Goal: Task Accomplishment & Management: Manage account settings

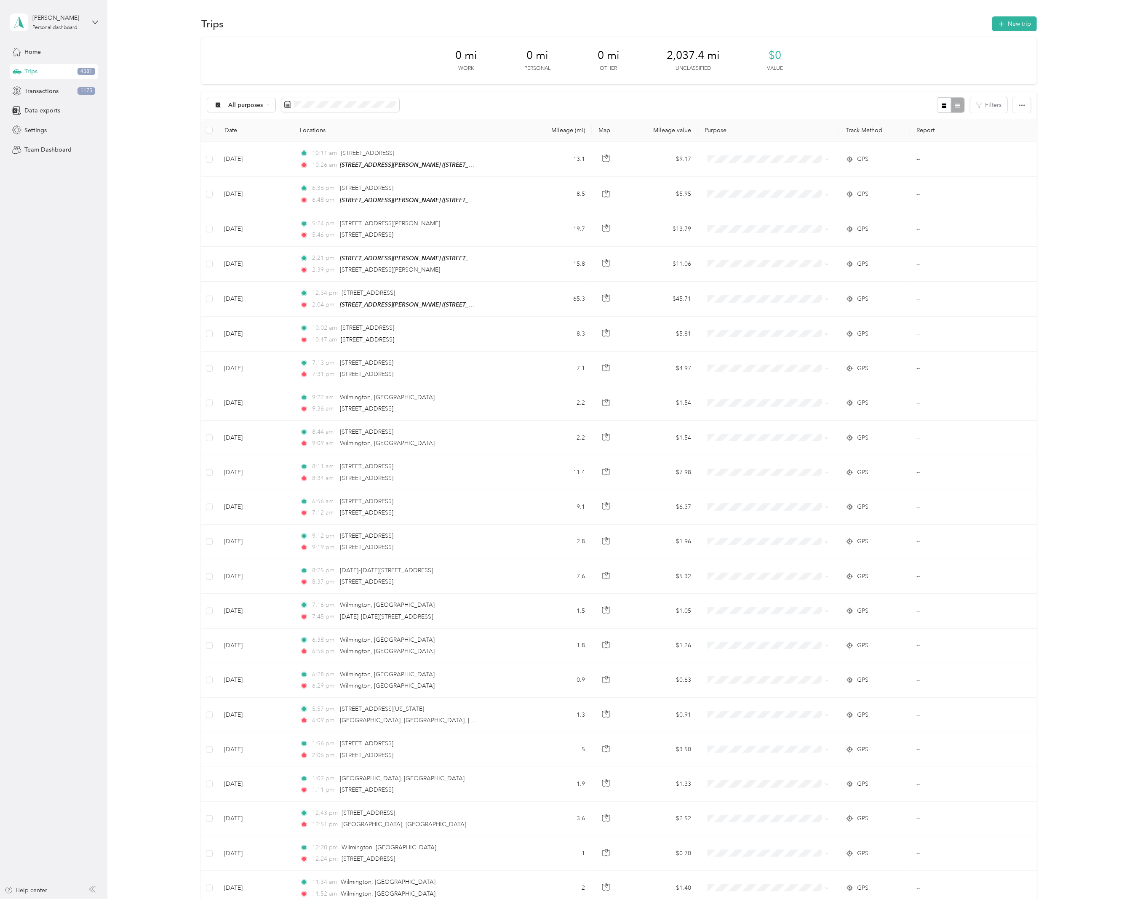
scroll to position [2025, 0]
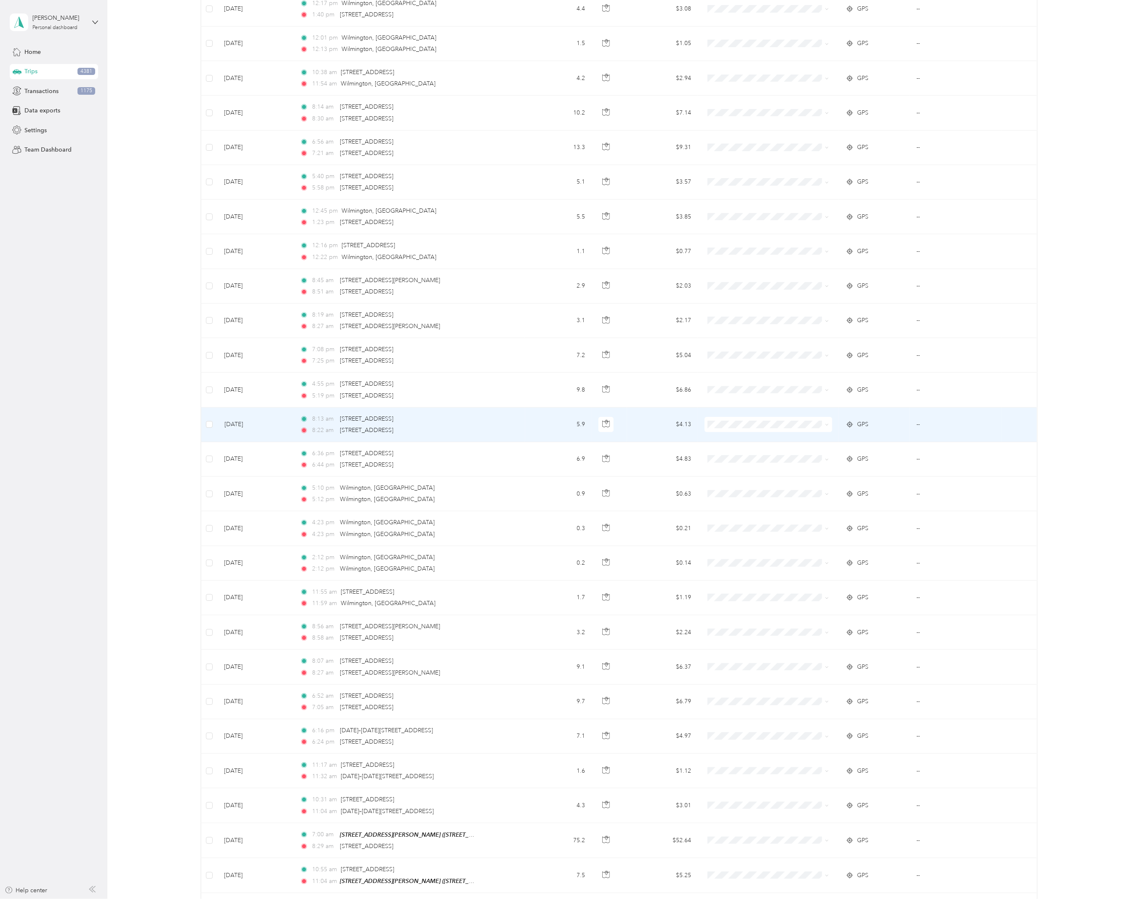
click at [500, 432] on td "8:13 am [STREET_ADDRESS] 8:22 am [STREET_ADDRESS]" at bounding box center [409, 425] width 232 height 35
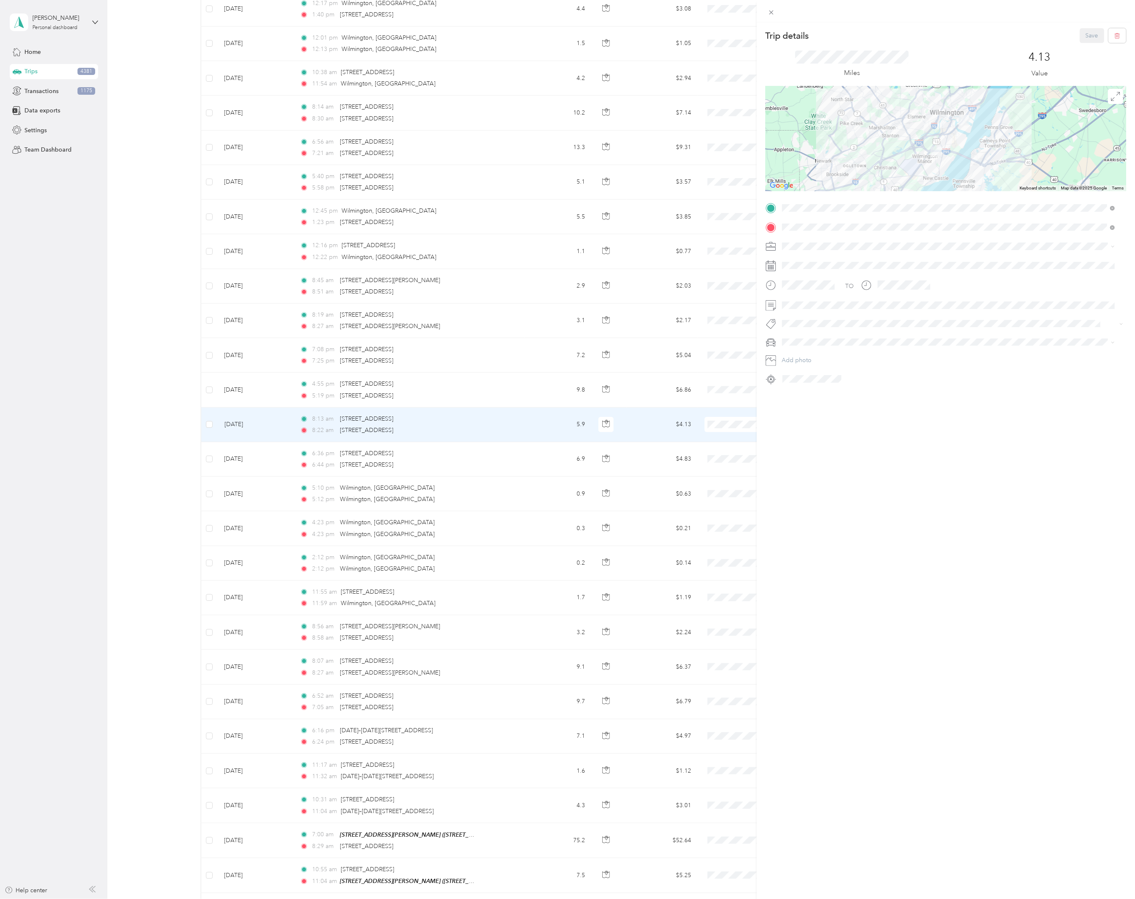
drag, startPoint x: 487, startPoint y: 216, endPoint x: 493, endPoint y: 181, distance: 35.8
click at [487, 217] on div "Trip details Save This trip cannot be edited because it is either under review,…" at bounding box center [567, 449] width 1135 height 899
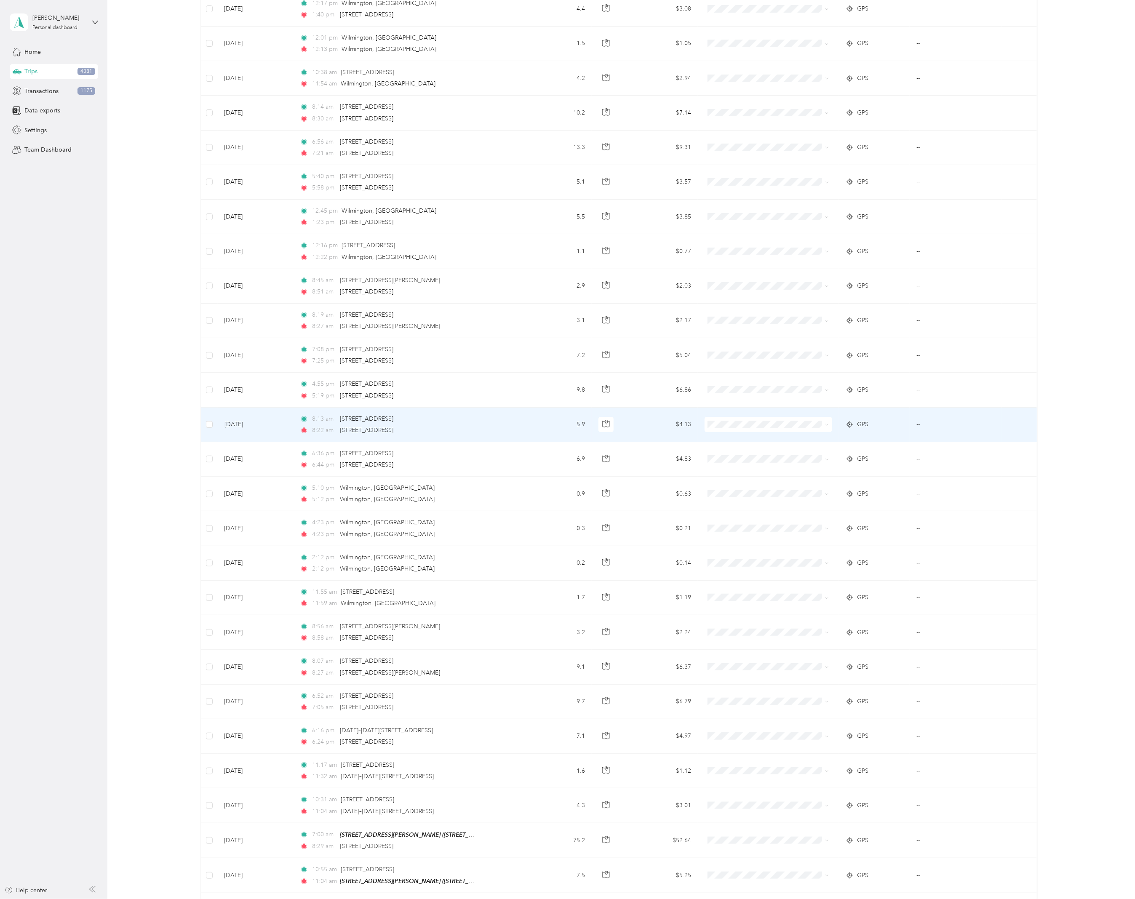
click at [493, 181] on div "Trip details Save This trip cannot be edited because it is either under review,…" at bounding box center [567, 449] width 1135 height 899
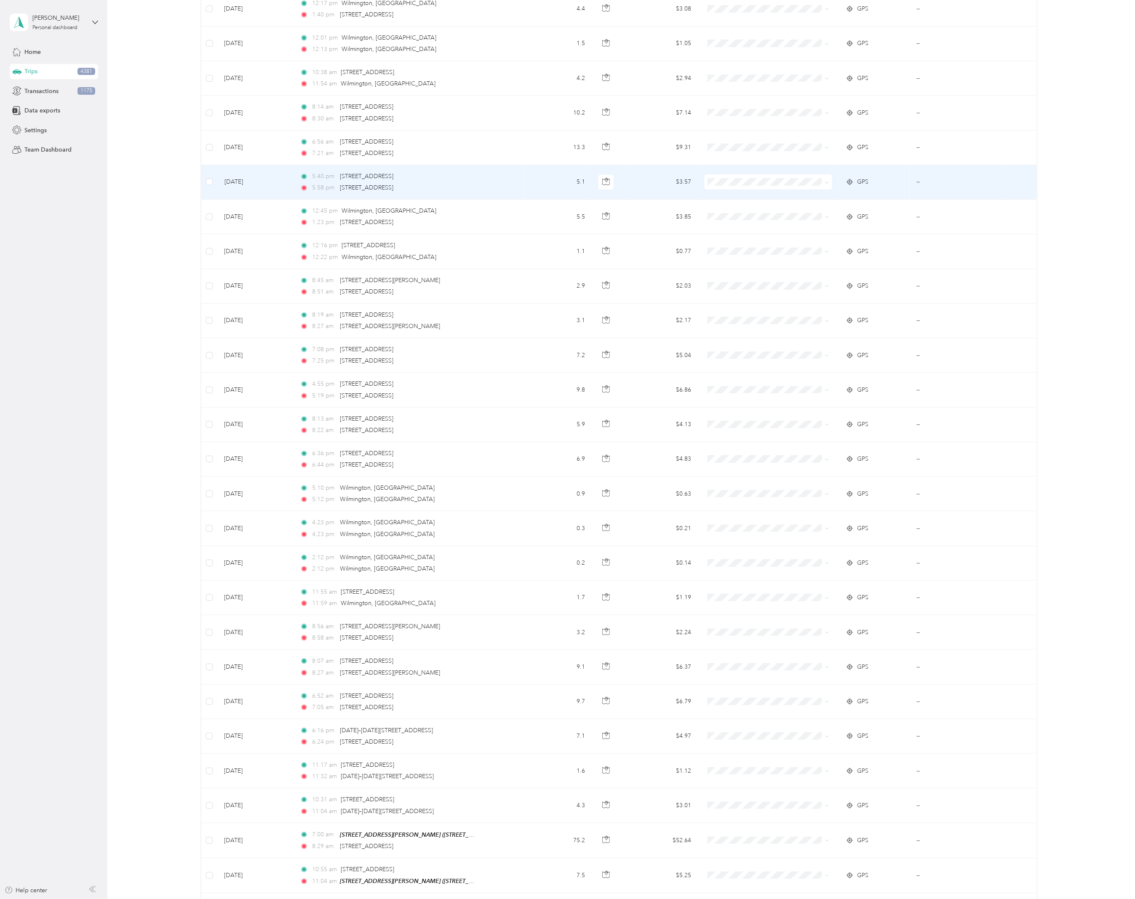
click at [482, 183] on td "5:40 pm [STREET_ADDRESS] 5:58 pm [STREET_ADDRESS]" at bounding box center [409, 182] width 232 height 35
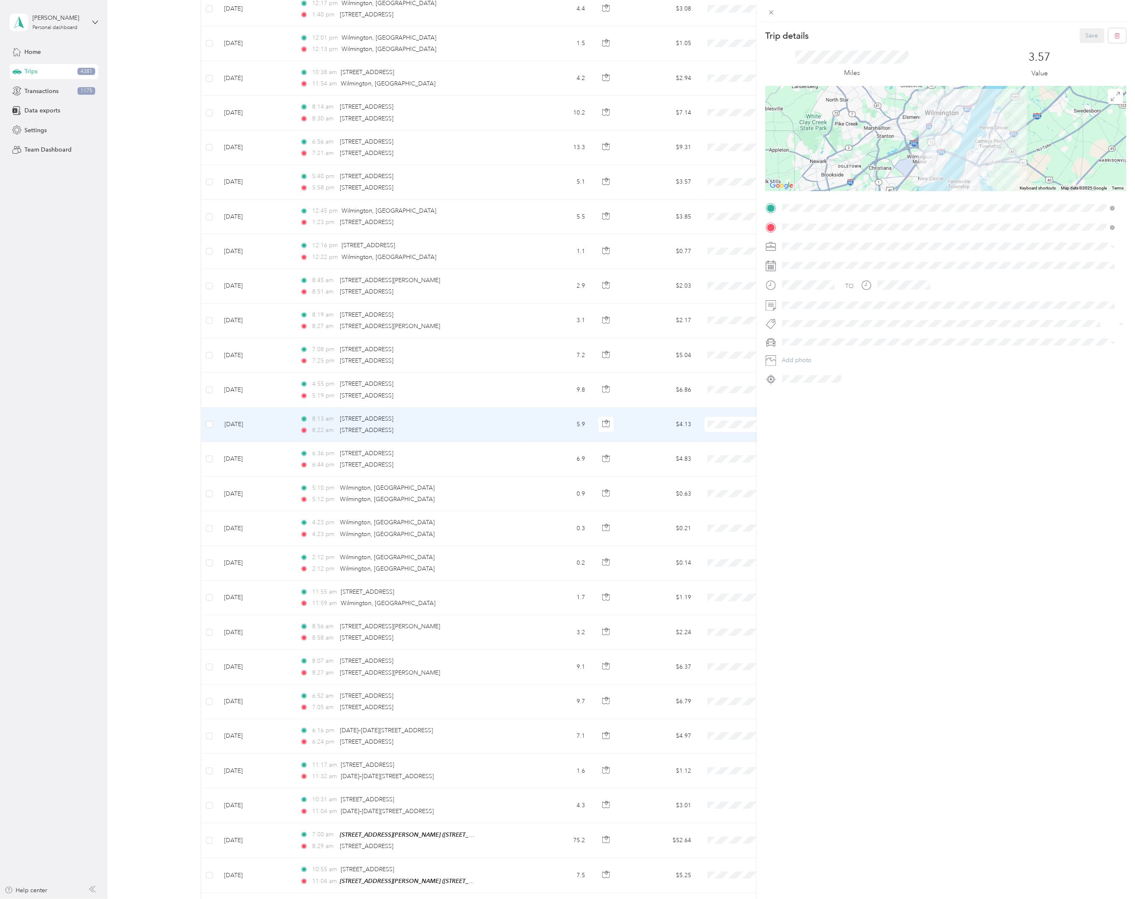
drag, startPoint x: 913, startPoint y: 446, endPoint x: 144, endPoint y: 409, distance: 770.1
click at [913, 446] on div "Trip details Save This trip cannot be edited because it is either under review,…" at bounding box center [946, 471] width 378 height 899
click at [144, 409] on div "Trip details Save This trip cannot be edited because it is either under review,…" at bounding box center [567, 449] width 1135 height 899
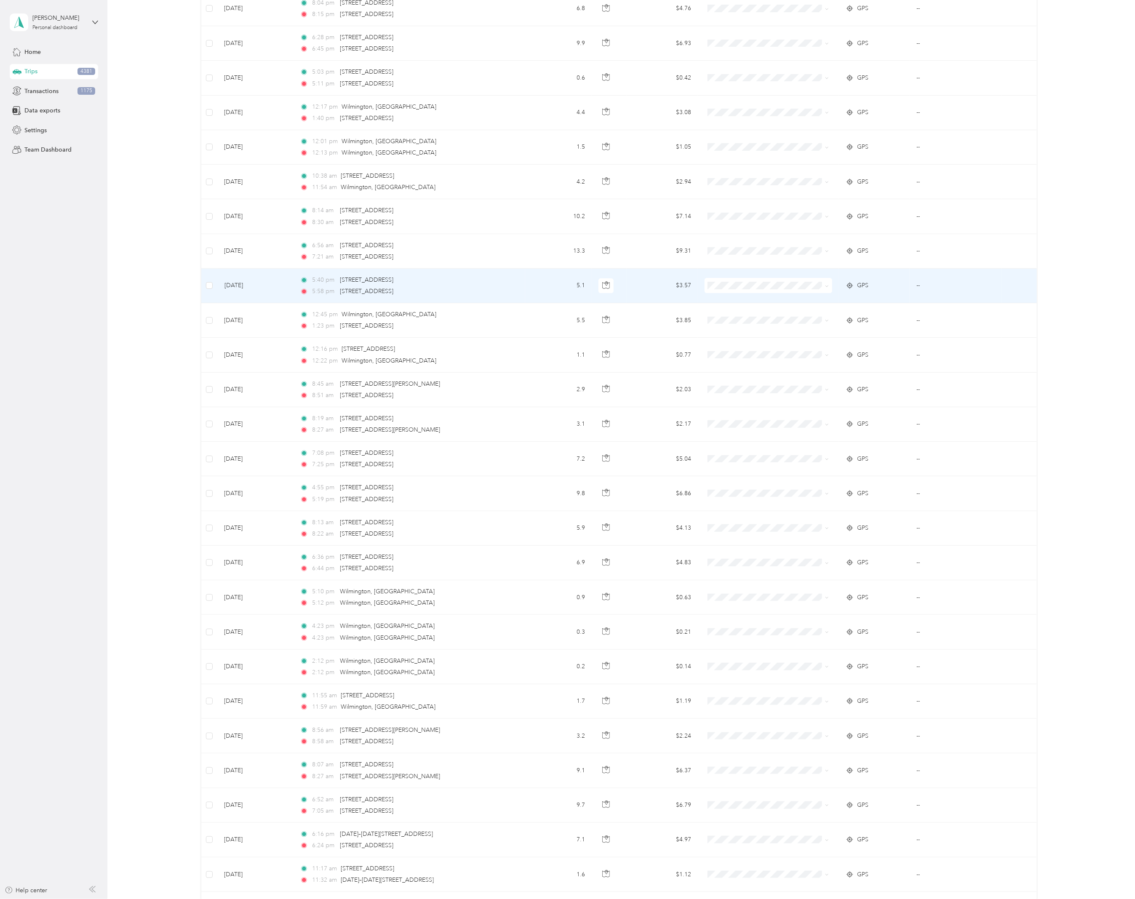
scroll to position [1841, 0]
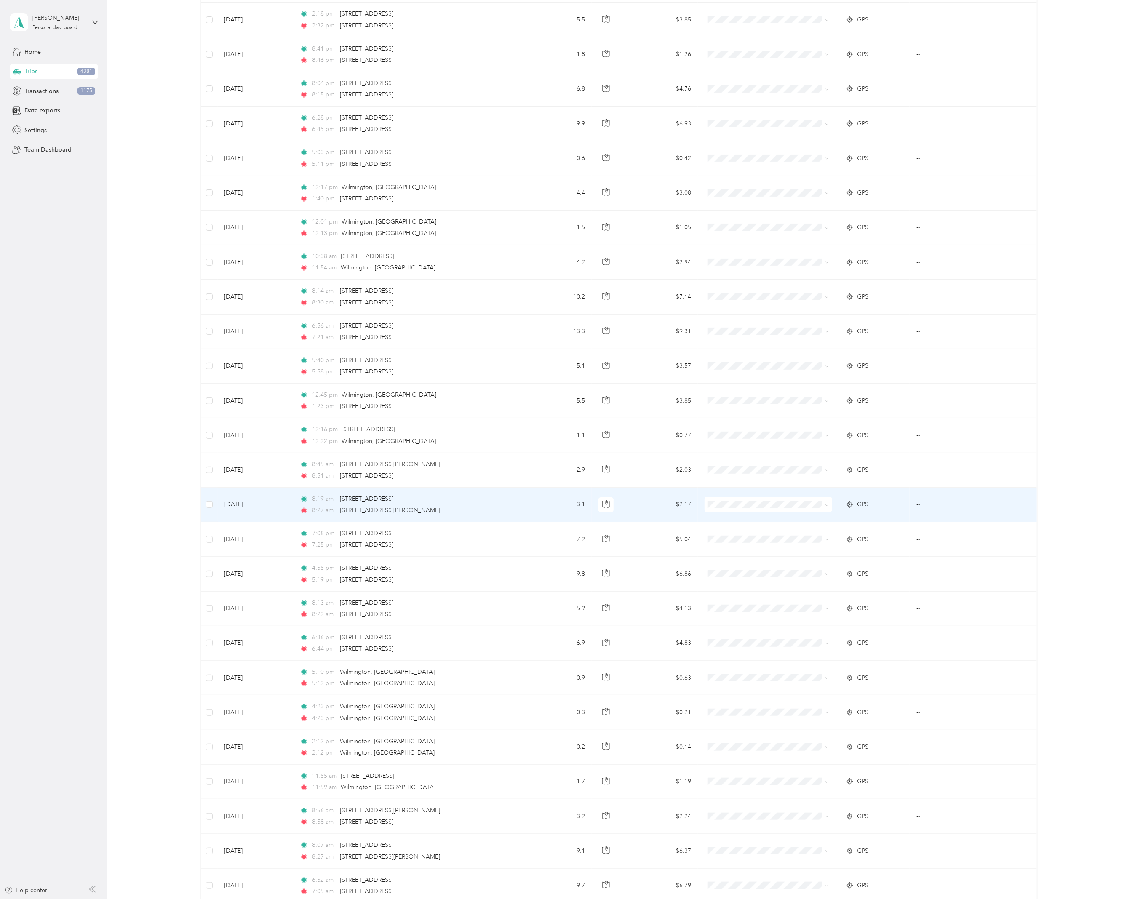
click at [507, 500] on td "8:19 am [STREET_ADDRESS] 8:27 am [STREET_ADDRESS][PERSON_NAME]" at bounding box center [409, 505] width 232 height 35
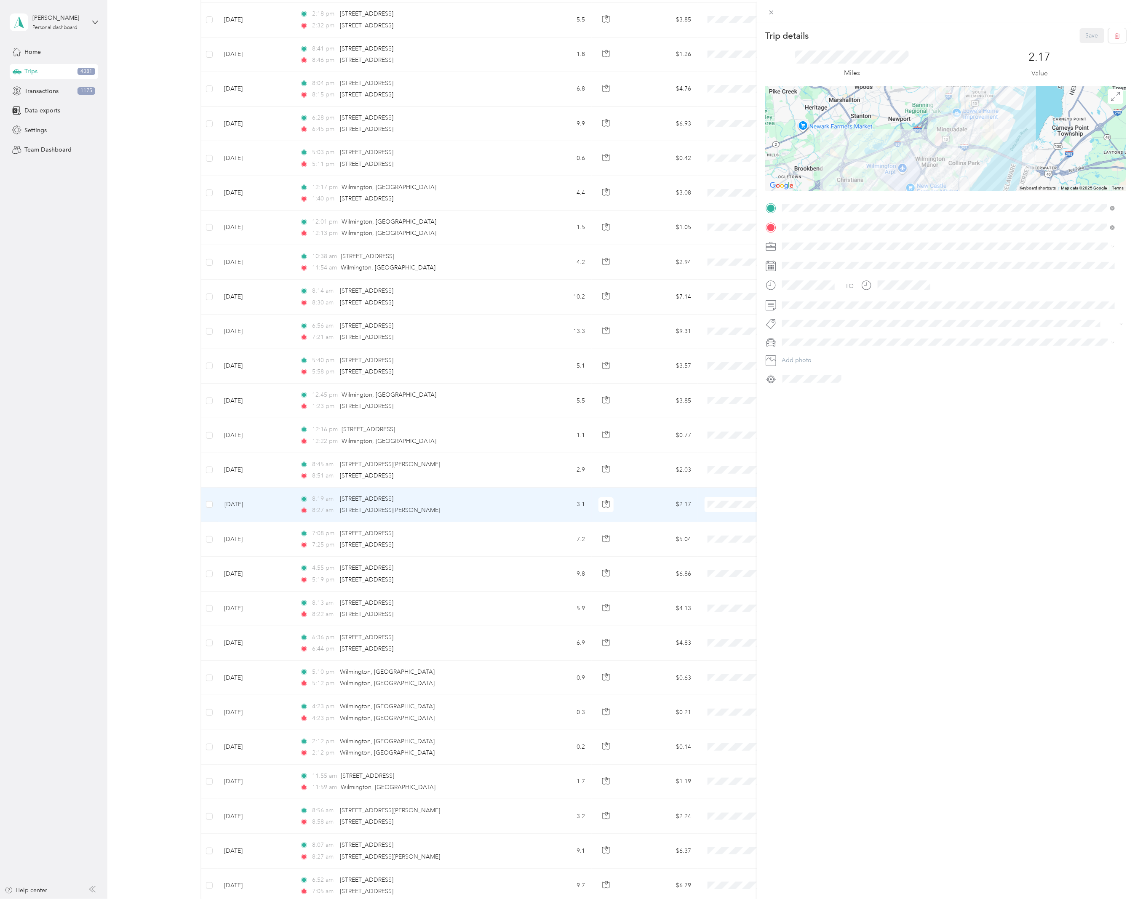
click at [418, 577] on div "Trip details Save This trip cannot be edited because it is either under review,…" at bounding box center [567, 449] width 1135 height 899
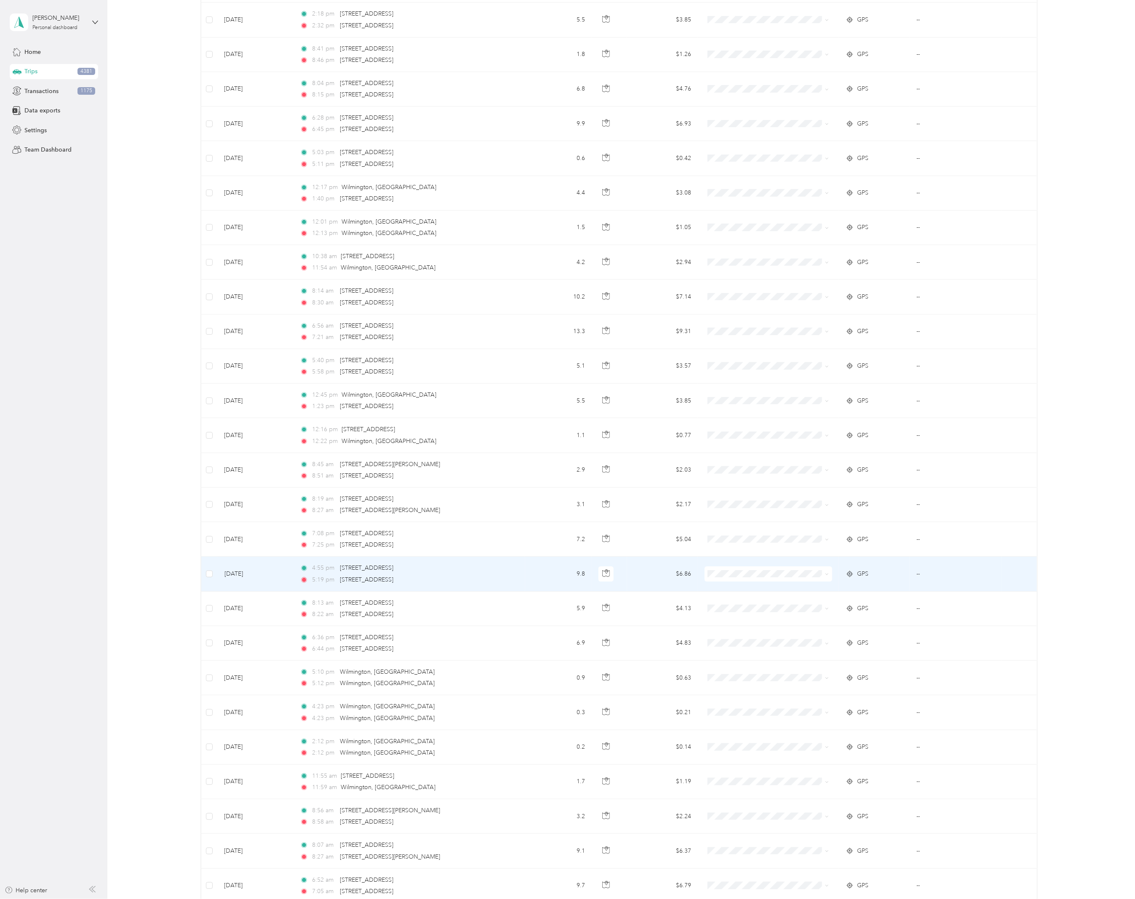
click at [435, 573] on div "4:55 pm [STREET_ADDRESS]" at bounding box center [388, 568] width 177 height 9
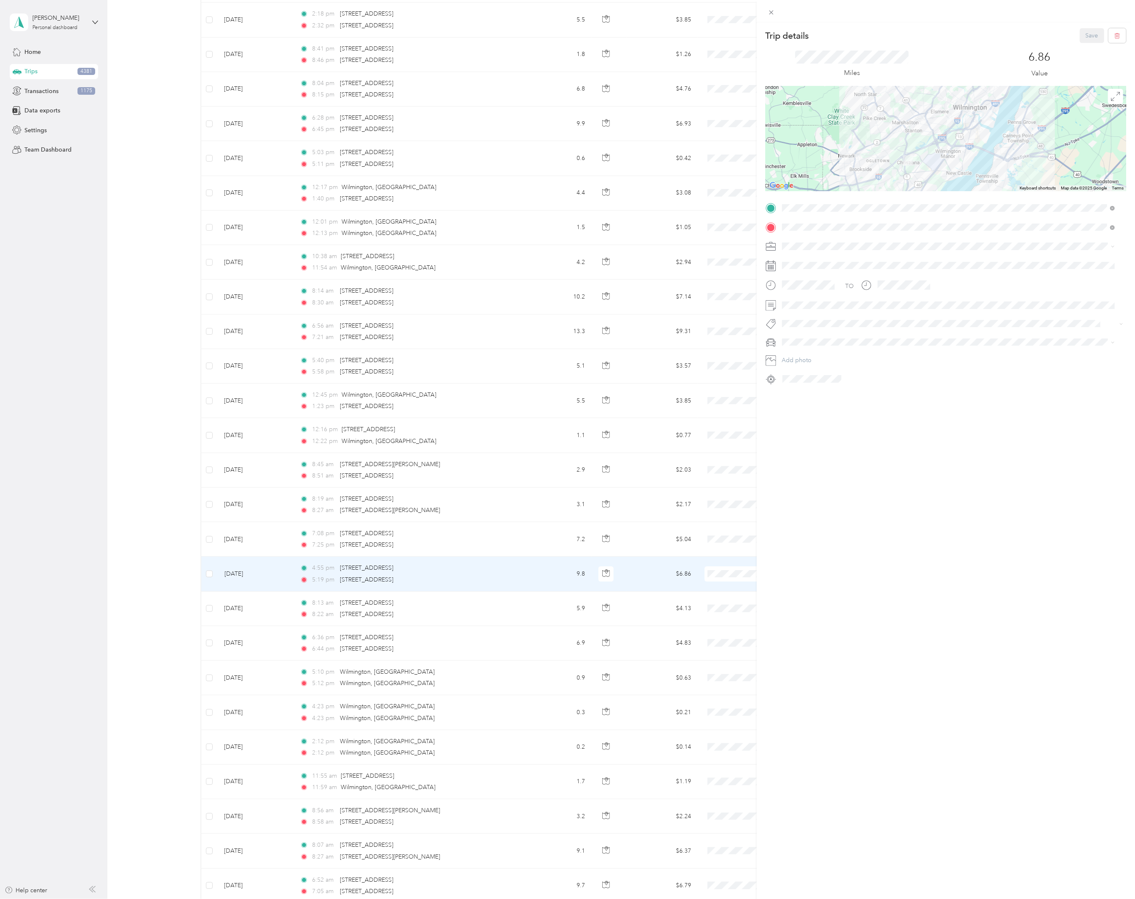
click at [416, 372] on div "Trip details Save This trip cannot be edited because it is either under review,…" at bounding box center [567, 449] width 1135 height 899
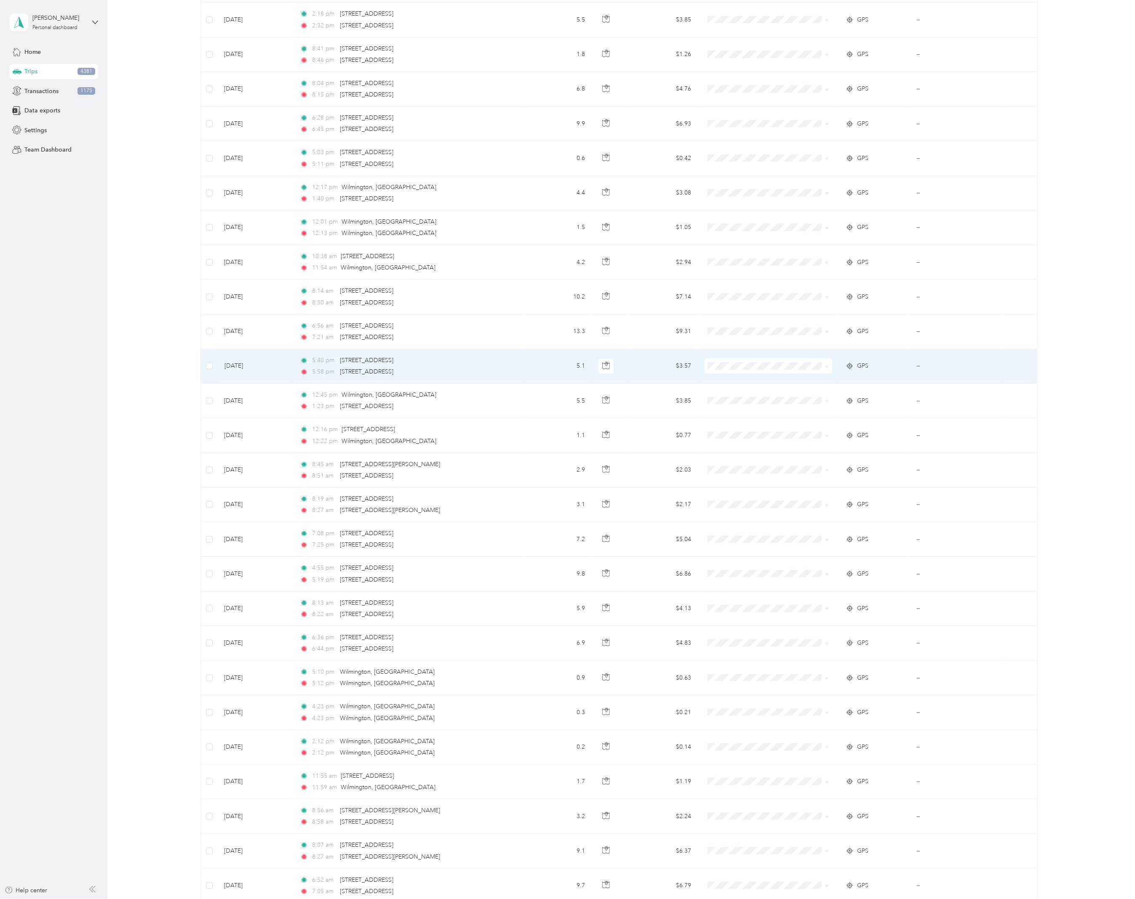
click at [421, 370] on div "5:58 pm [STREET_ADDRESS]" at bounding box center [388, 371] width 177 height 9
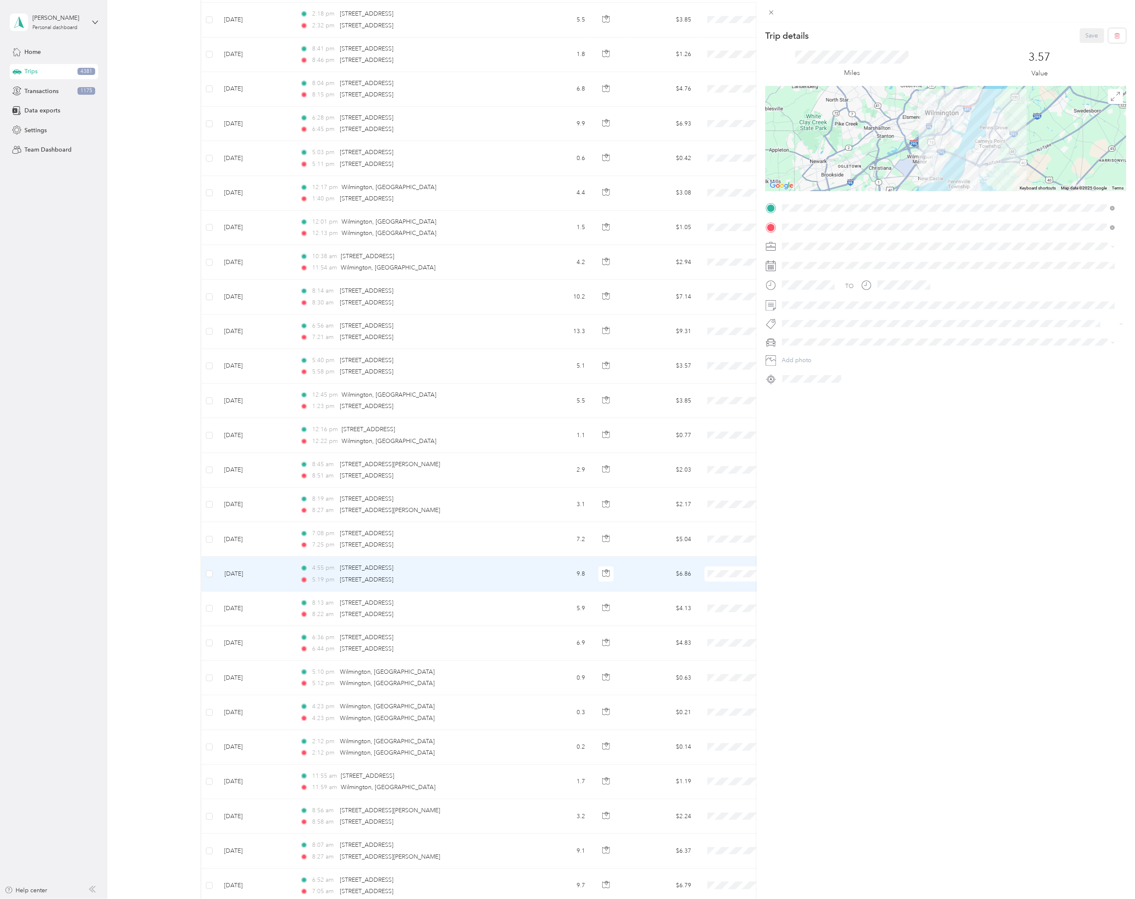
click at [443, 337] on div "Trip details Save This trip cannot be edited because it is either under review,…" at bounding box center [567, 449] width 1135 height 899
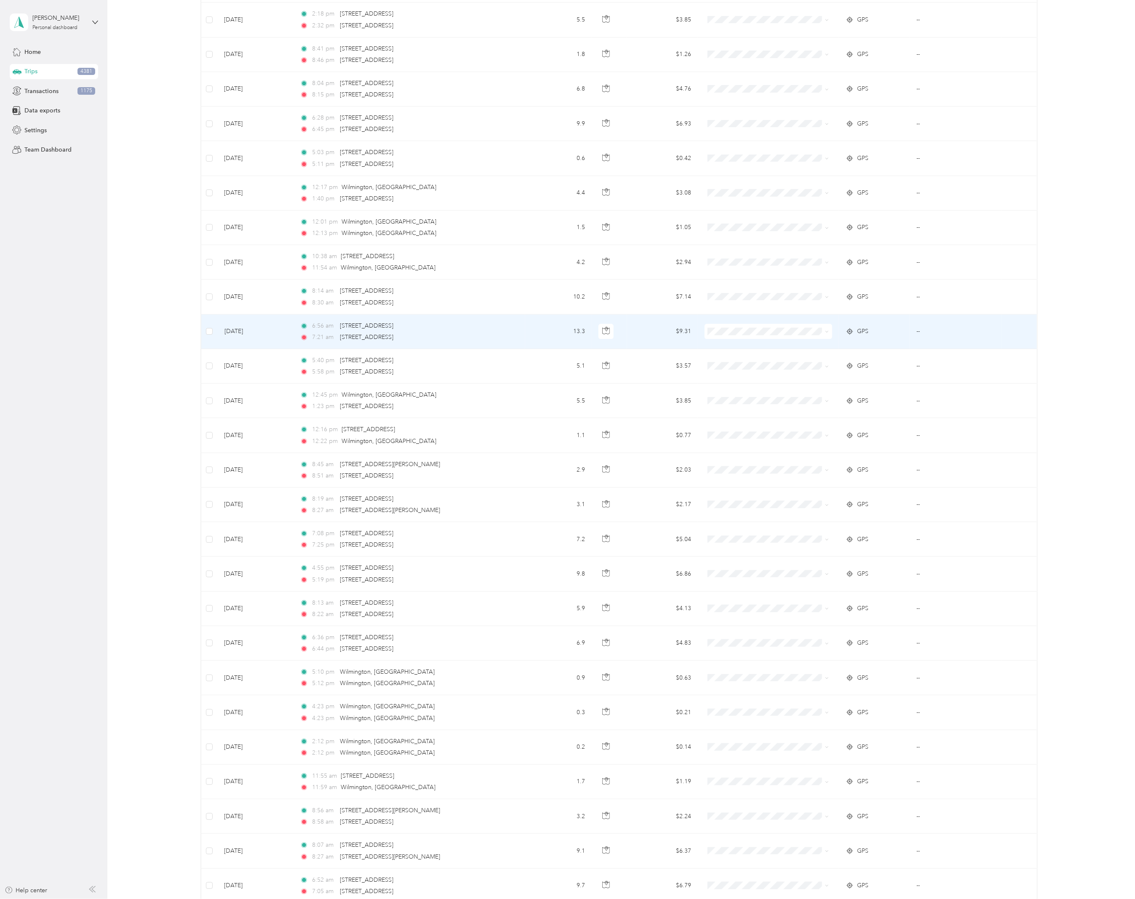
click at [494, 334] on td "6:56 am [STREET_ADDRESS] 7:21 am [STREET_ADDRESS]" at bounding box center [409, 332] width 232 height 35
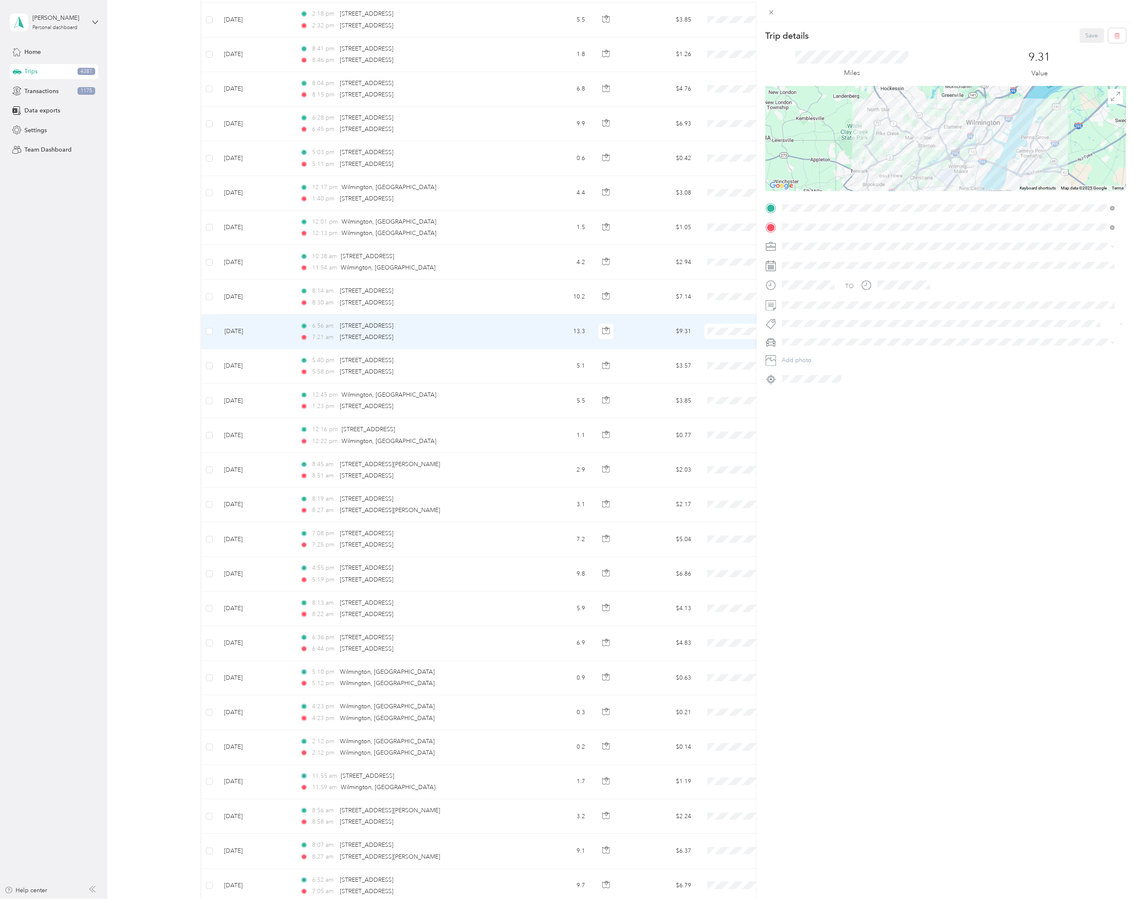
click at [506, 302] on div "Trip details Save This trip cannot be edited because it is either under review,…" at bounding box center [567, 449] width 1135 height 899
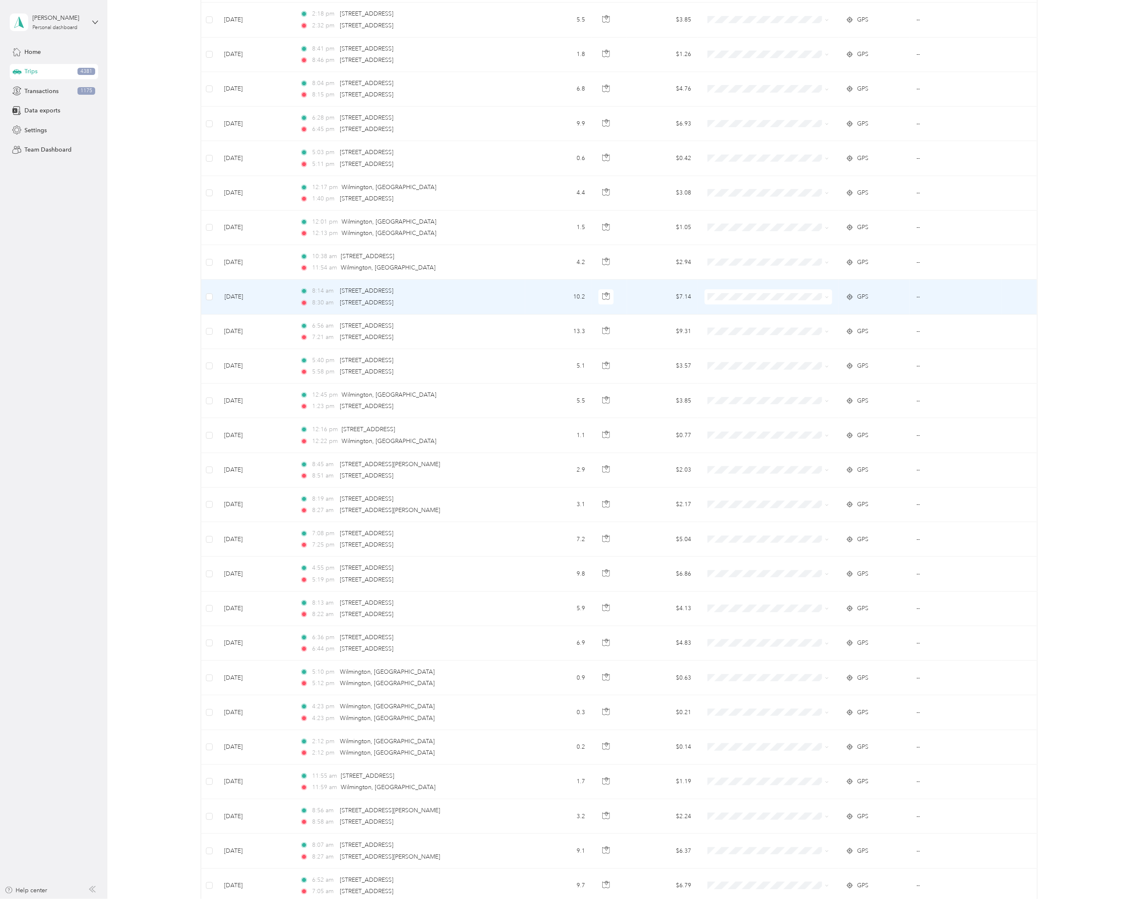
click at [507, 305] on td "8:14 am [STREET_ADDRESS] 8:30 am [STREET_ADDRESS]" at bounding box center [409, 297] width 232 height 35
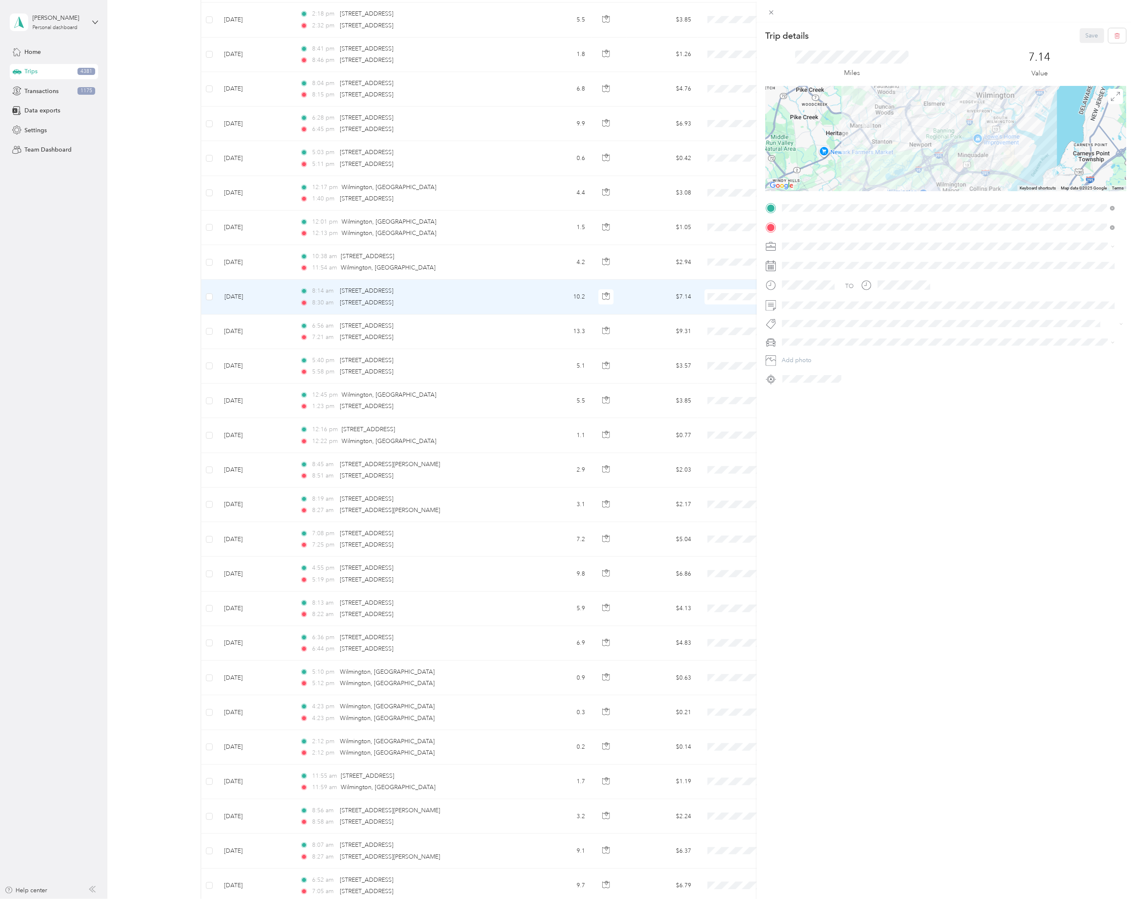
drag, startPoint x: 460, startPoint y: 76, endPoint x: 1134, endPoint y: 335, distance: 721.5
click at [461, 77] on div "Trip details Save This trip cannot be edited because it is either under review,…" at bounding box center [567, 449] width 1135 height 899
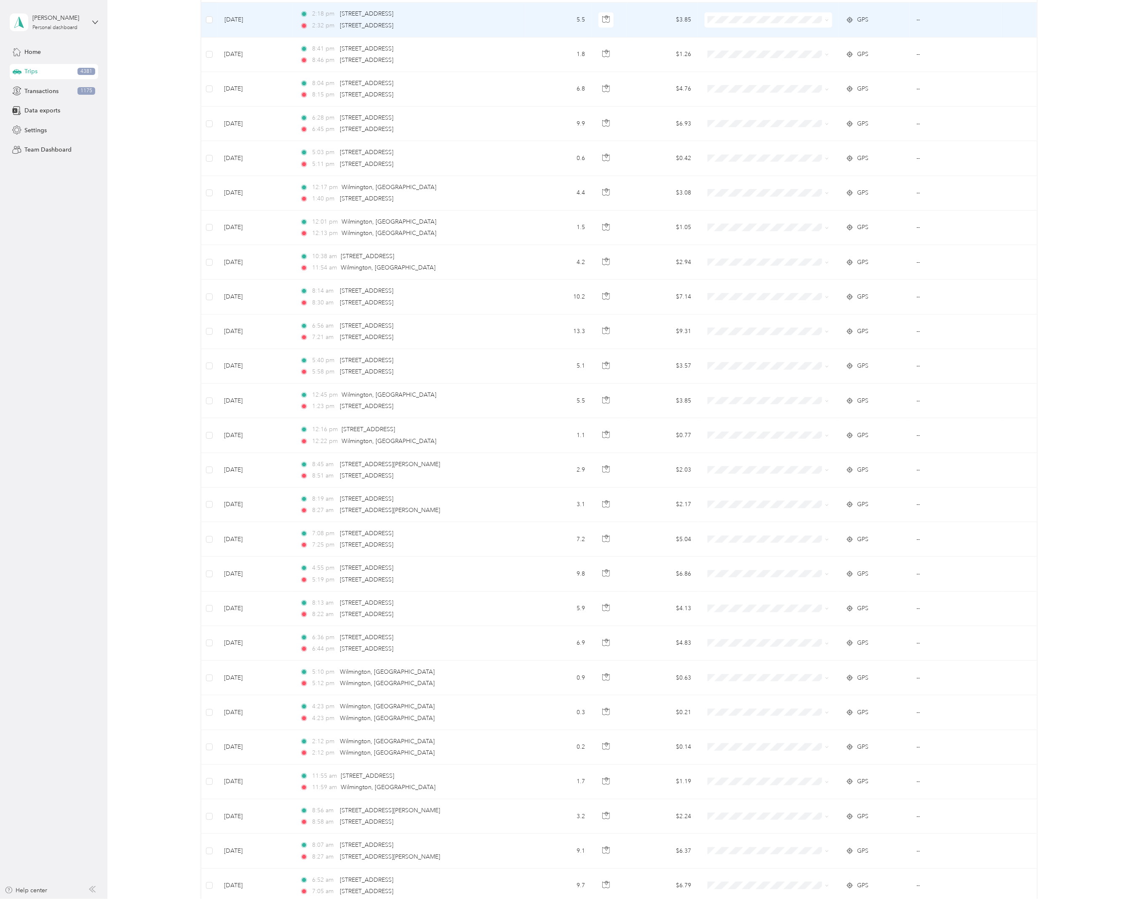
click at [467, 26] on div "2:32 pm [STREET_ADDRESS]" at bounding box center [388, 25] width 177 height 9
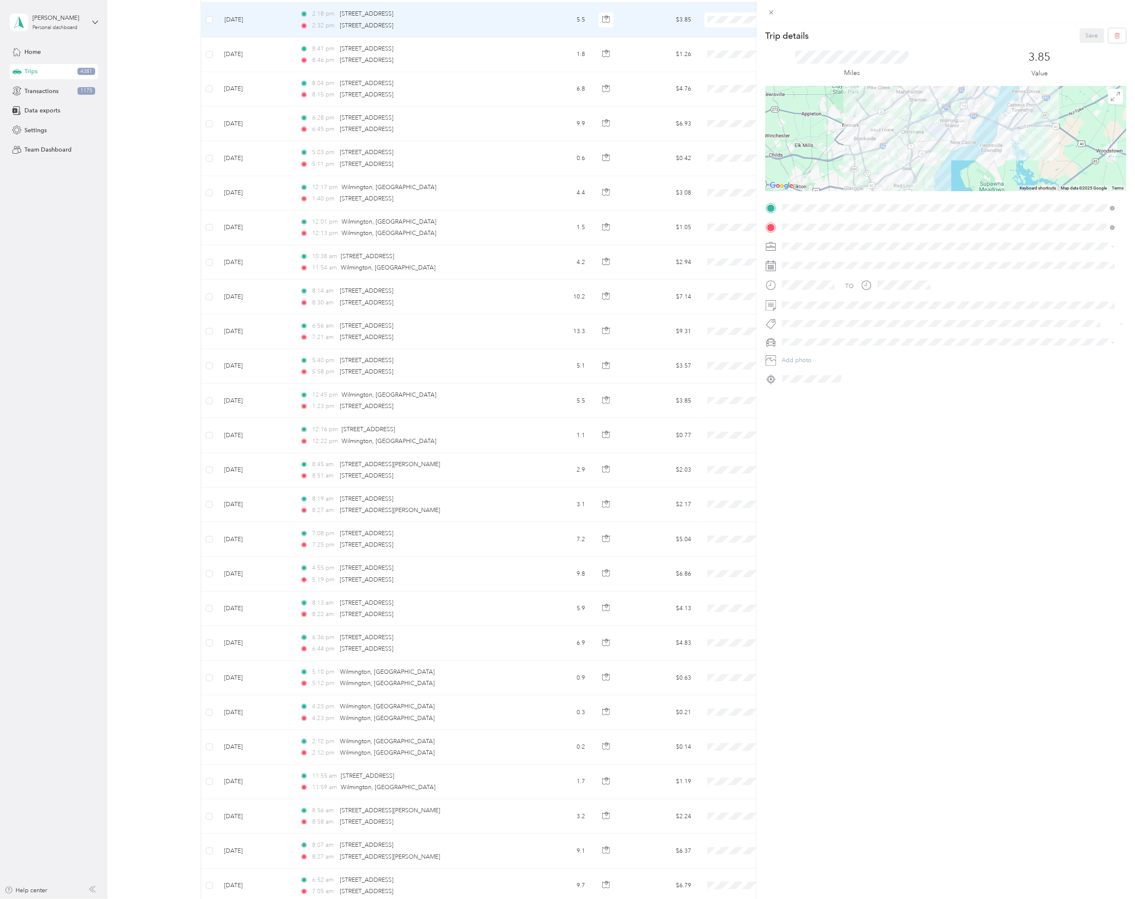
click at [132, 206] on div "Trip details Save This trip cannot be edited because it is either under review,…" at bounding box center [567, 449] width 1135 height 899
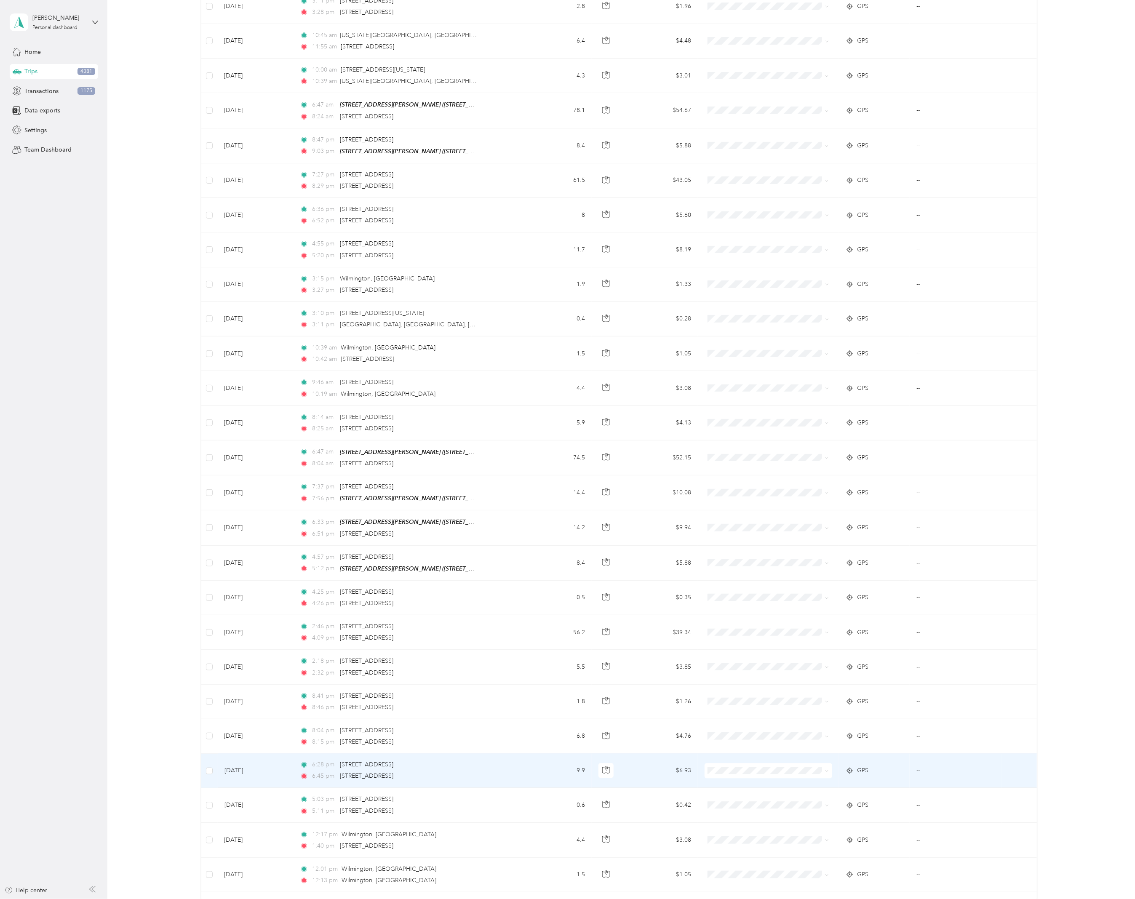
scroll to position [1189, 0]
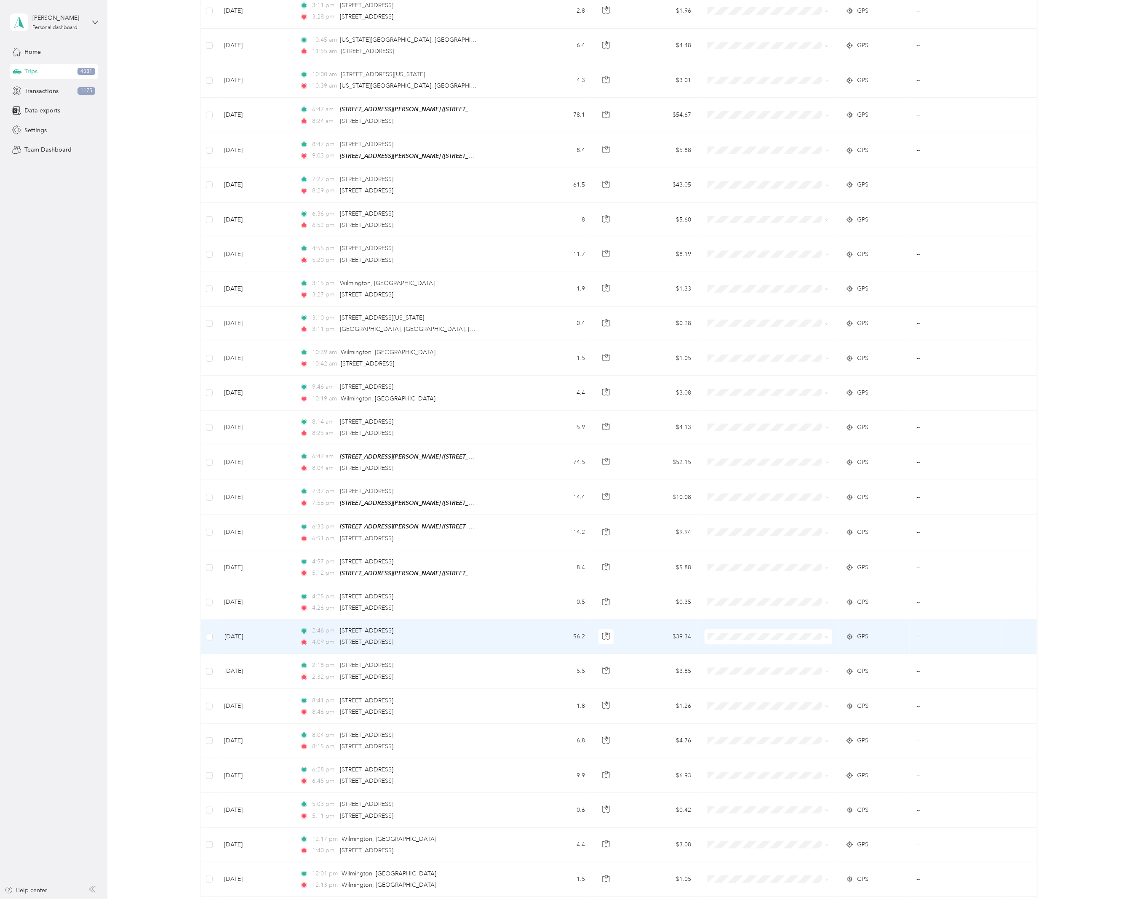
click at [500, 637] on td "2:46 pm [STREET_ADDRESS] 4:09 pm [STREET_ADDRESS]" at bounding box center [409, 637] width 232 height 35
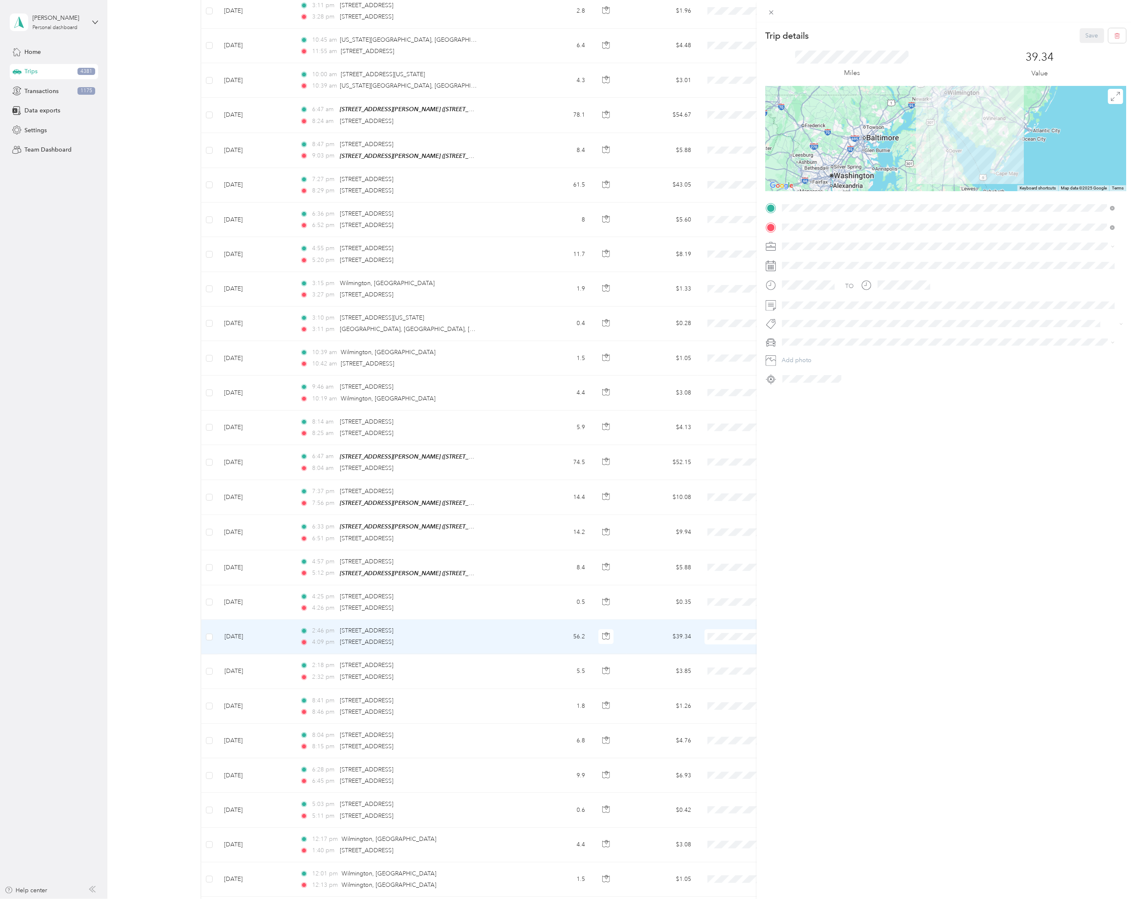
click at [494, 682] on div "Trip details Save This trip cannot be edited because it is either under review,…" at bounding box center [567, 449] width 1135 height 899
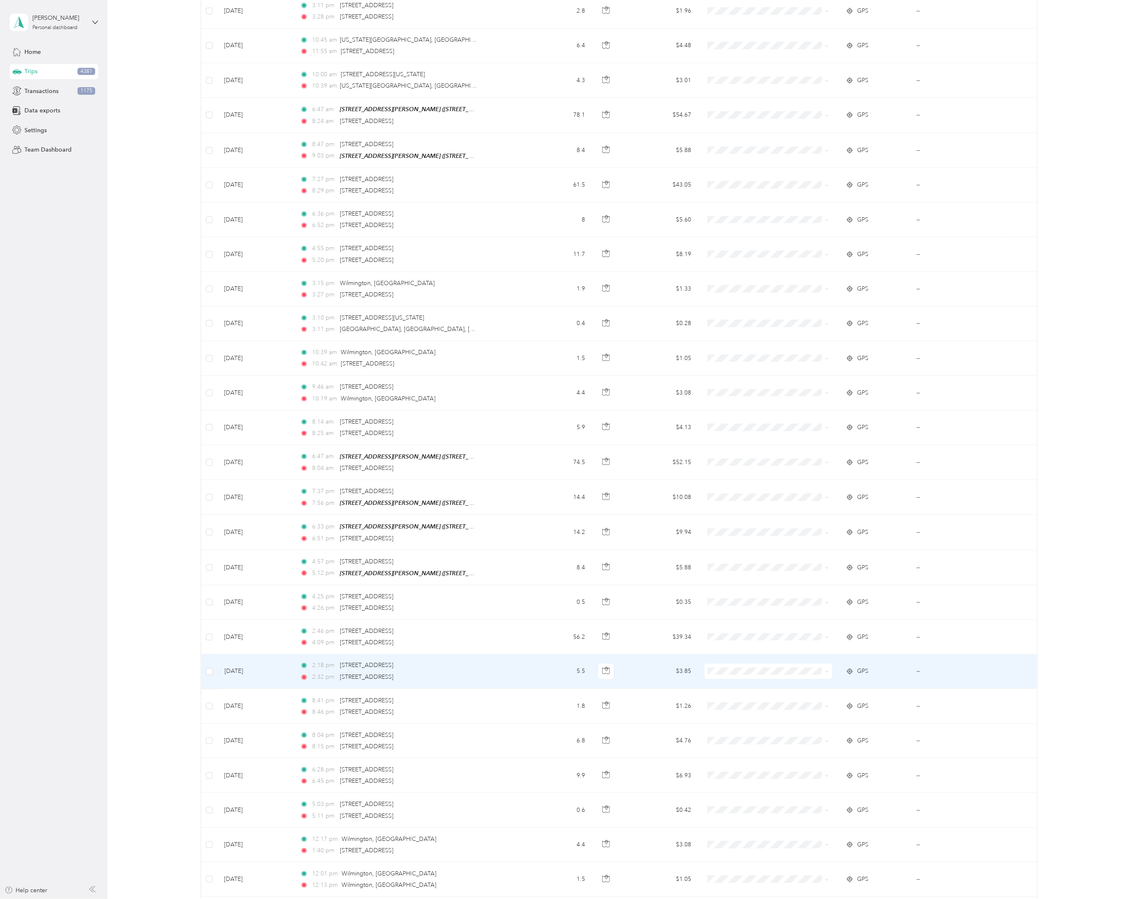
click at [492, 671] on td "2:18 pm [STREET_ADDRESS] 2:32 pm [STREET_ADDRESS]" at bounding box center [409, 672] width 232 height 35
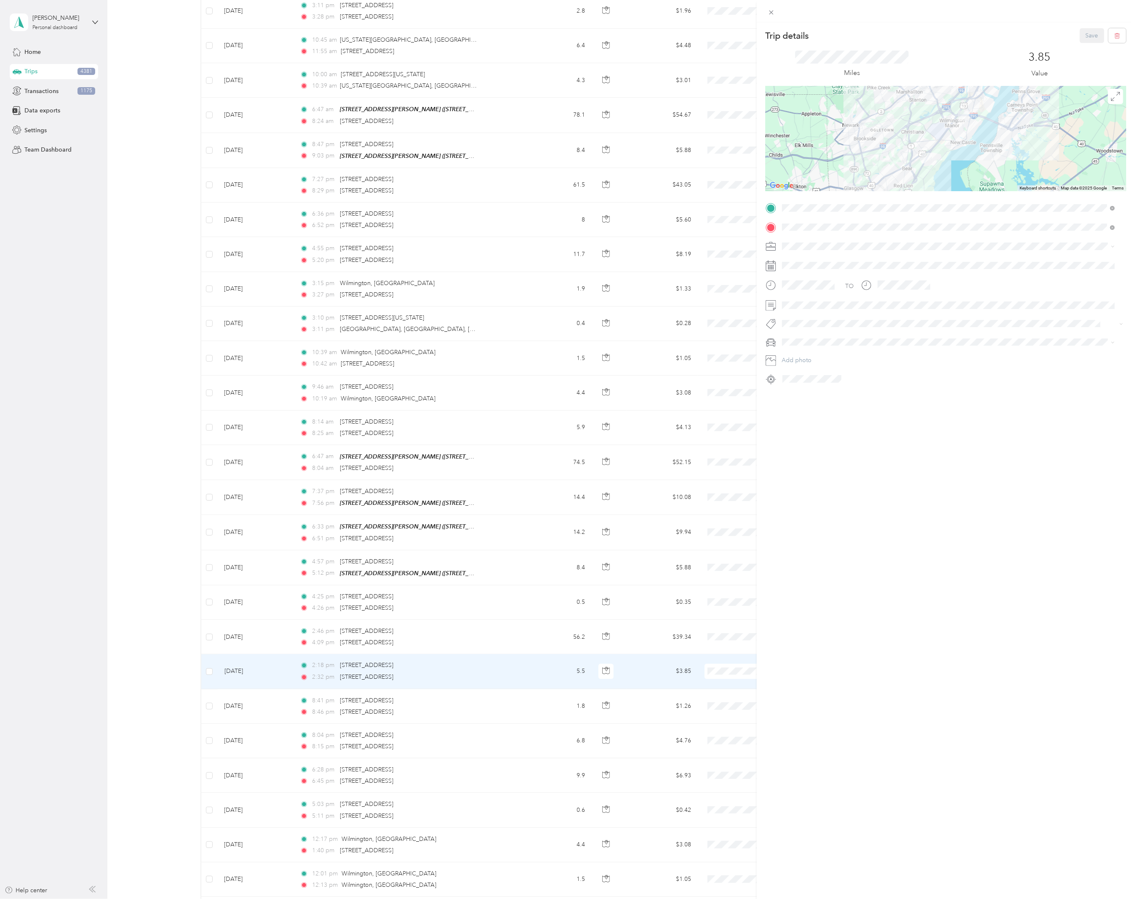
drag, startPoint x: 860, startPoint y: 551, endPoint x: 784, endPoint y: 538, distance: 77.1
click at [860, 551] on div "Trip details Save This trip cannot be edited because it is either under review,…" at bounding box center [946, 471] width 378 height 899
click at [506, 482] on div "Trip details Save This trip cannot be edited because it is either under review,…" at bounding box center [567, 449] width 1135 height 899
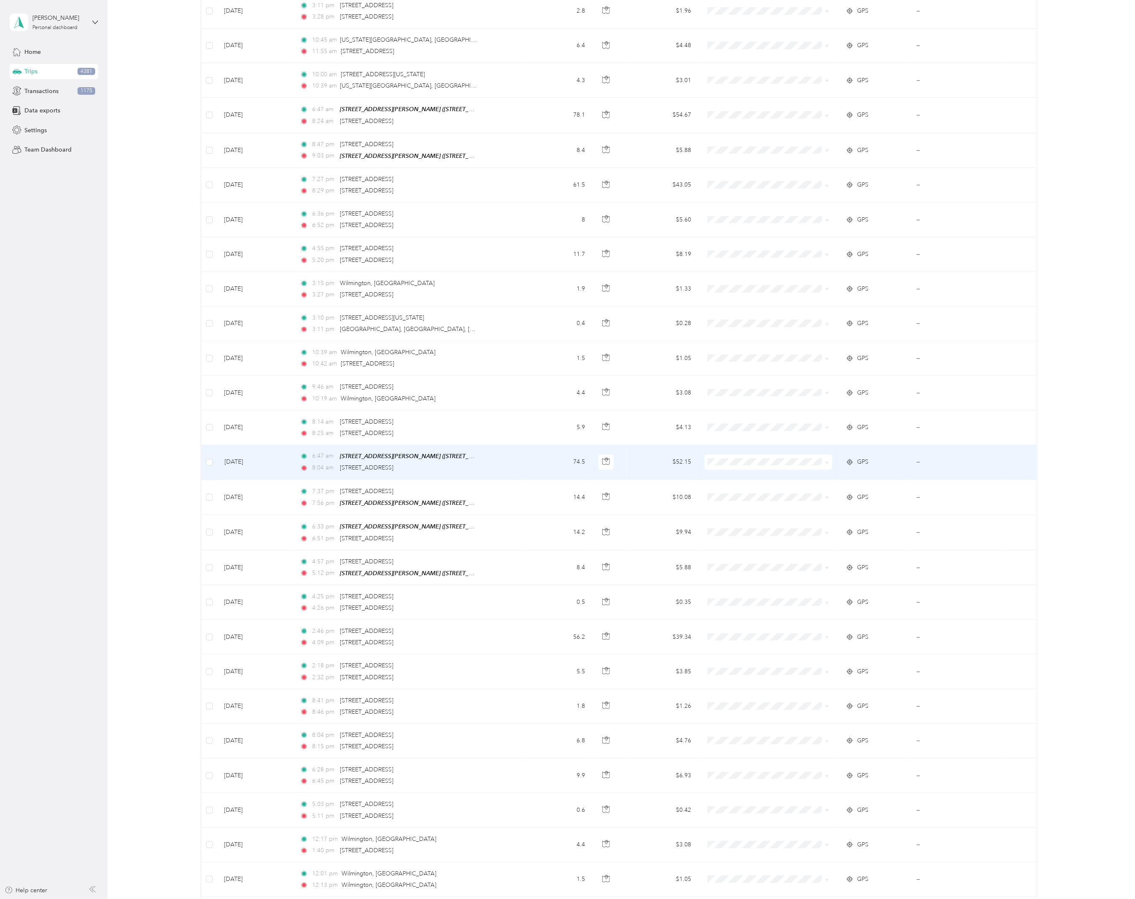
click at [505, 477] on td "6:47 am [STREET_ADDRESS][PERSON_NAME] ([STREET_ADDRESS][PERSON_NAME][US_STATE])…" at bounding box center [409, 462] width 232 height 35
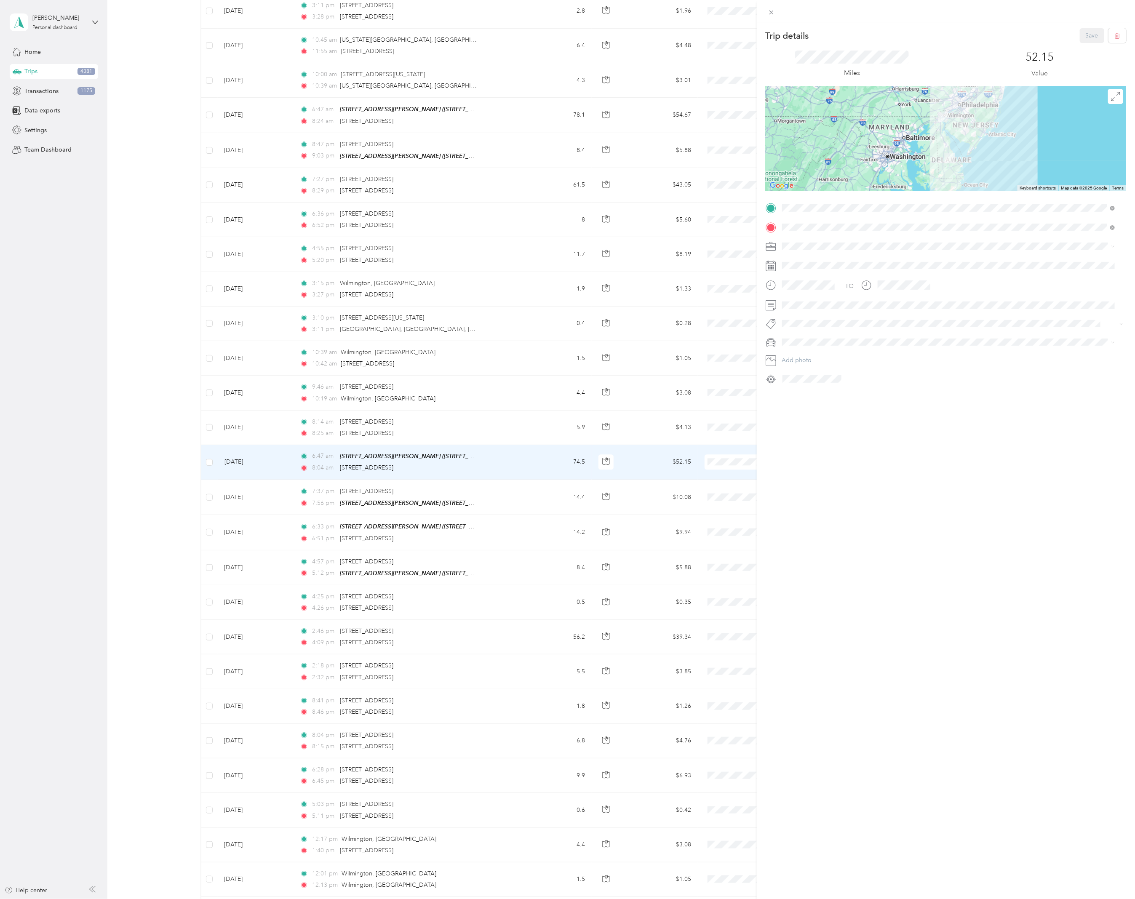
click at [467, 439] on div "Trip details Save This trip cannot be edited because it is either under review,…" at bounding box center [567, 449] width 1135 height 899
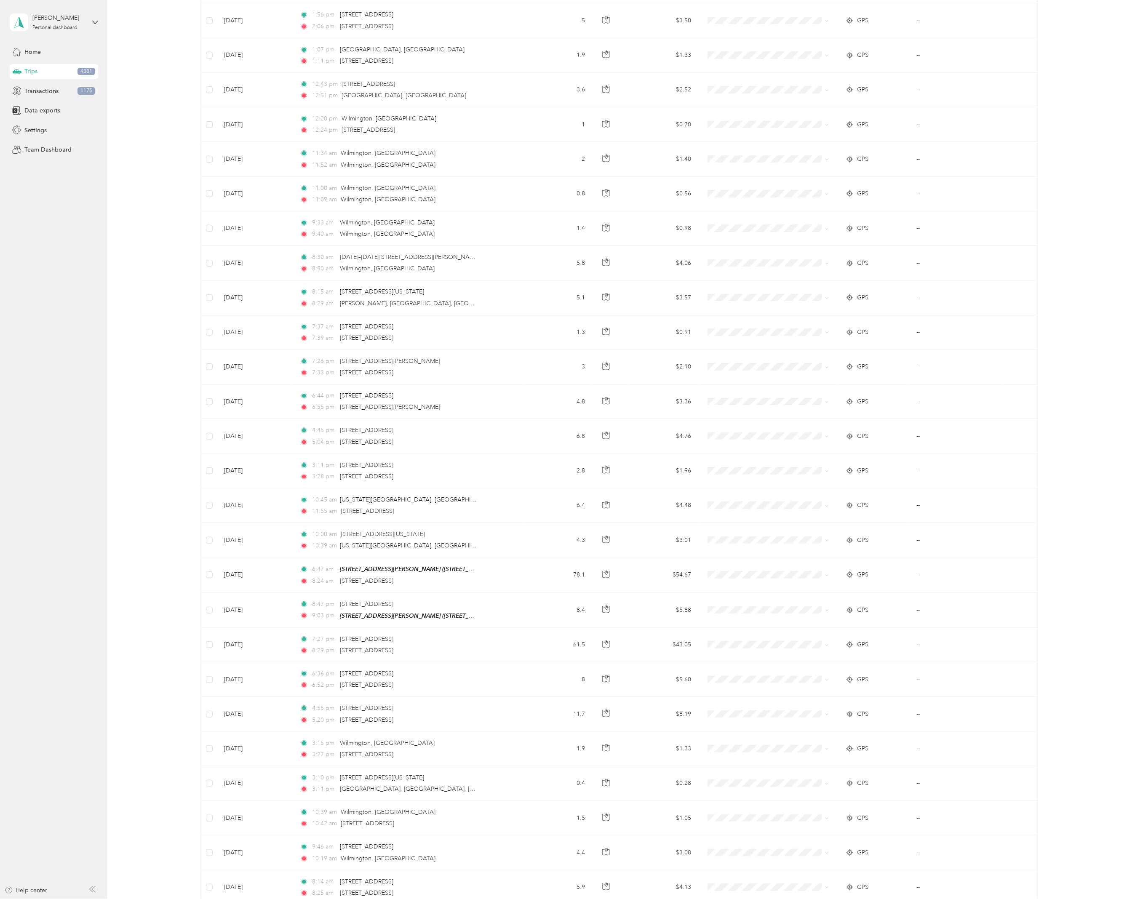
scroll to position [712, 0]
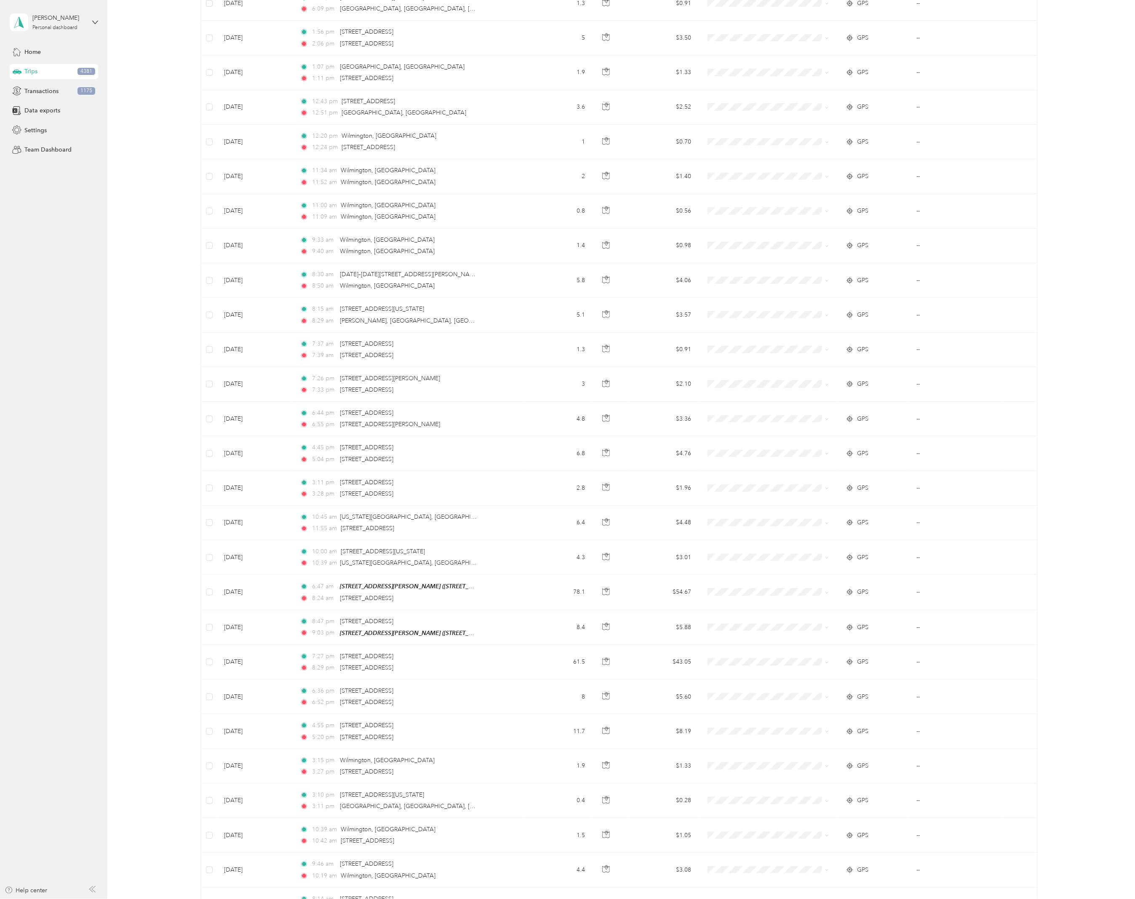
drag, startPoint x: 1105, startPoint y: 585, endPoint x: 1106, endPoint y: 572, distance: 13.2
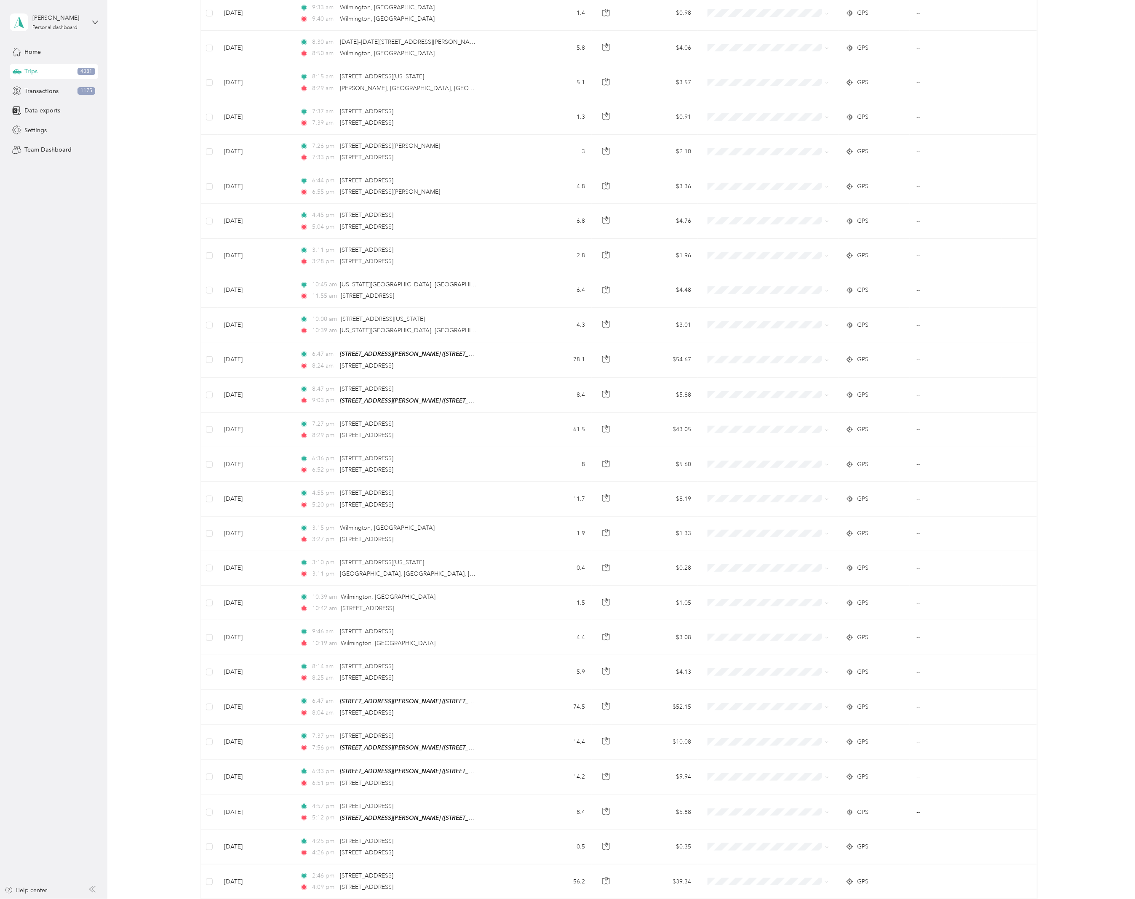
scroll to position [928, 0]
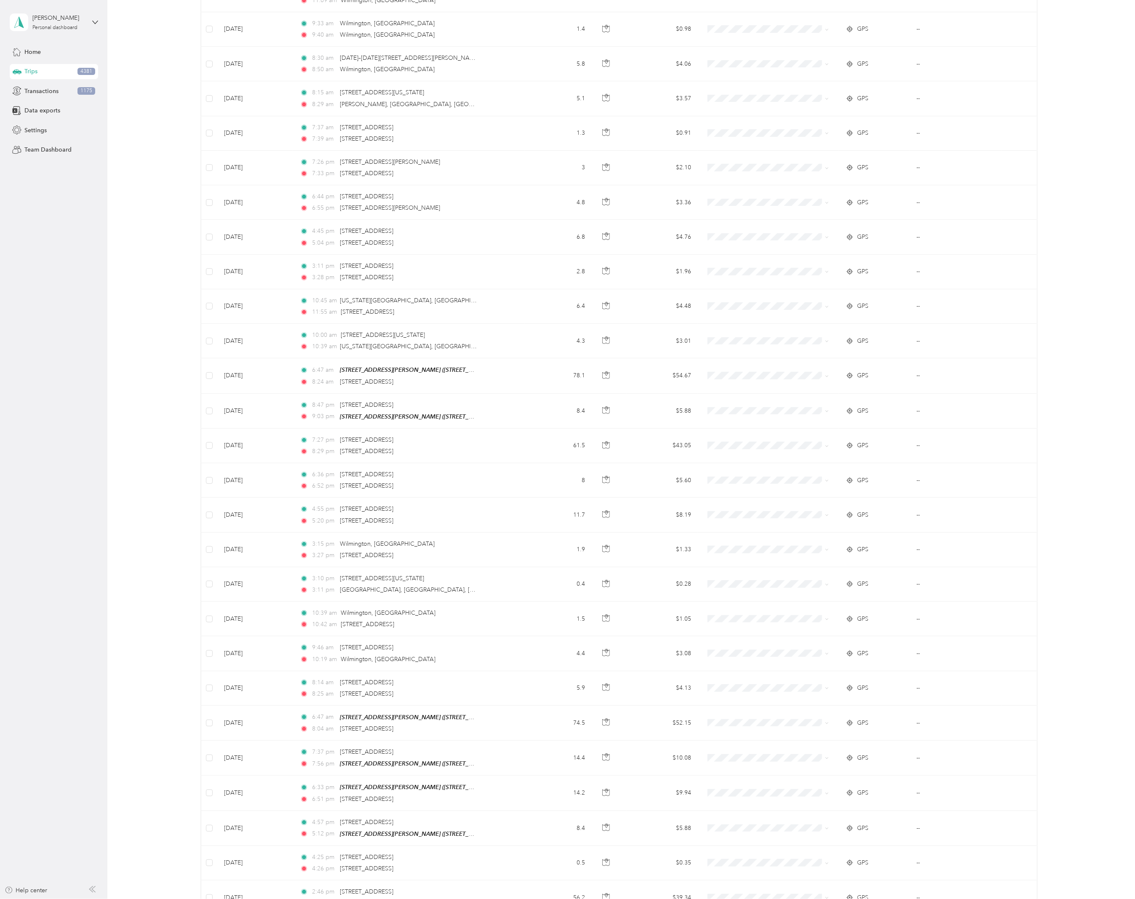
drag, startPoint x: 1078, startPoint y: 394, endPoint x: 1070, endPoint y: 381, distance: 15.8
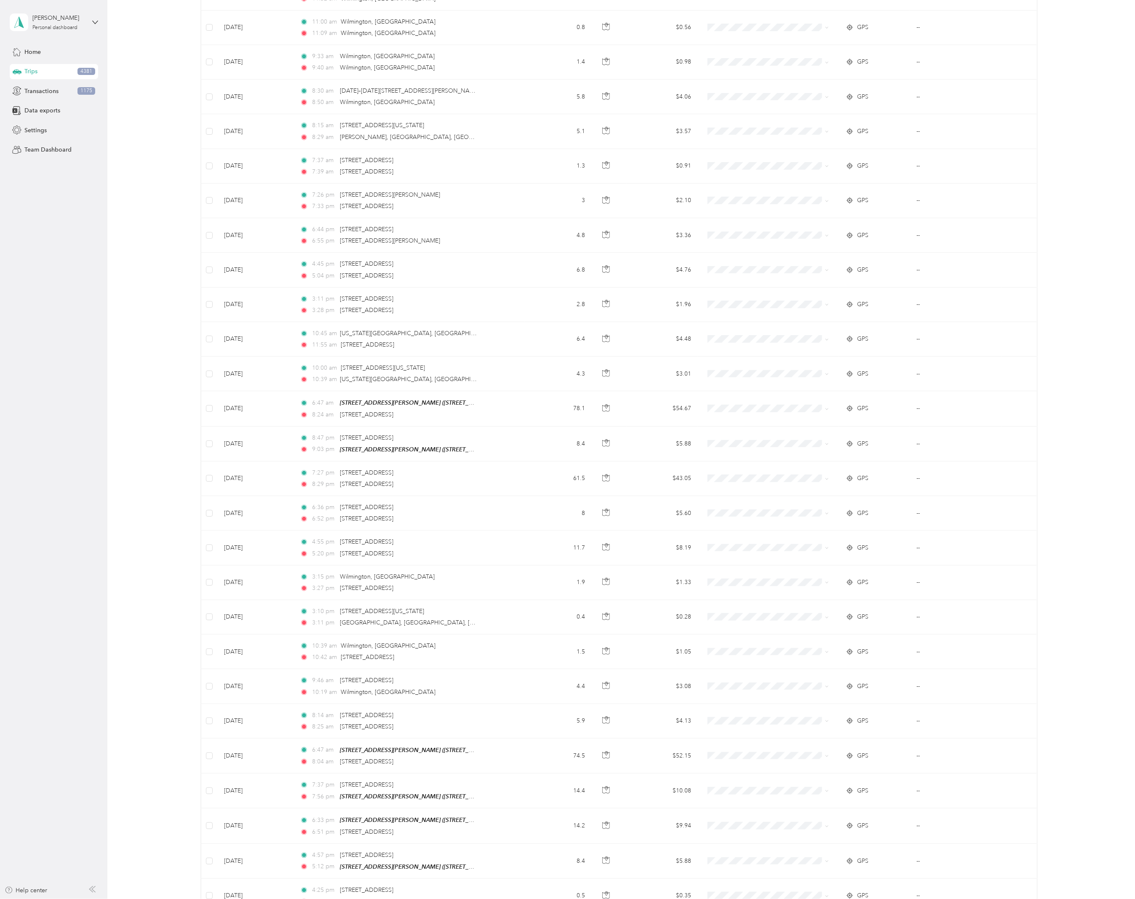
scroll to position [887, 0]
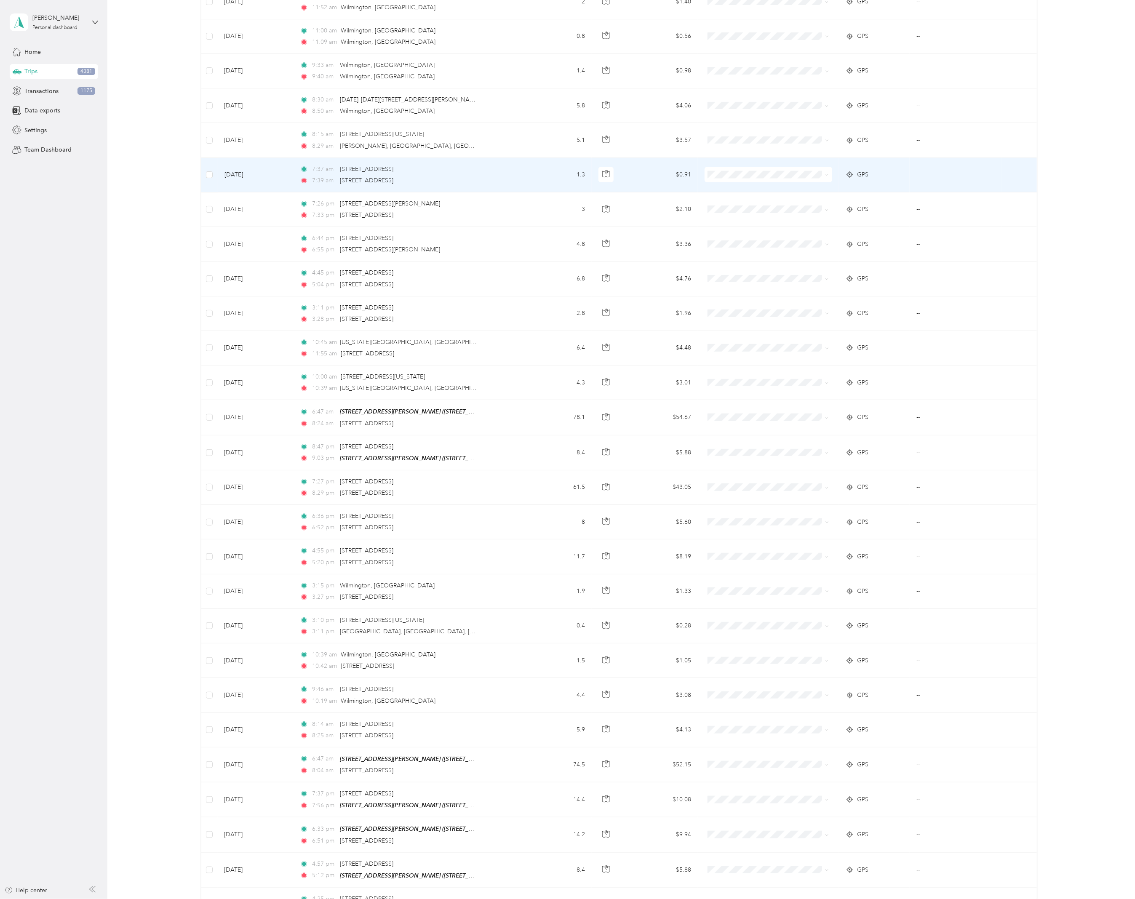
click at [514, 170] on td "7:37 am [STREET_ADDRESS] 7:39 am [STREET_ADDRESS]" at bounding box center [409, 175] width 232 height 35
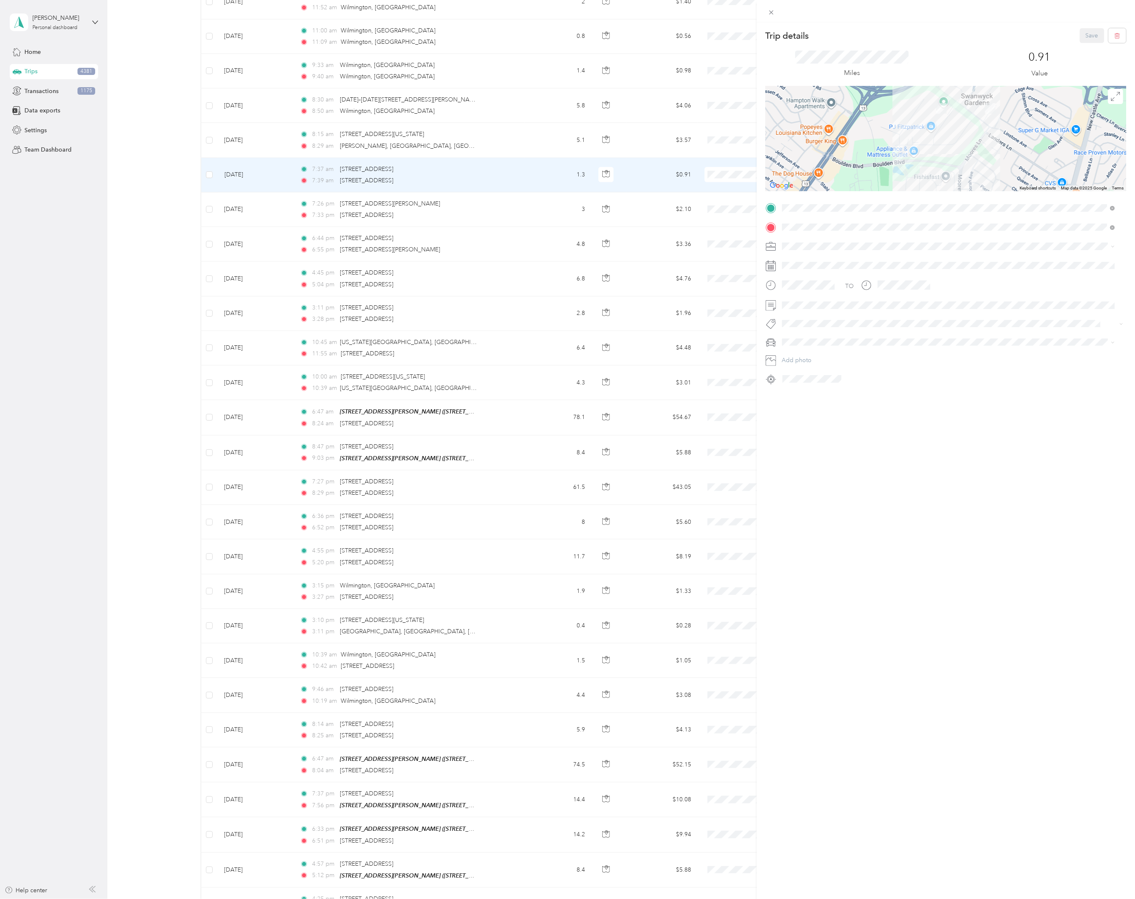
drag, startPoint x: 871, startPoint y: 420, endPoint x: 142, endPoint y: 329, distance: 734.9
click at [871, 420] on div "Trip details Save This trip cannot be edited because it is either under review,…" at bounding box center [946, 471] width 378 height 899
click at [157, 316] on div "Trip details Save This trip cannot be edited because it is either under review,…" at bounding box center [567, 449] width 1135 height 899
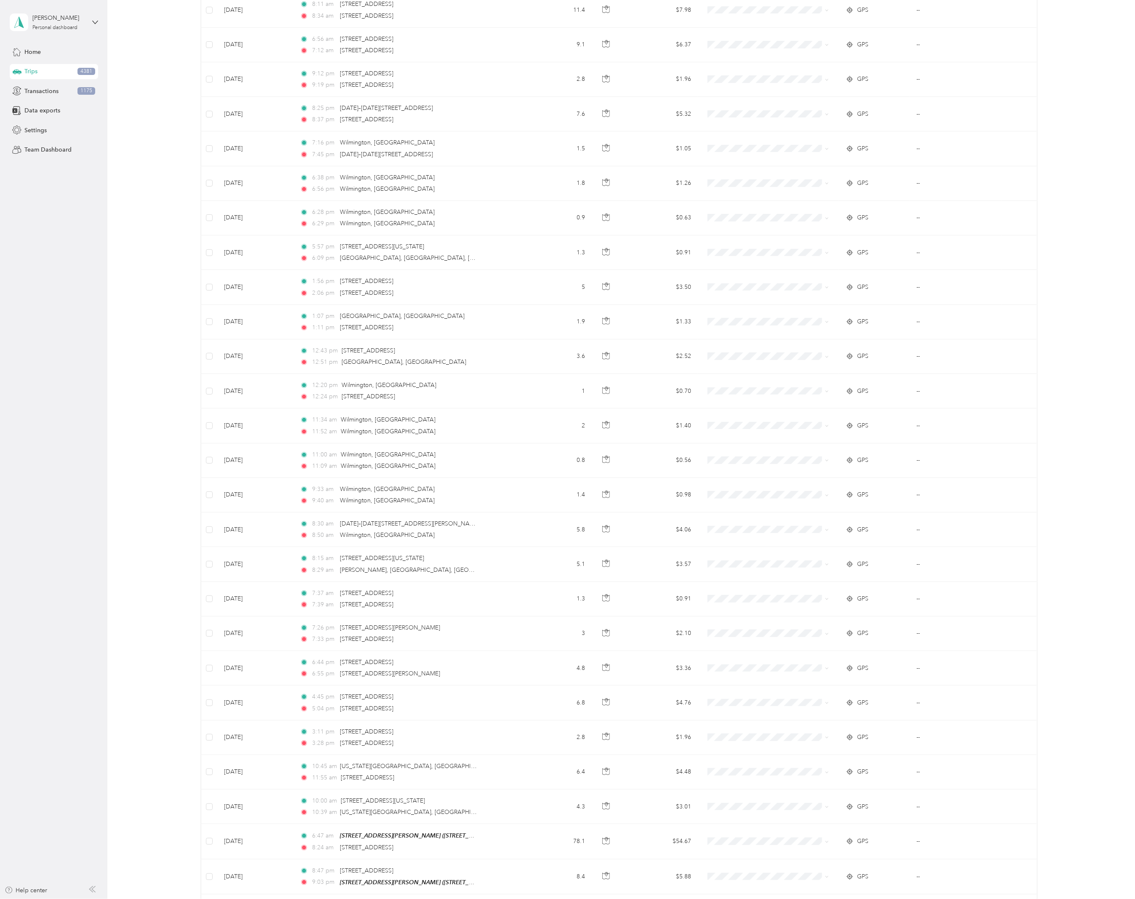
scroll to position [462, 0]
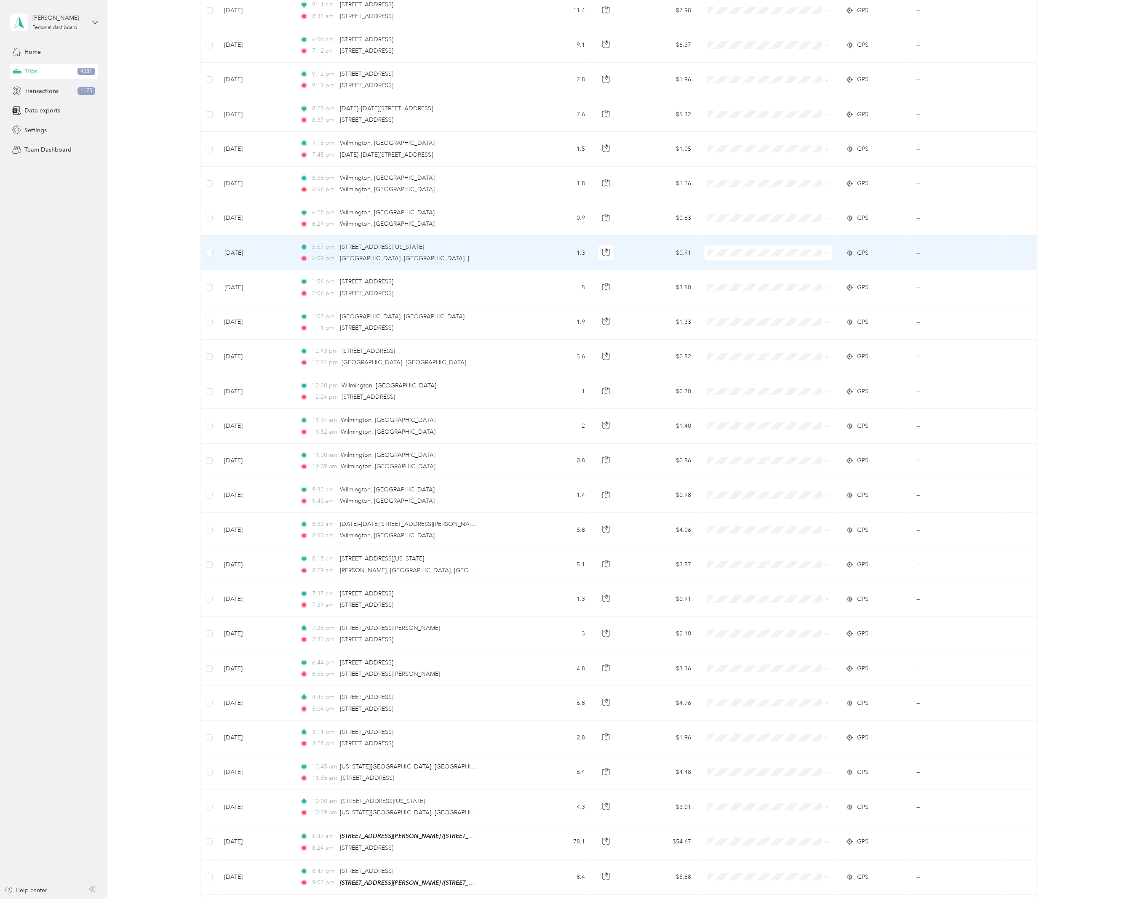
click at [544, 251] on td "1.3" at bounding box center [558, 253] width 67 height 35
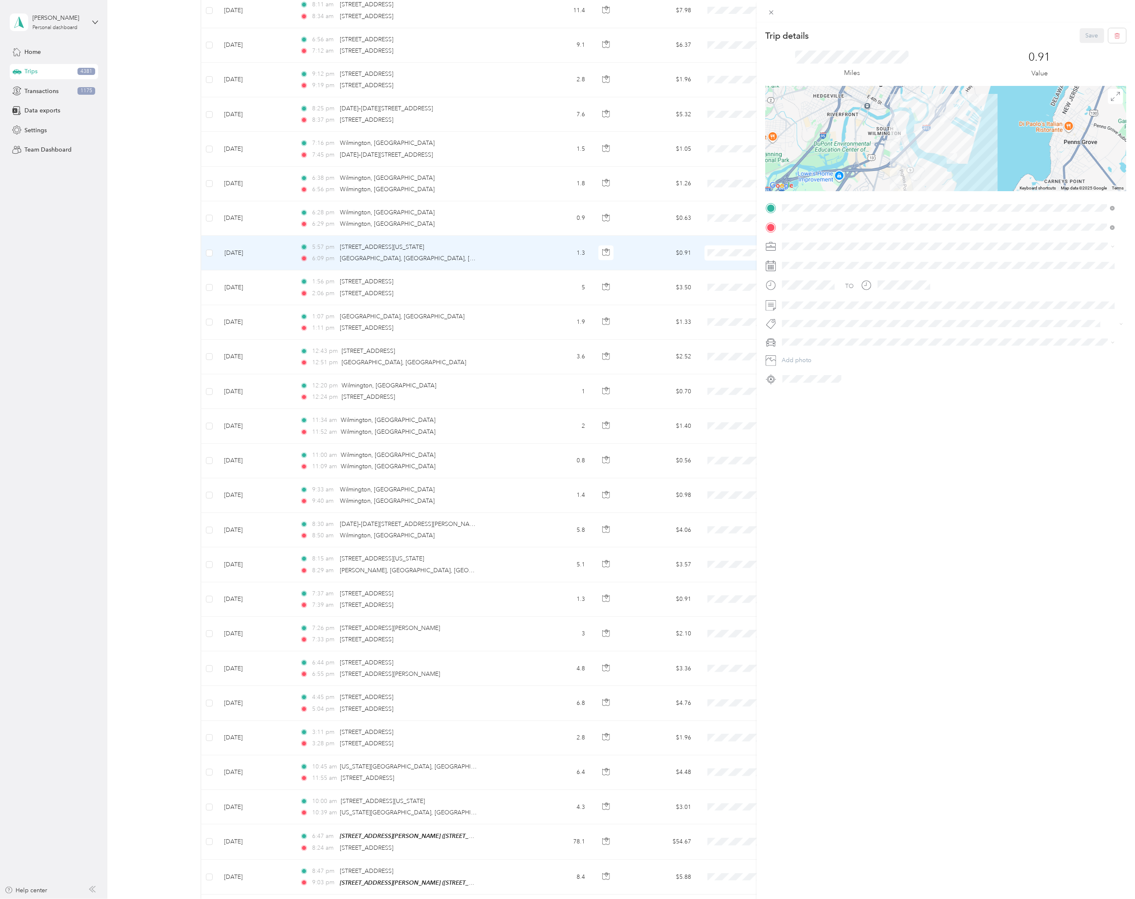
click at [535, 215] on div "Trip details Save This trip cannot be edited because it is either under review,…" at bounding box center [567, 449] width 1135 height 899
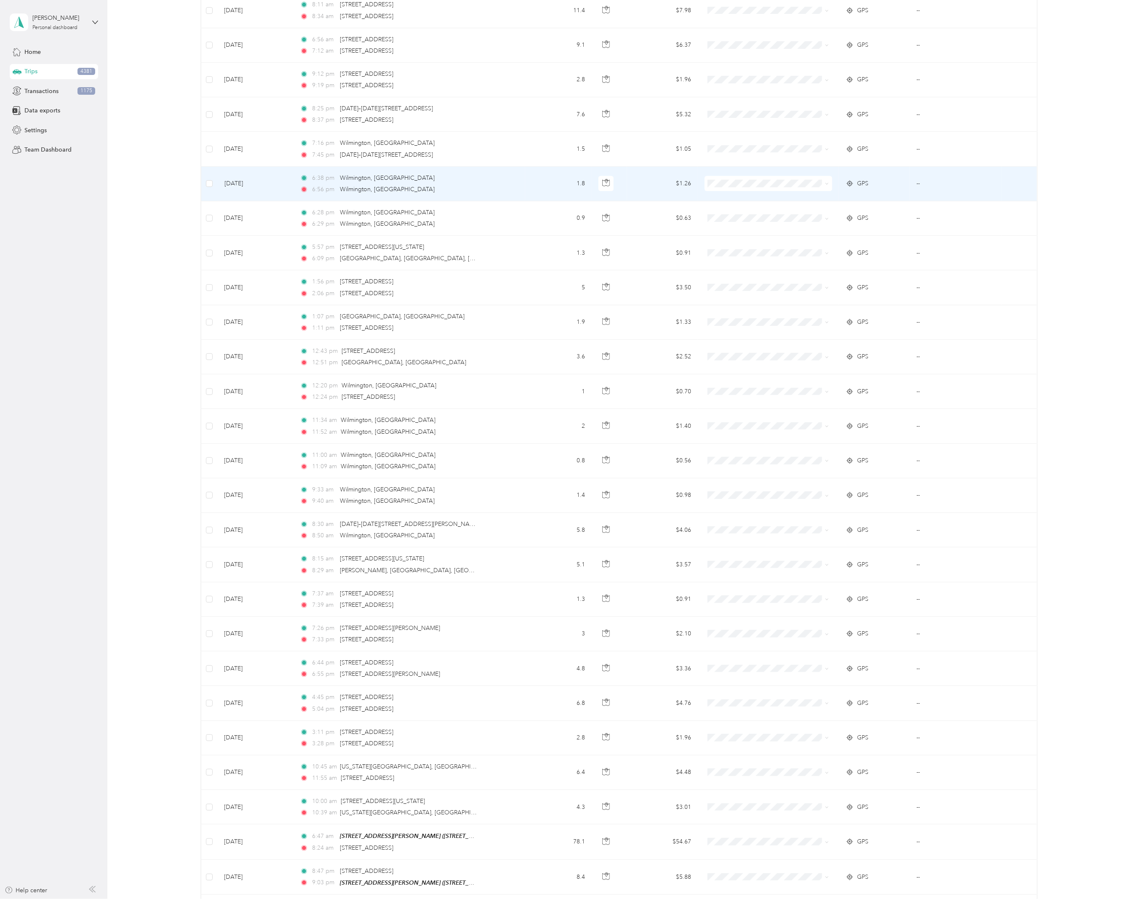
click at [516, 182] on td "6:38 pm [GEOGRAPHIC_DATA], [GEOGRAPHIC_DATA] 6:56 pm [GEOGRAPHIC_DATA], [GEOGRA…" at bounding box center [409, 184] width 232 height 35
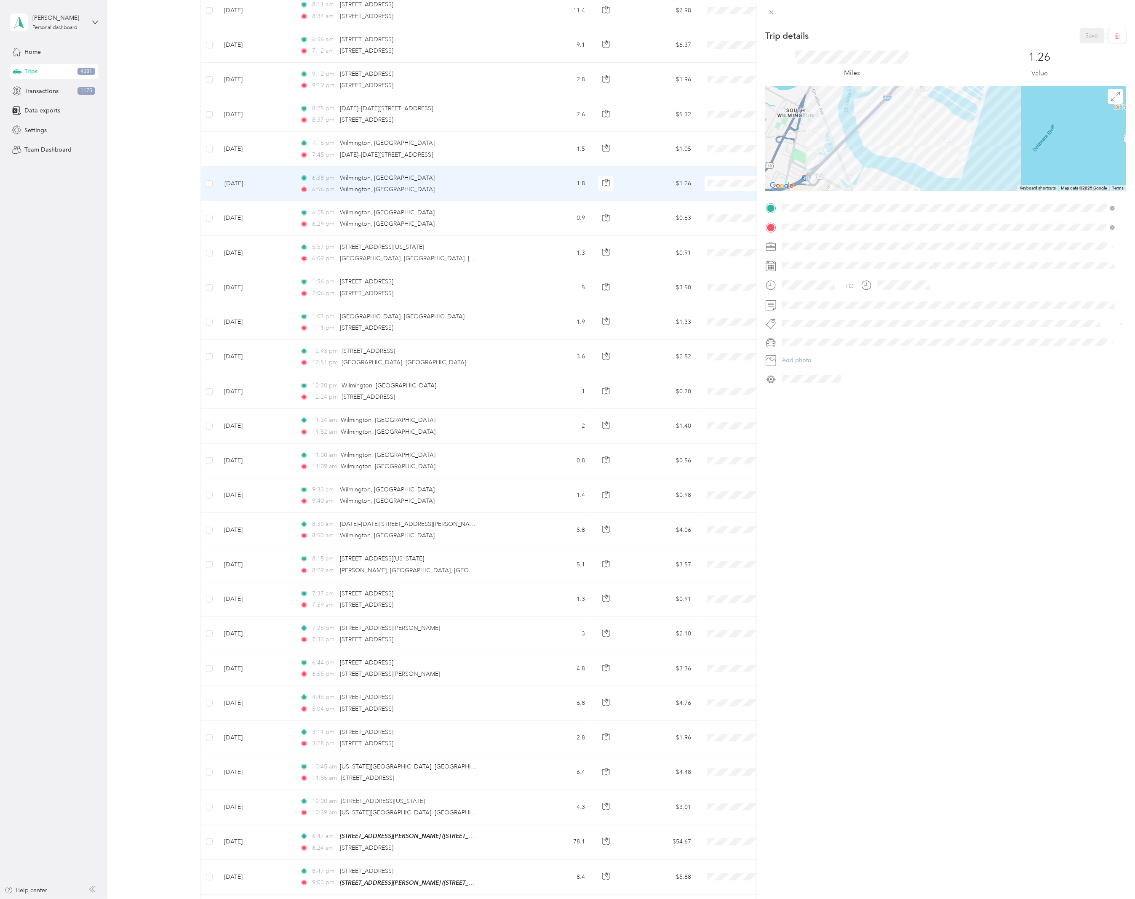
click at [514, 149] on div "Trip details Save This trip cannot be edited because it is either under review,…" at bounding box center [567, 449] width 1135 height 899
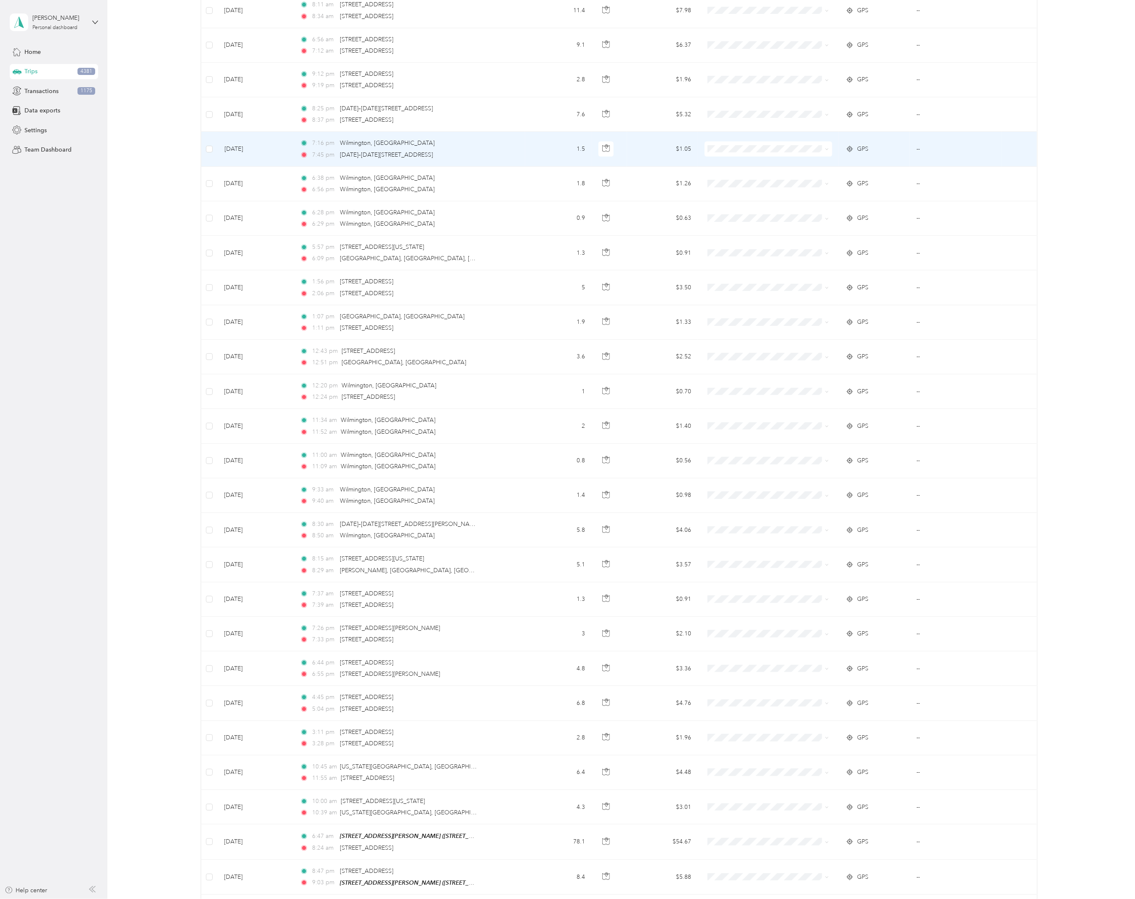
click at [472, 142] on div "7:16 pm [GEOGRAPHIC_DATA], [GEOGRAPHIC_DATA]" at bounding box center [388, 143] width 177 height 9
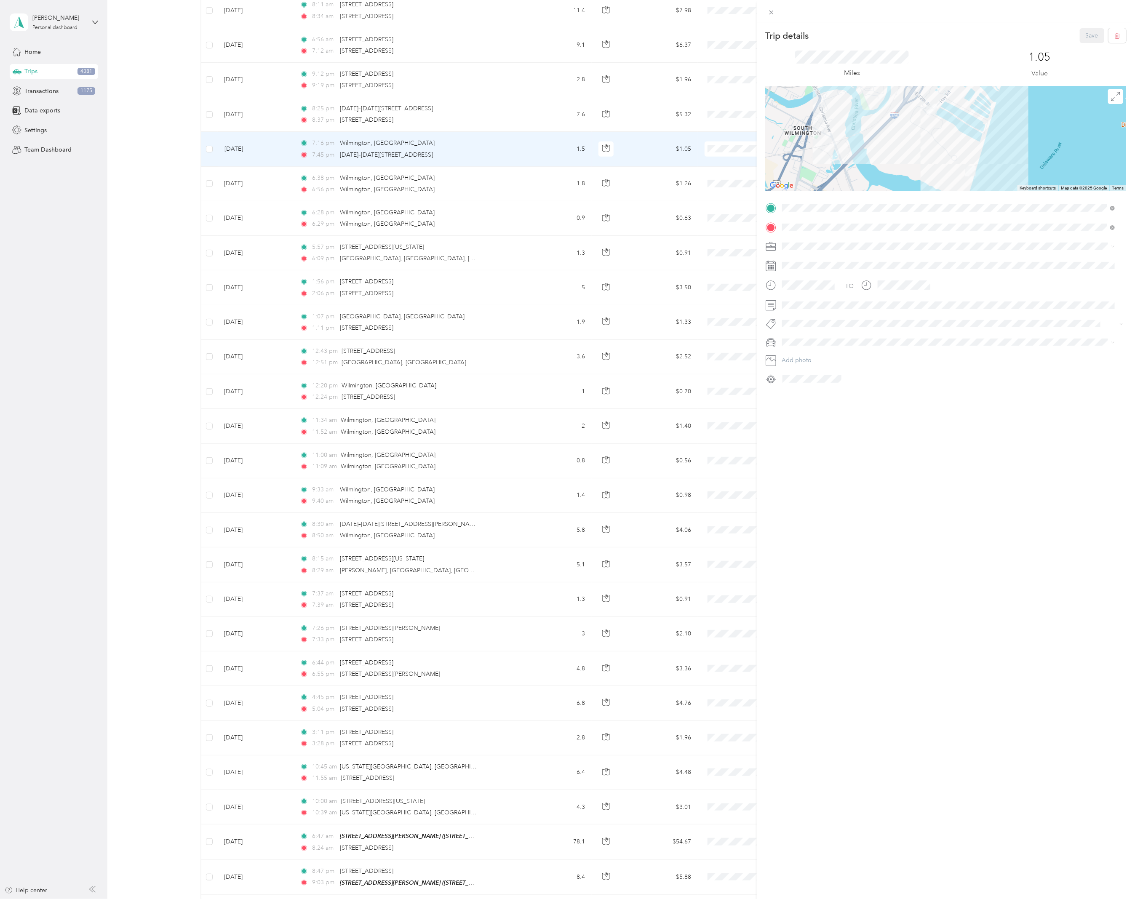
click at [479, 116] on div "Trip details Save This trip cannot be edited because it is either under review,…" at bounding box center [567, 449] width 1135 height 899
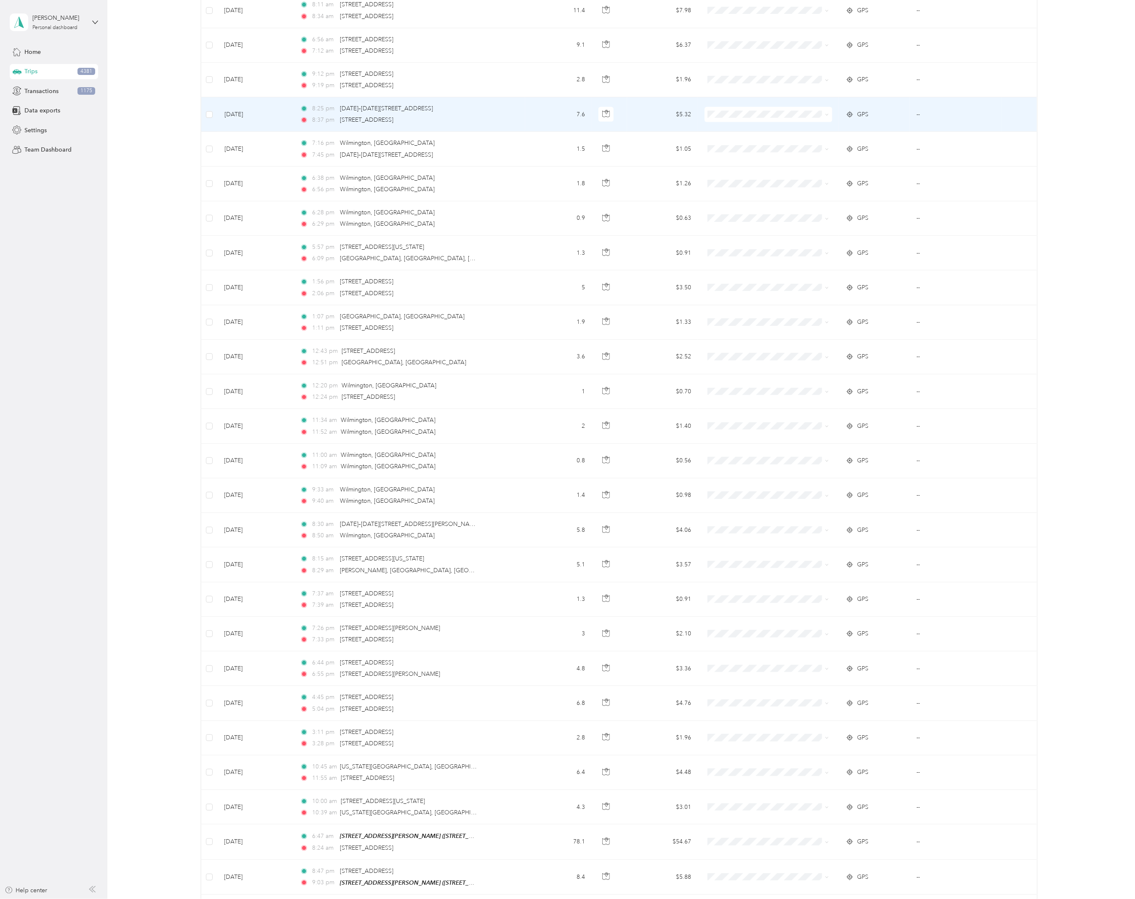
click at [479, 116] on td "8:25 pm [DATE]–[DATE][STREET_ADDRESS] 8:37 pm [STREET_ADDRESS]" at bounding box center [409, 114] width 232 height 35
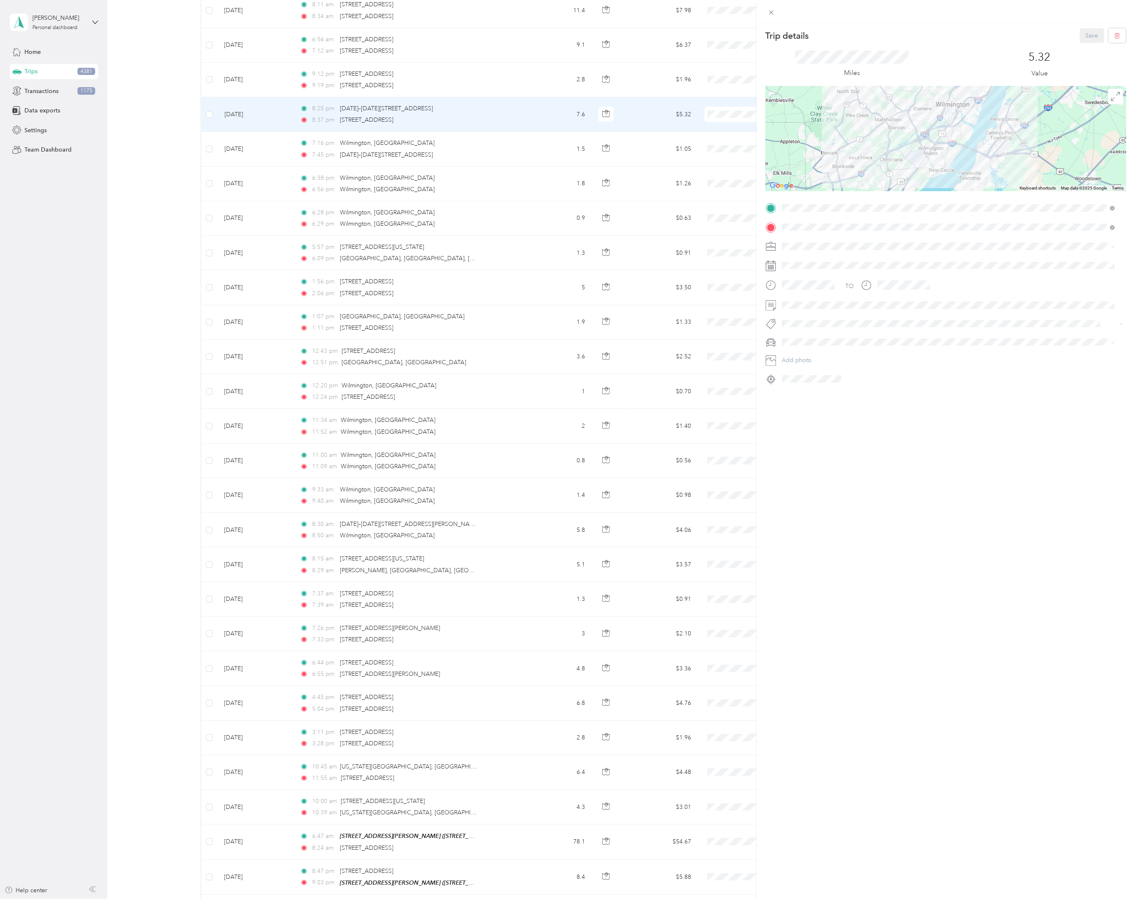
click at [465, 80] on div "Trip details Save This trip cannot be edited because it is either under review,…" at bounding box center [567, 449] width 1135 height 899
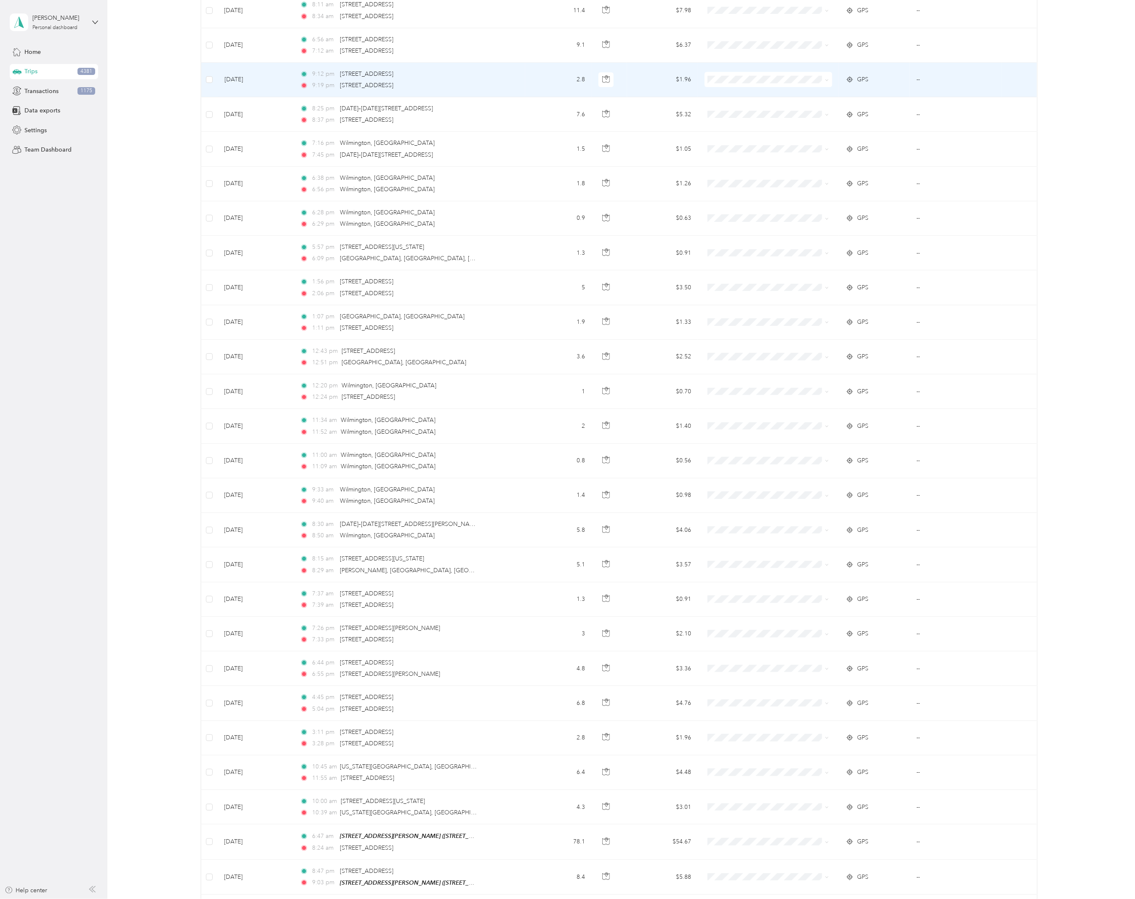
click at [449, 80] on div "9:12 pm [STREET_ADDRESS] 9:19 pm [STREET_ADDRESS]" at bounding box center [388, 80] width 177 height 21
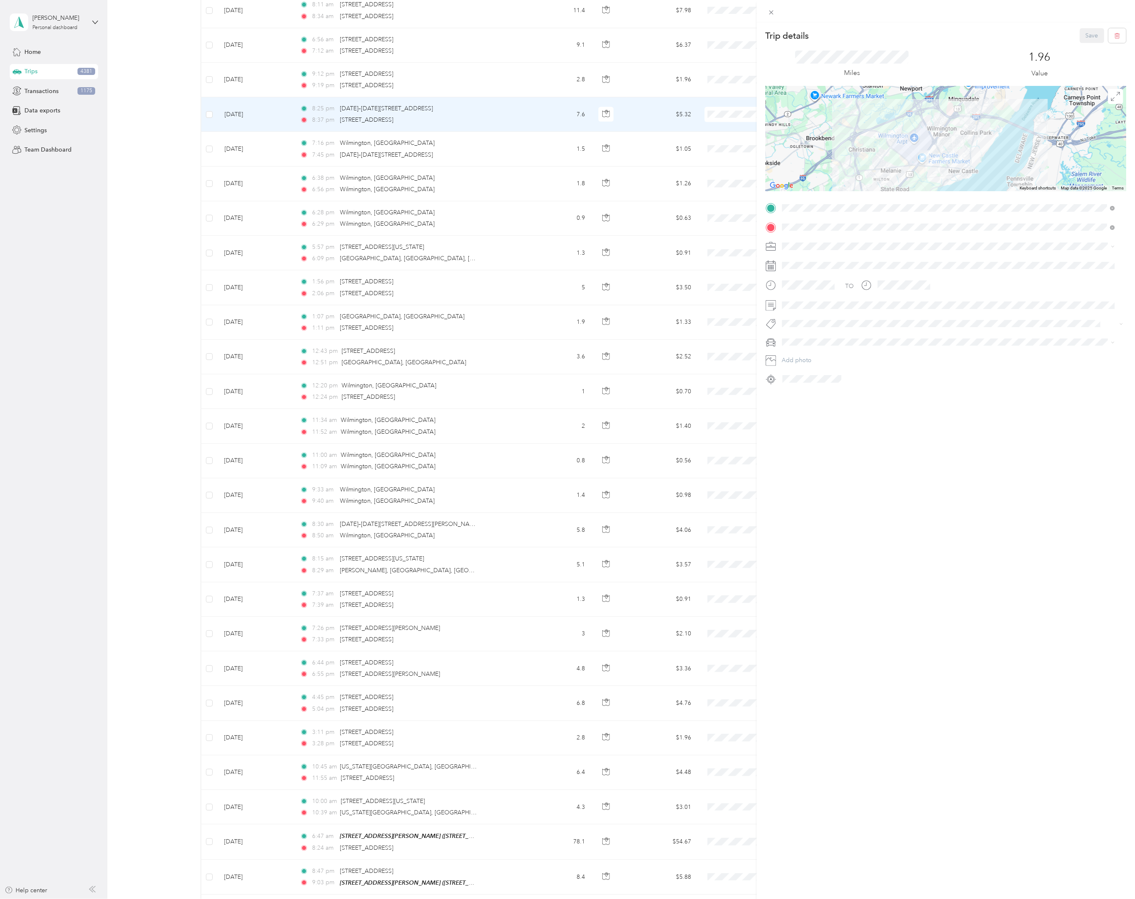
click at [456, 70] on div "Trip details Save This trip cannot be edited because it is either under review,…" at bounding box center [567, 449] width 1135 height 899
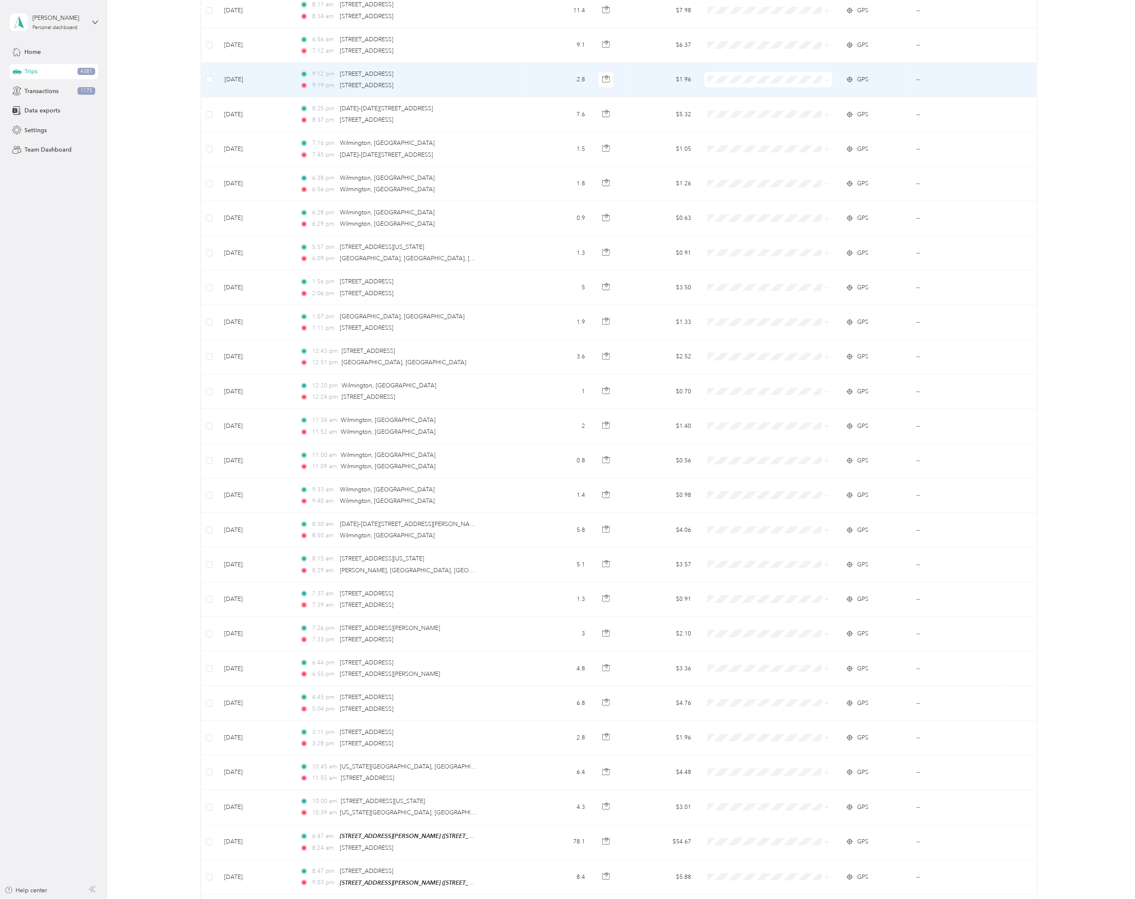
click at [443, 76] on div "9:12 pm [STREET_ADDRESS]" at bounding box center [388, 74] width 177 height 9
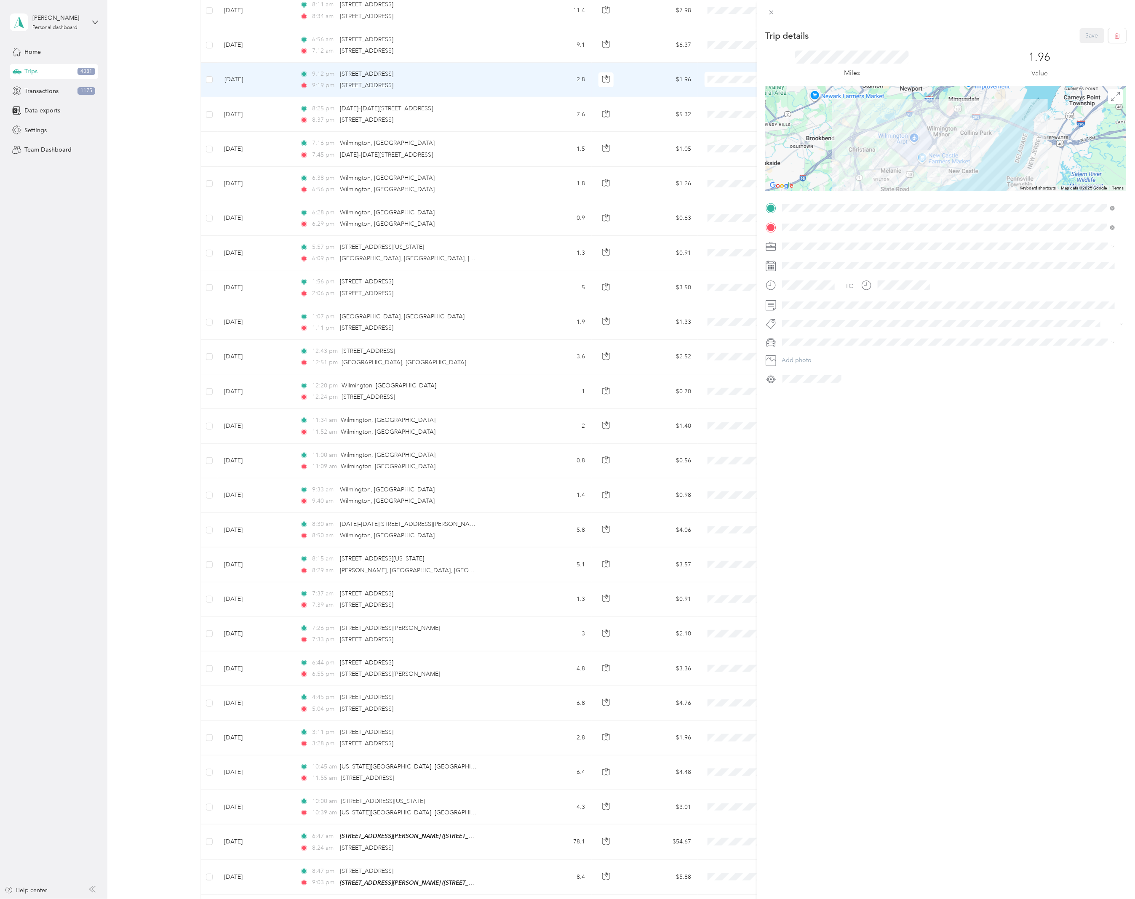
click at [948, 488] on div "Trip details Save This trip cannot be edited because it is either under review,…" at bounding box center [946, 471] width 378 height 899
click at [190, 150] on div "Trip details Save This trip cannot be edited because it is either under review,…" at bounding box center [567, 449] width 1135 height 899
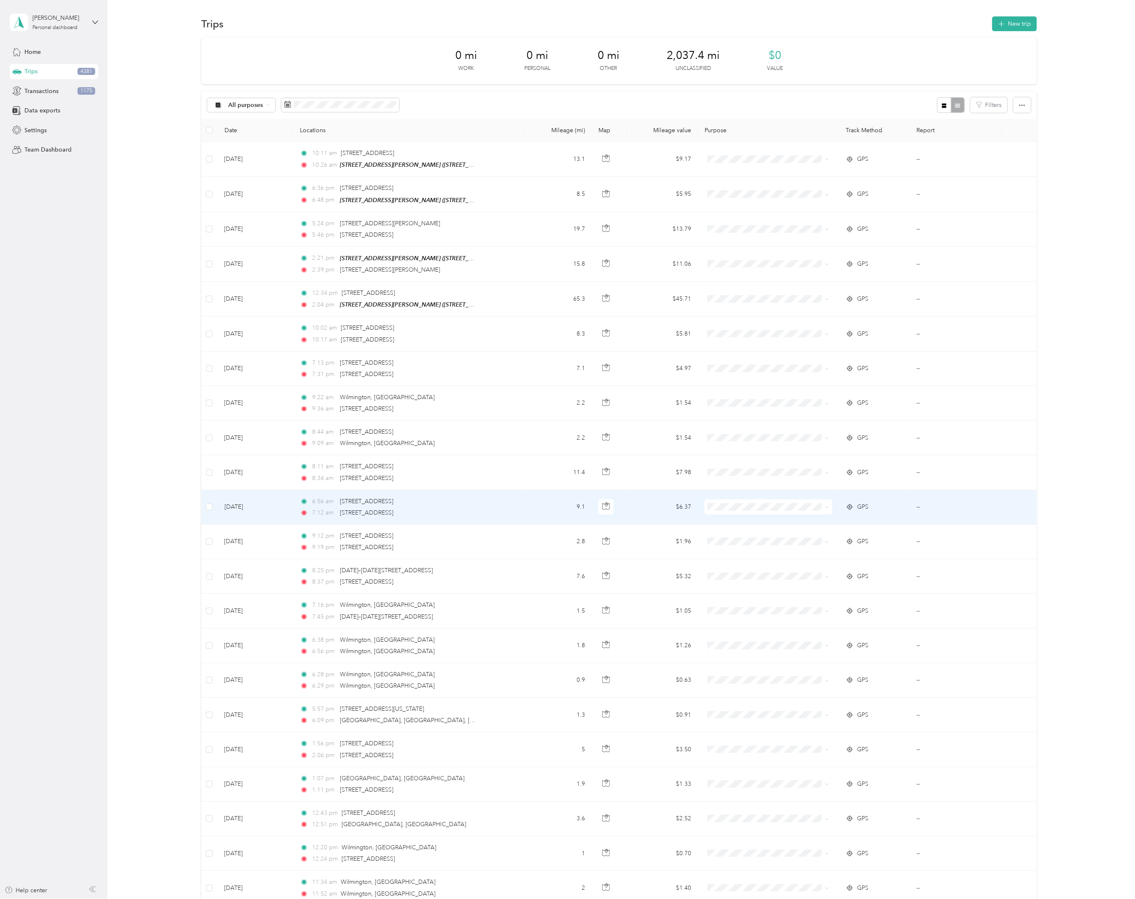
click at [488, 506] on td "6:56 am [STREET_ADDRESS] 7:12 am [STREET_ADDRESS]" at bounding box center [409, 507] width 232 height 35
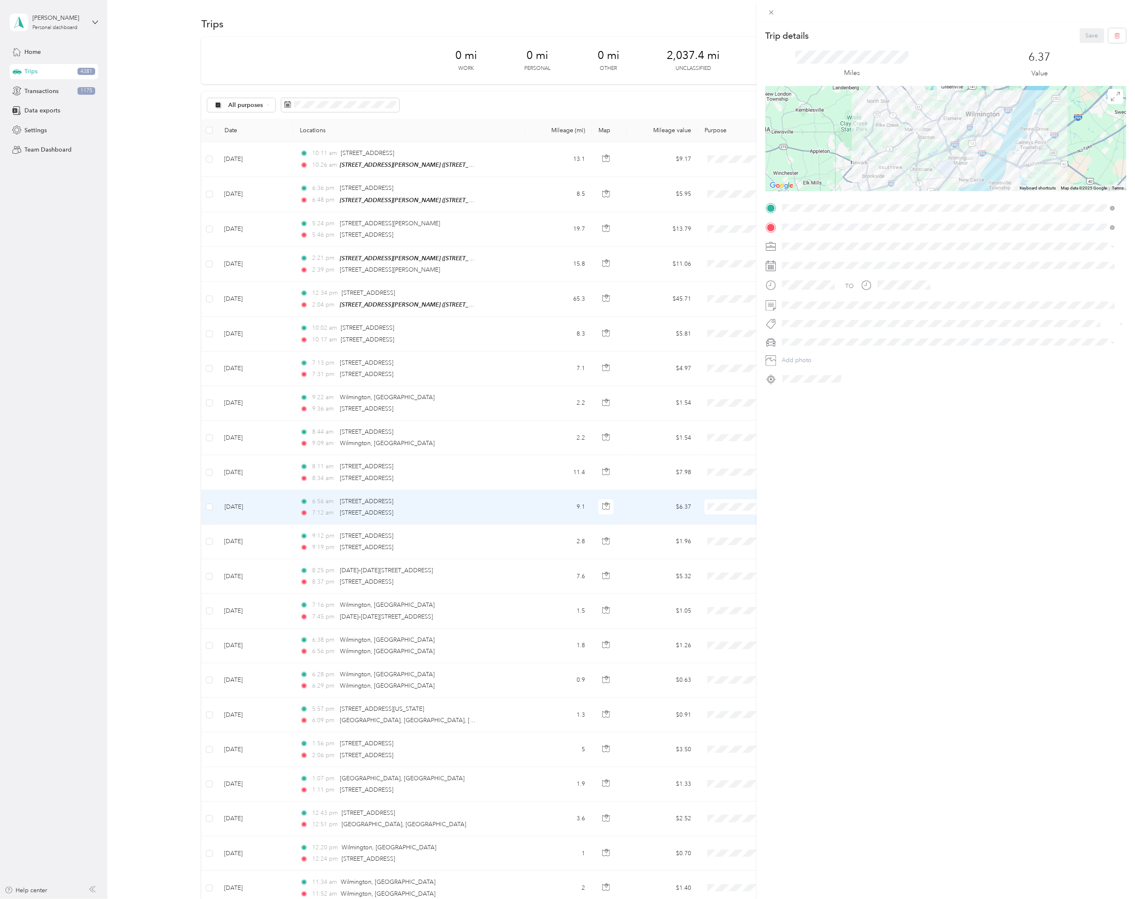
click at [456, 472] on div "Trip details Save This trip cannot be edited because it is either under review,…" at bounding box center [567, 449] width 1135 height 899
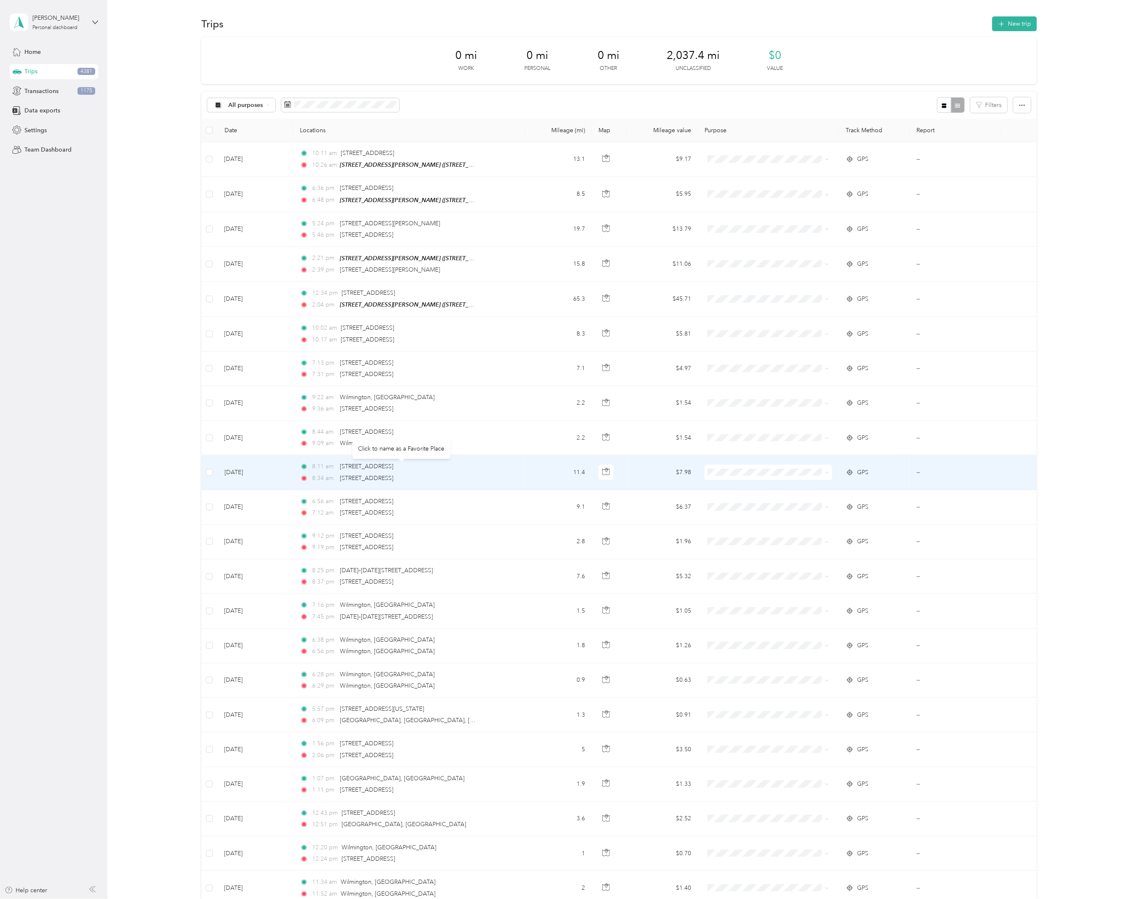
click at [393, 471] on div "[STREET_ADDRESS]" at bounding box center [367, 466] width 54 height 9
click at [479, 476] on td "8:11 am [STREET_ADDRESS] 8:34 am [STREET_ADDRESS]" at bounding box center [409, 472] width 232 height 35
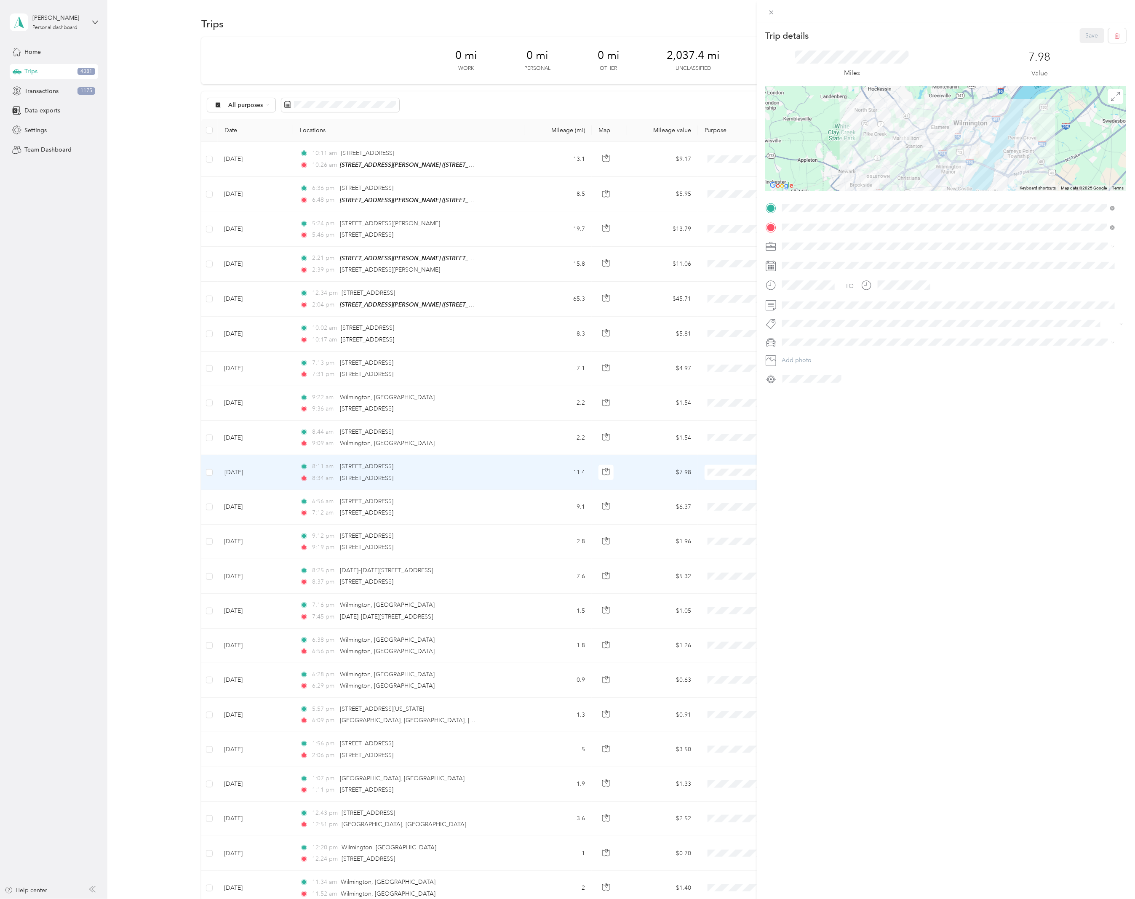
drag, startPoint x: 989, startPoint y: 495, endPoint x: 605, endPoint y: 374, distance: 402.9
click at [989, 495] on div "Trip details Save This trip cannot be edited because it is either under review,…" at bounding box center [946, 471] width 378 height 899
click at [360, 100] on div "Trip details Save This trip cannot be edited because it is either under review,…" at bounding box center [567, 449] width 1135 height 899
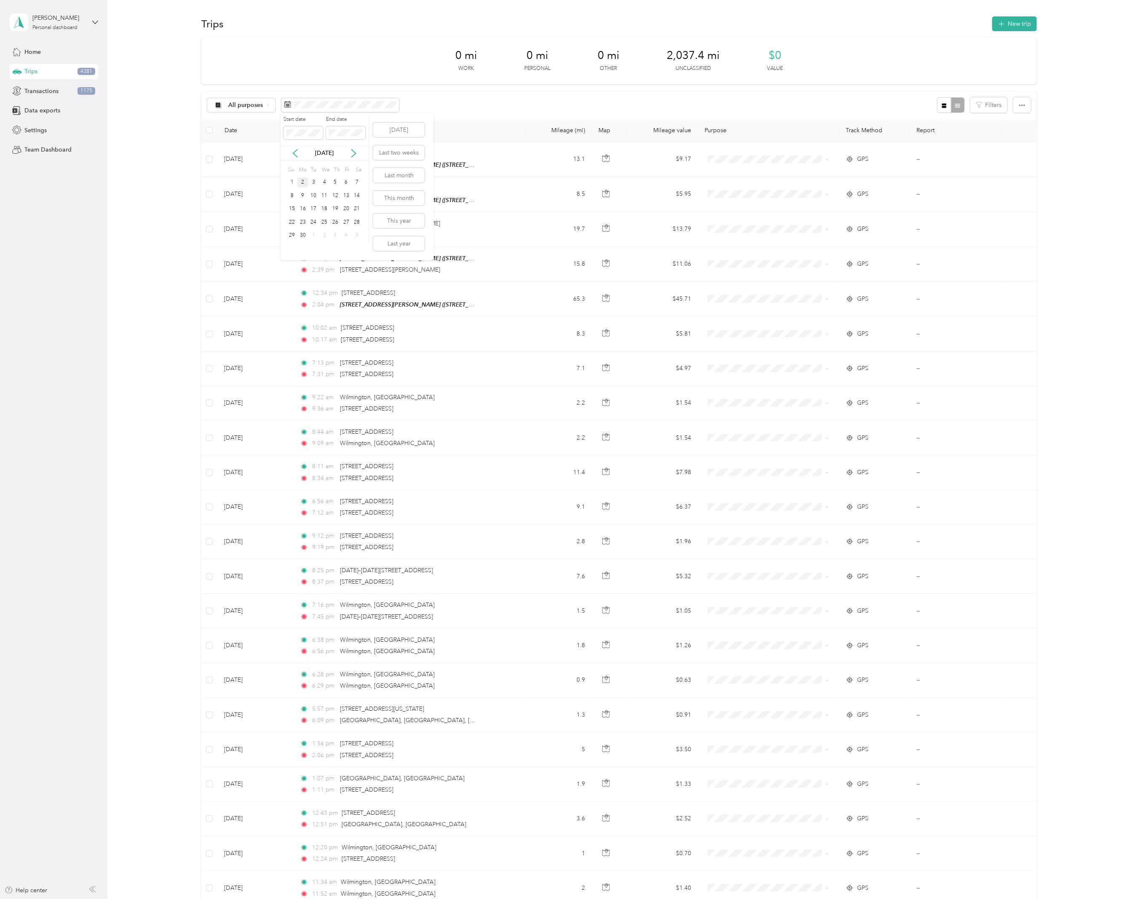
click at [300, 179] on div "2" at bounding box center [302, 182] width 11 height 11
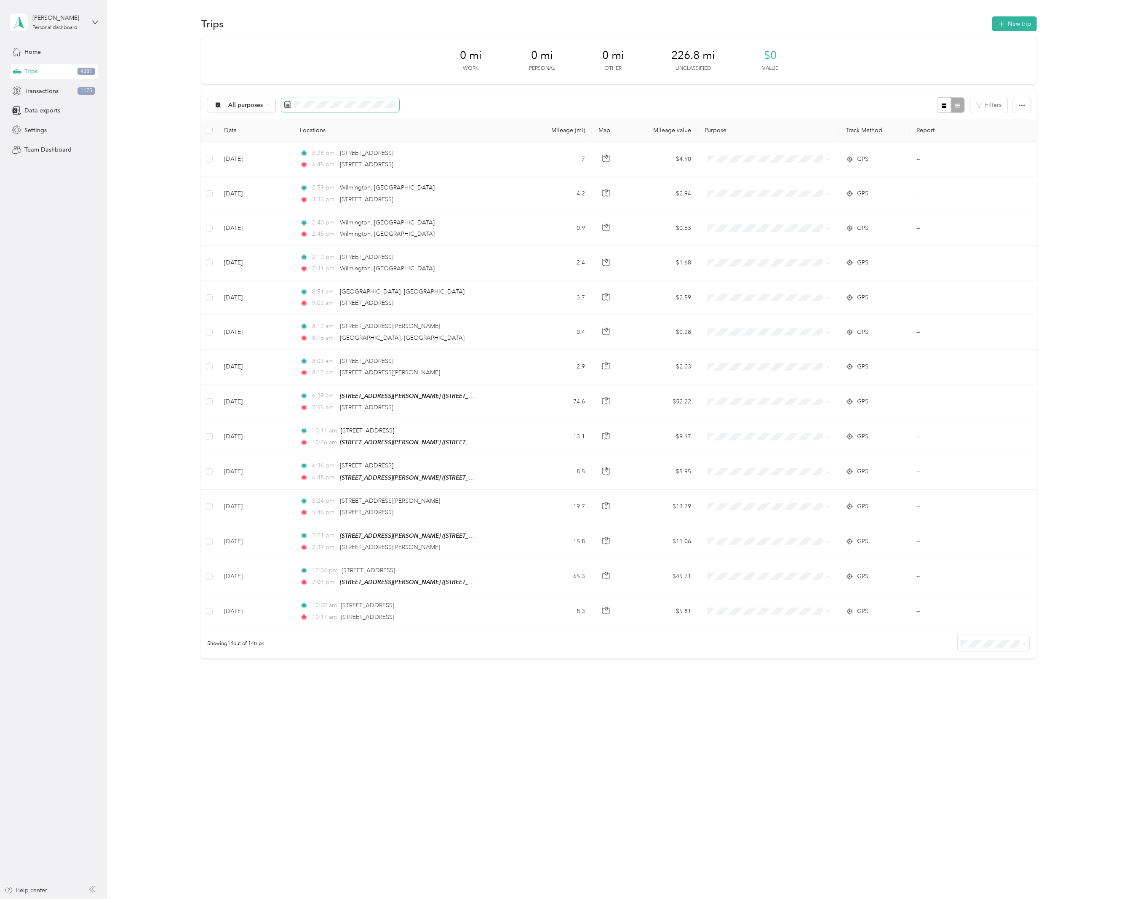
click at [314, 100] on span at bounding box center [340, 105] width 118 height 14
click at [305, 183] on div "2" at bounding box center [303, 182] width 11 height 11
click at [354, 185] on div "7" at bounding box center [357, 182] width 11 height 11
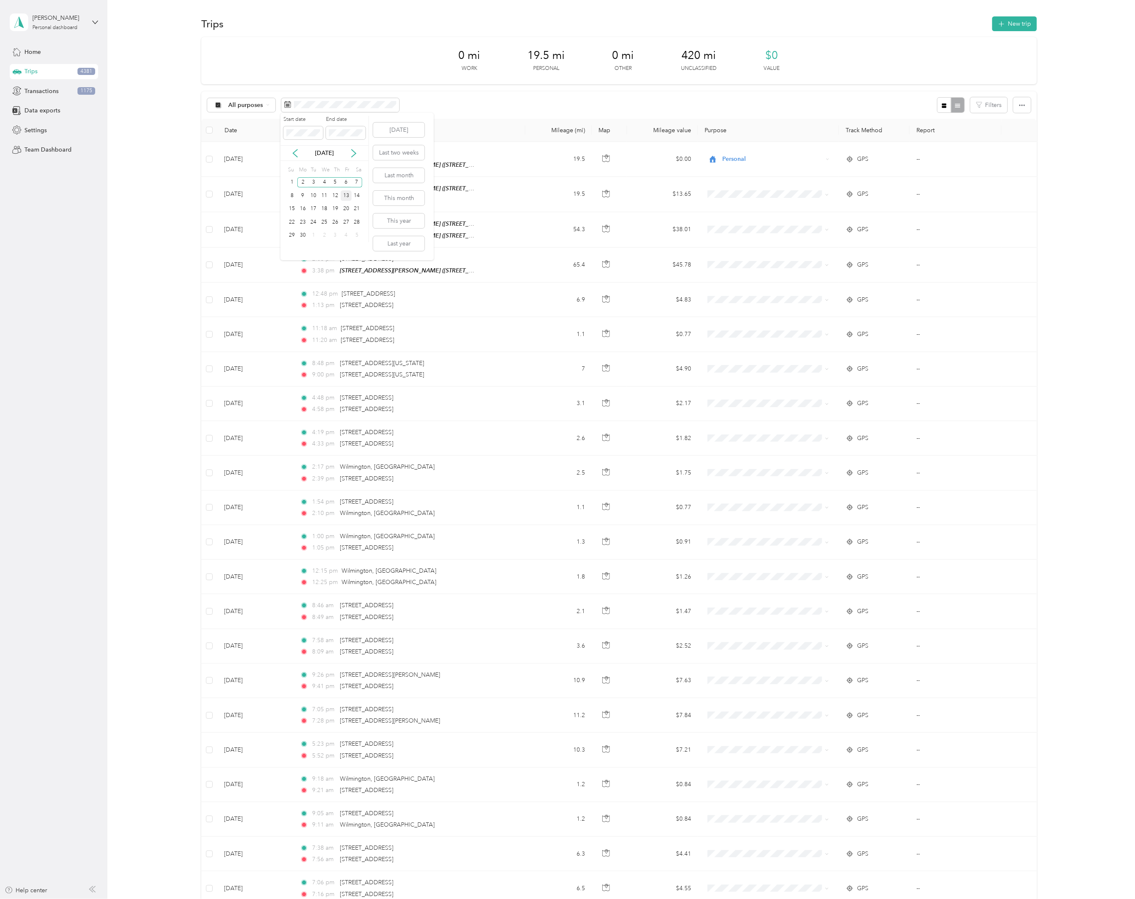
click at [349, 197] on div "13" at bounding box center [346, 195] width 11 height 11
click at [304, 184] on div "2" at bounding box center [302, 182] width 11 height 11
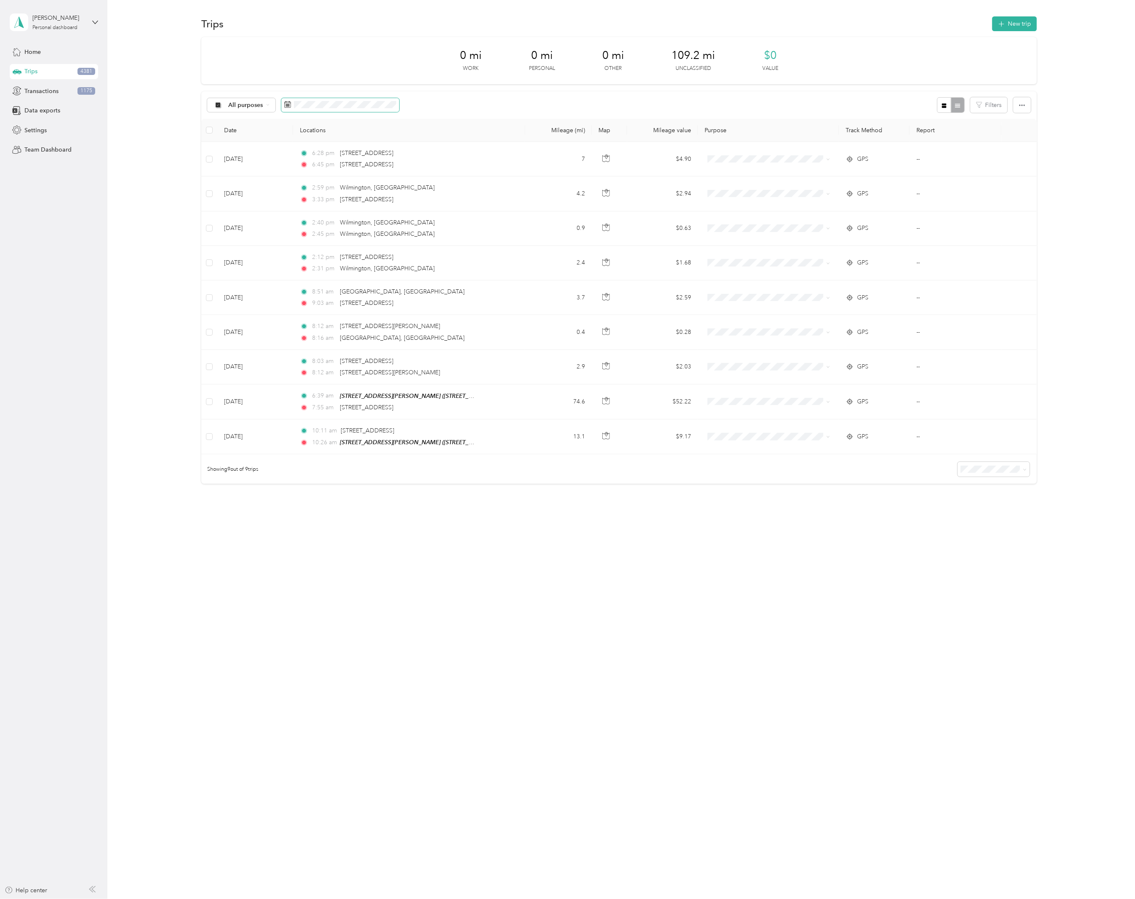
click at [332, 109] on span at bounding box center [340, 105] width 118 height 14
click at [350, 196] on div "13" at bounding box center [347, 195] width 11 height 11
click at [312, 189] on div "10" at bounding box center [314, 195] width 11 height 13
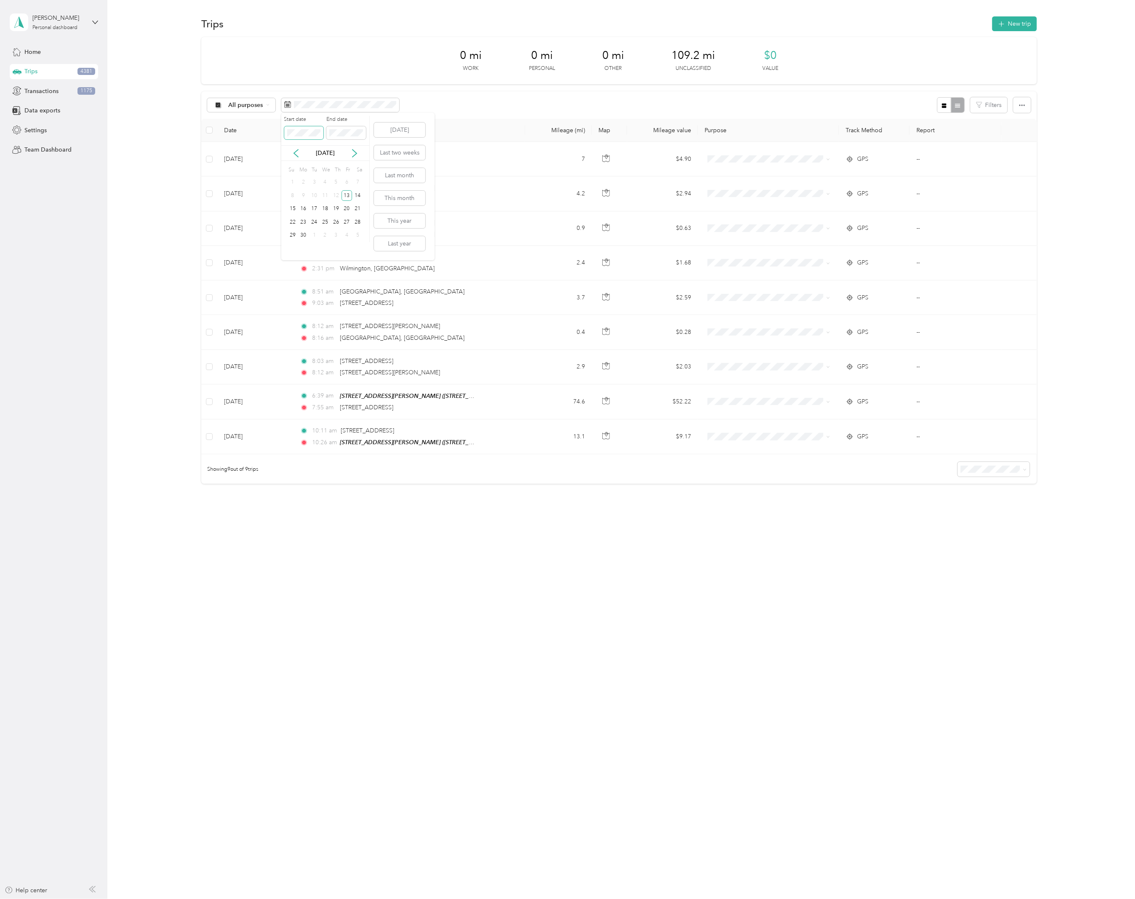
click at [300, 128] on span at bounding box center [304, 132] width 40 height 13
click at [295, 181] on div "1" at bounding box center [292, 182] width 11 height 11
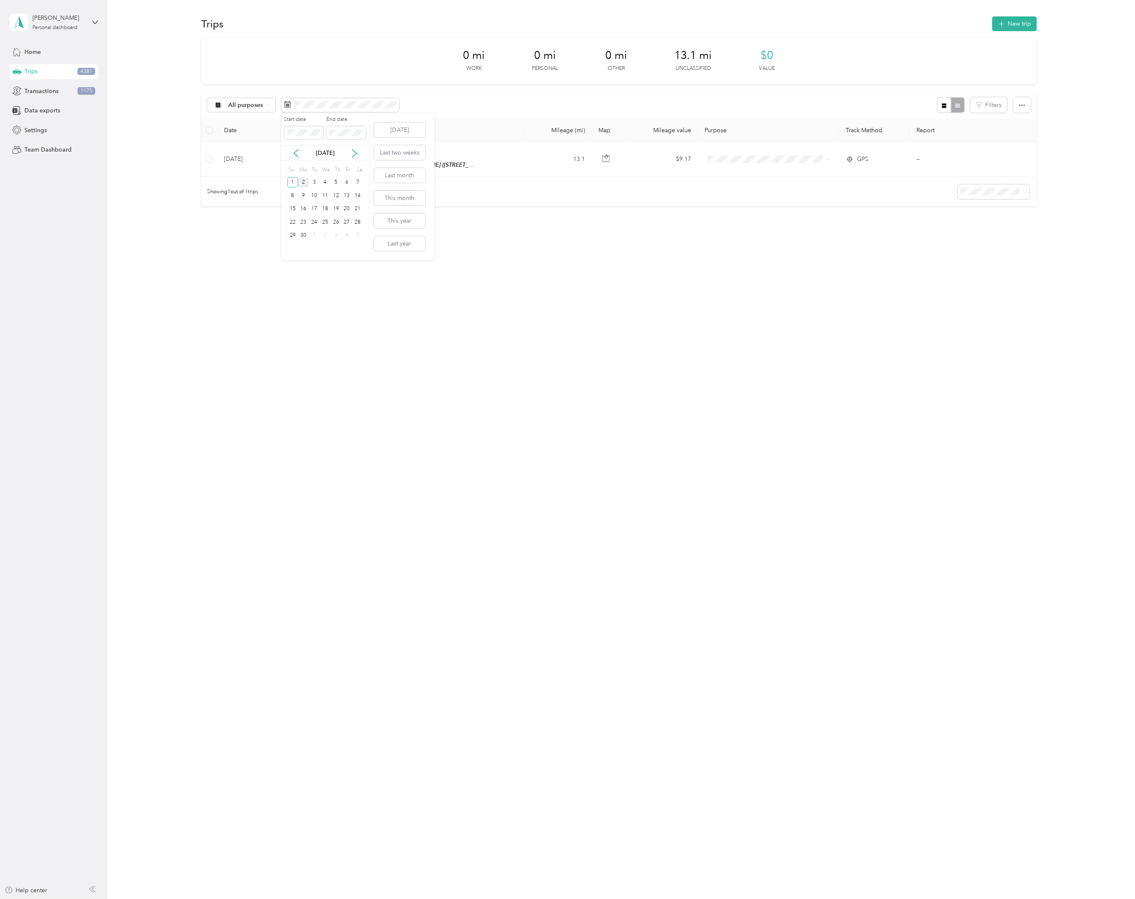
click at [300, 184] on div "2" at bounding box center [303, 182] width 11 height 11
click at [355, 195] on div "14" at bounding box center [357, 195] width 11 height 11
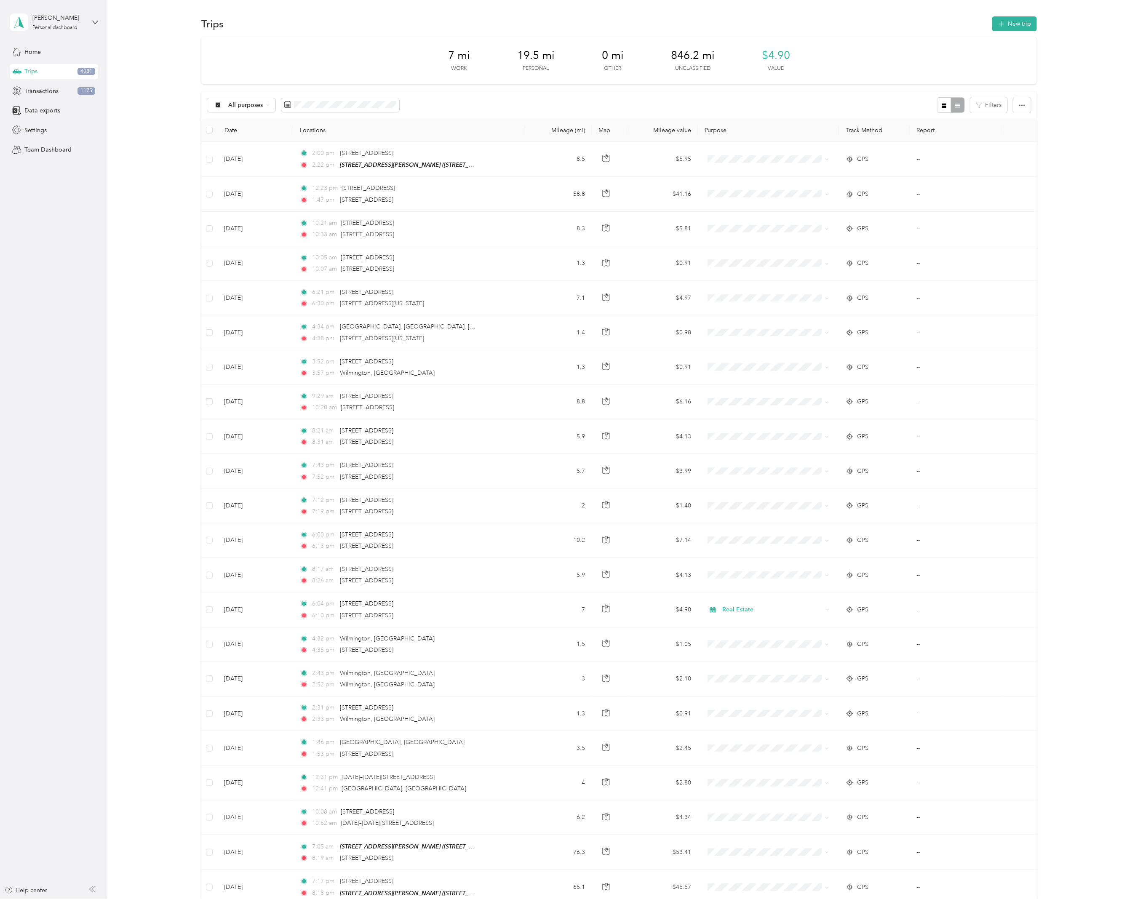
drag, startPoint x: 1073, startPoint y: 334, endPoint x: 1072, endPoint y: 325, distance: 9.4
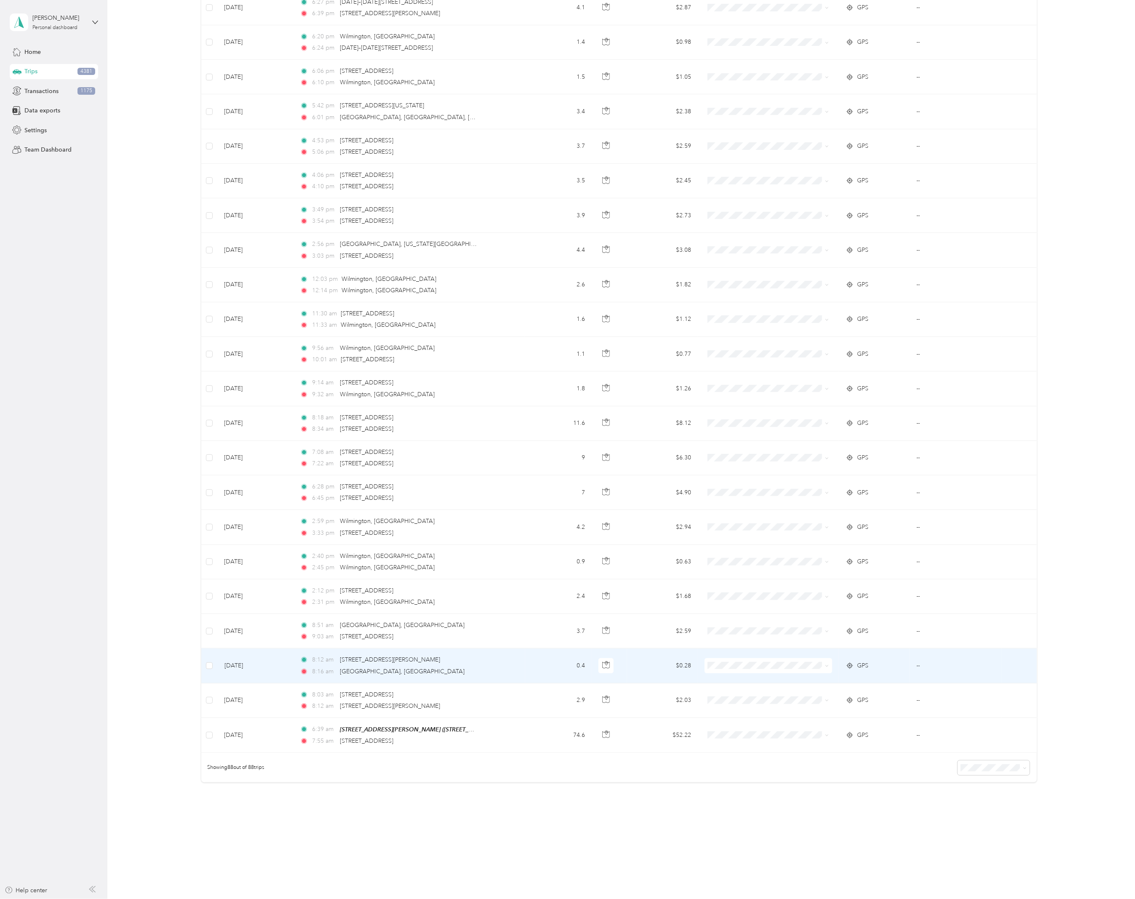
click at [436, 659] on div "8:12 am [STREET_ADDRESS][PERSON_NAME]" at bounding box center [388, 659] width 177 height 9
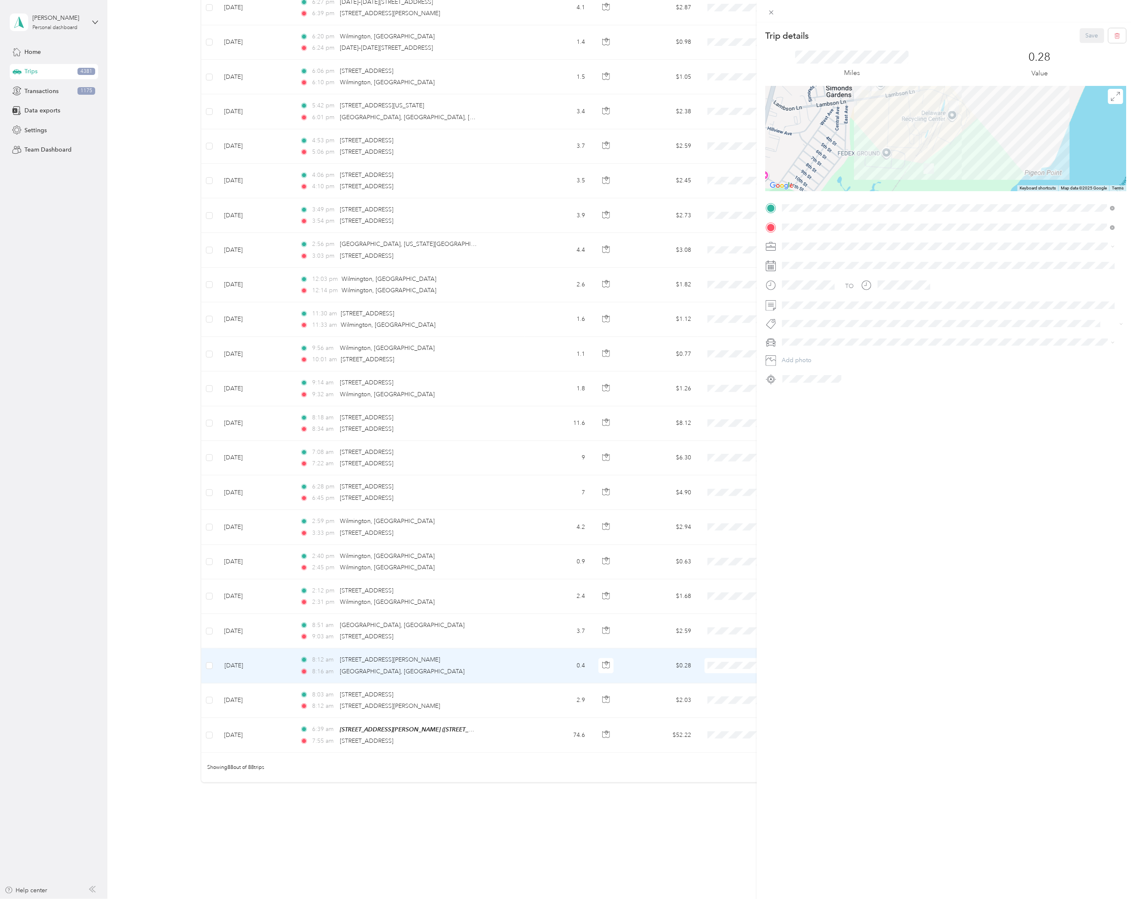
click at [433, 693] on div "Trip details Save This trip cannot be edited because it is either under review,…" at bounding box center [567, 449] width 1135 height 899
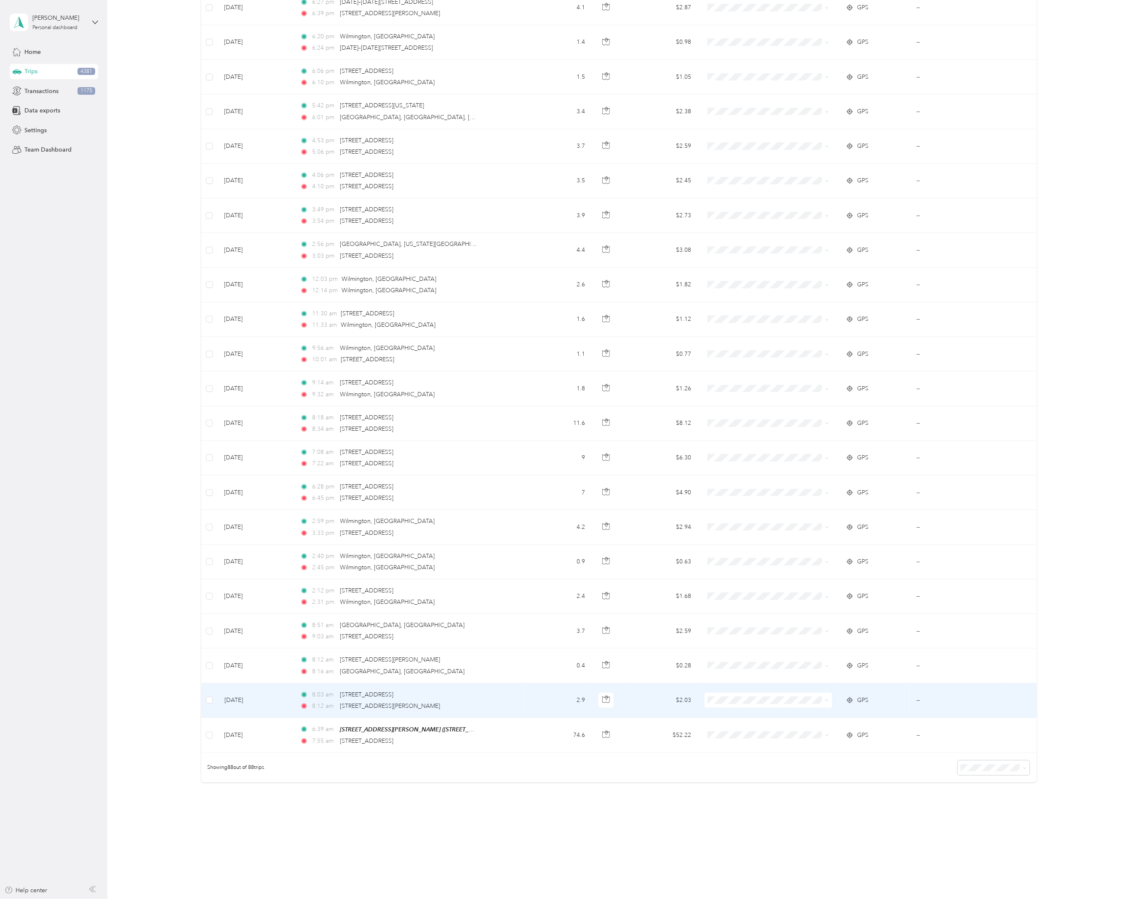
click at [434, 698] on div "8:03 am [STREET_ADDRESS]" at bounding box center [388, 694] width 177 height 9
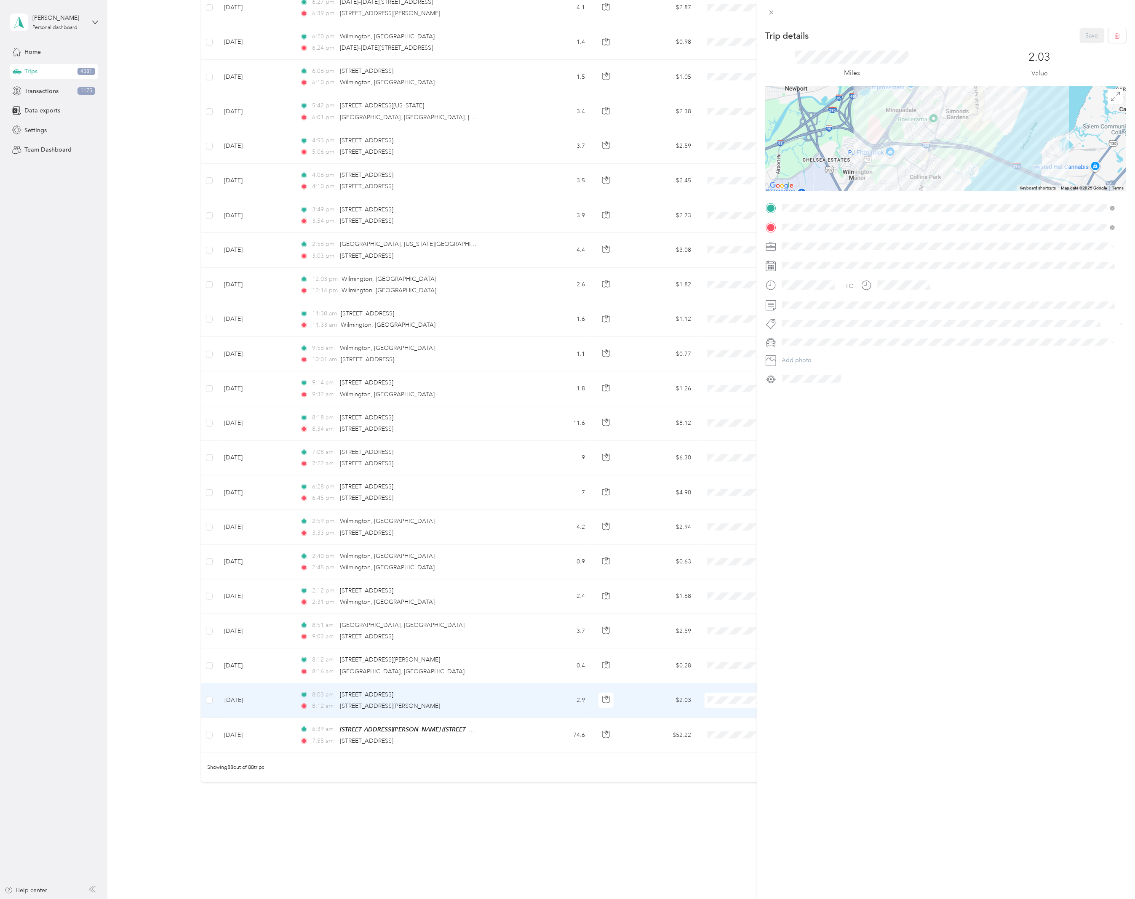
drag, startPoint x: 457, startPoint y: 725, endPoint x: 451, endPoint y: 733, distance: 10.5
click at [457, 725] on div "Trip details Save This trip cannot be edited because it is either under review,…" at bounding box center [567, 449] width 1135 height 899
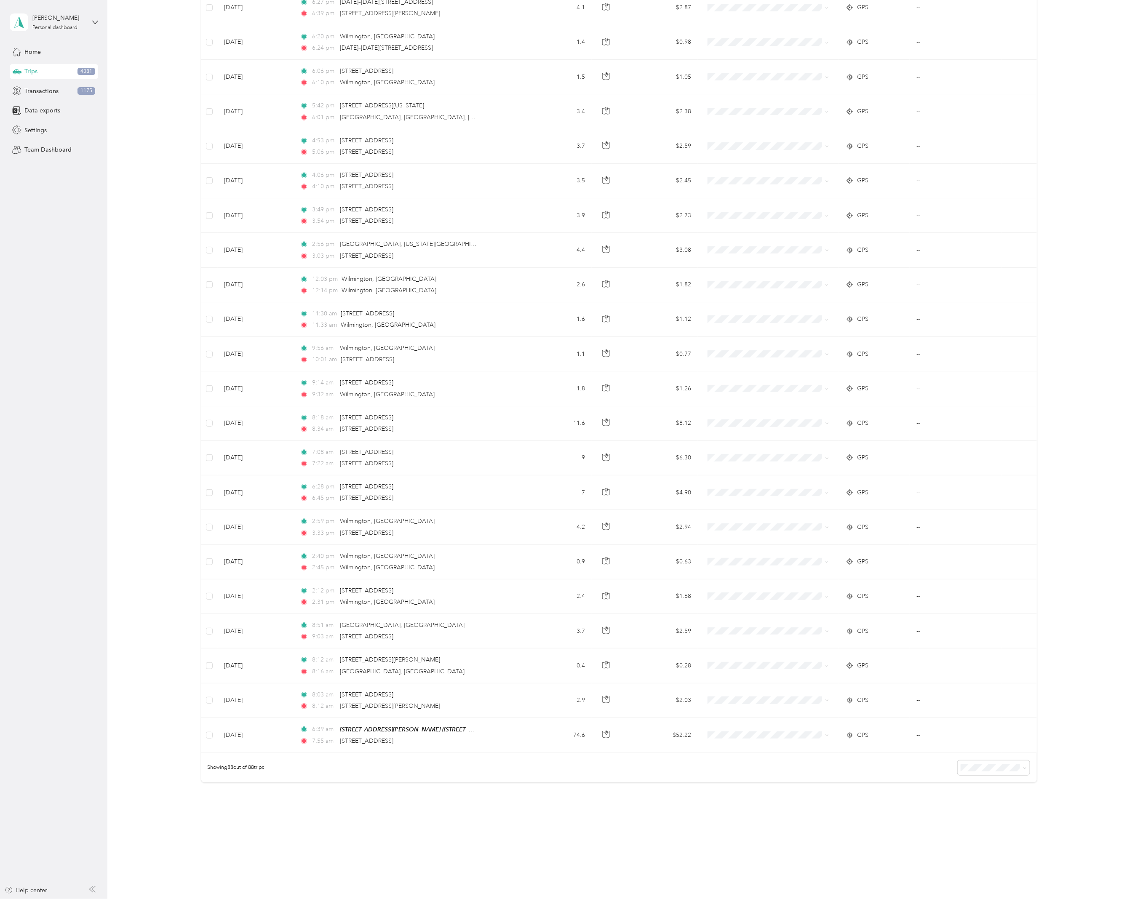
click at [448, 736] on div at bounding box center [567, 449] width 1135 height 899
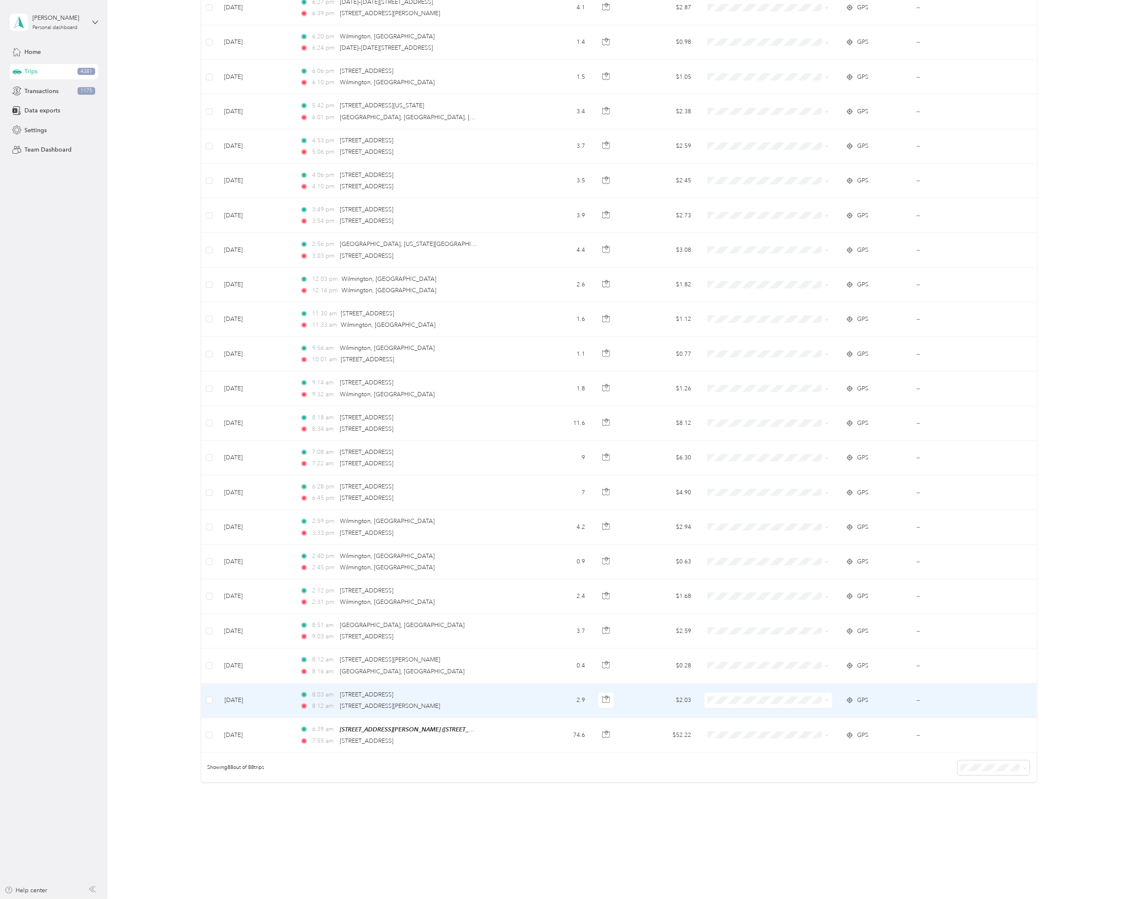
click at [441, 698] on div "8:03 am [STREET_ADDRESS]" at bounding box center [388, 694] width 177 height 9
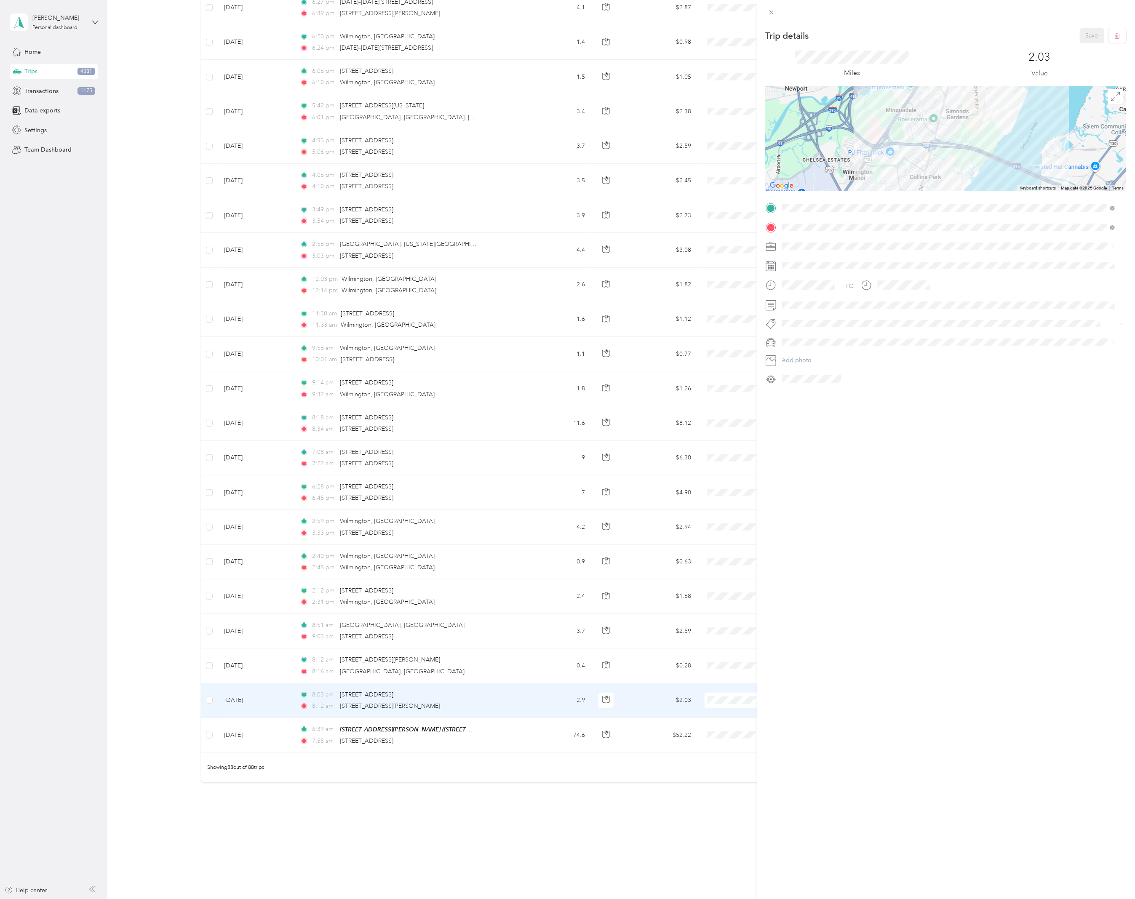
click at [444, 499] on div "Trip details Save This trip cannot be edited because it is either under review,…" at bounding box center [567, 449] width 1135 height 899
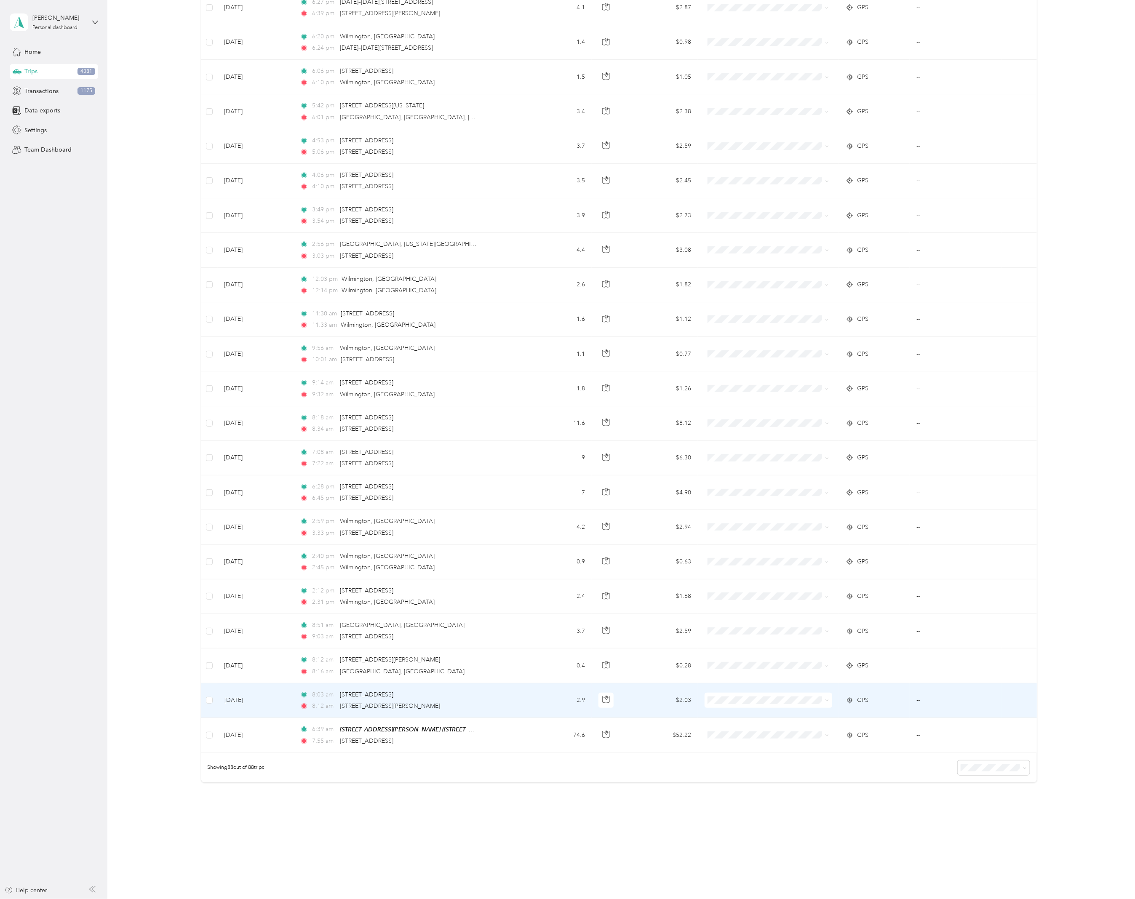
click at [444, 499] on div "Trip details Save This trip cannot be edited because it is either under review,…" at bounding box center [567, 449] width 1135 height 899
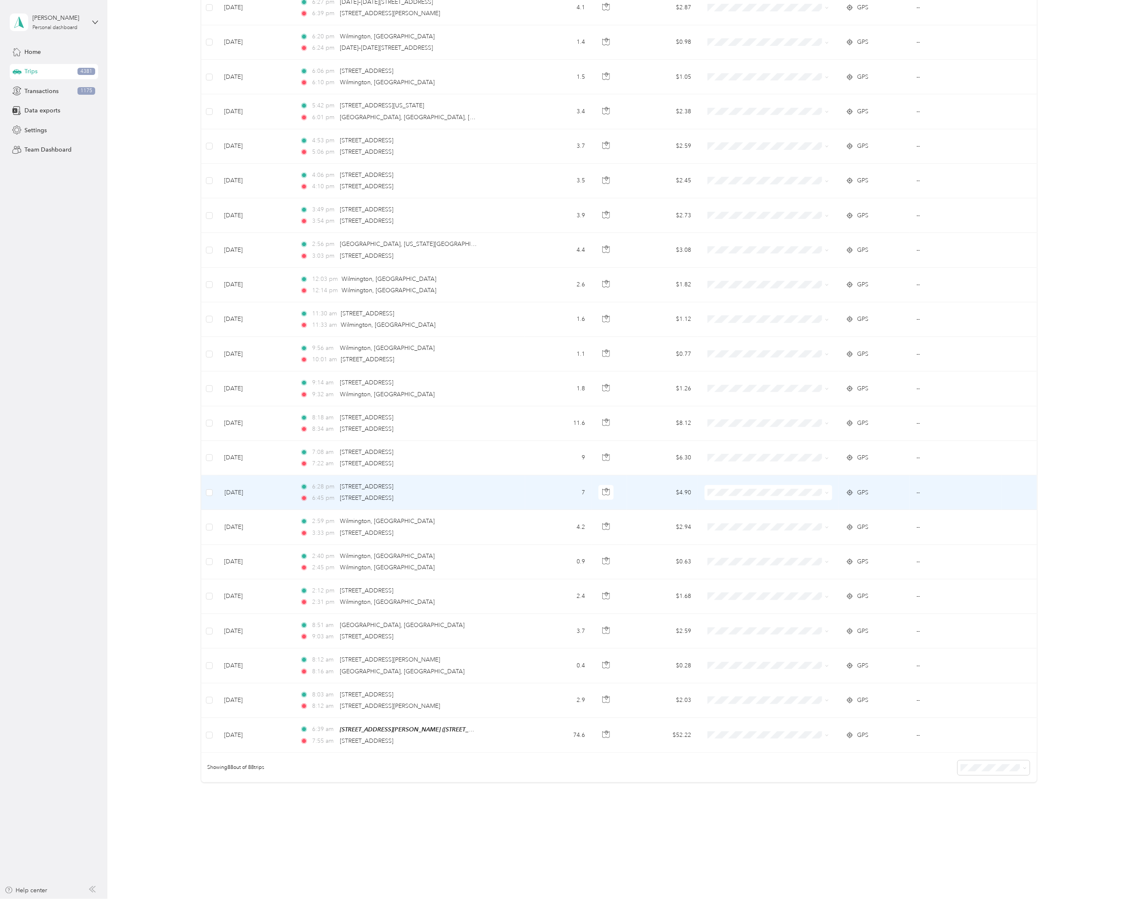
click at [444, 499] on div "6:45 pm [STREET_ADDRESS]" at bounding box center [388, 498] width 177 height 9
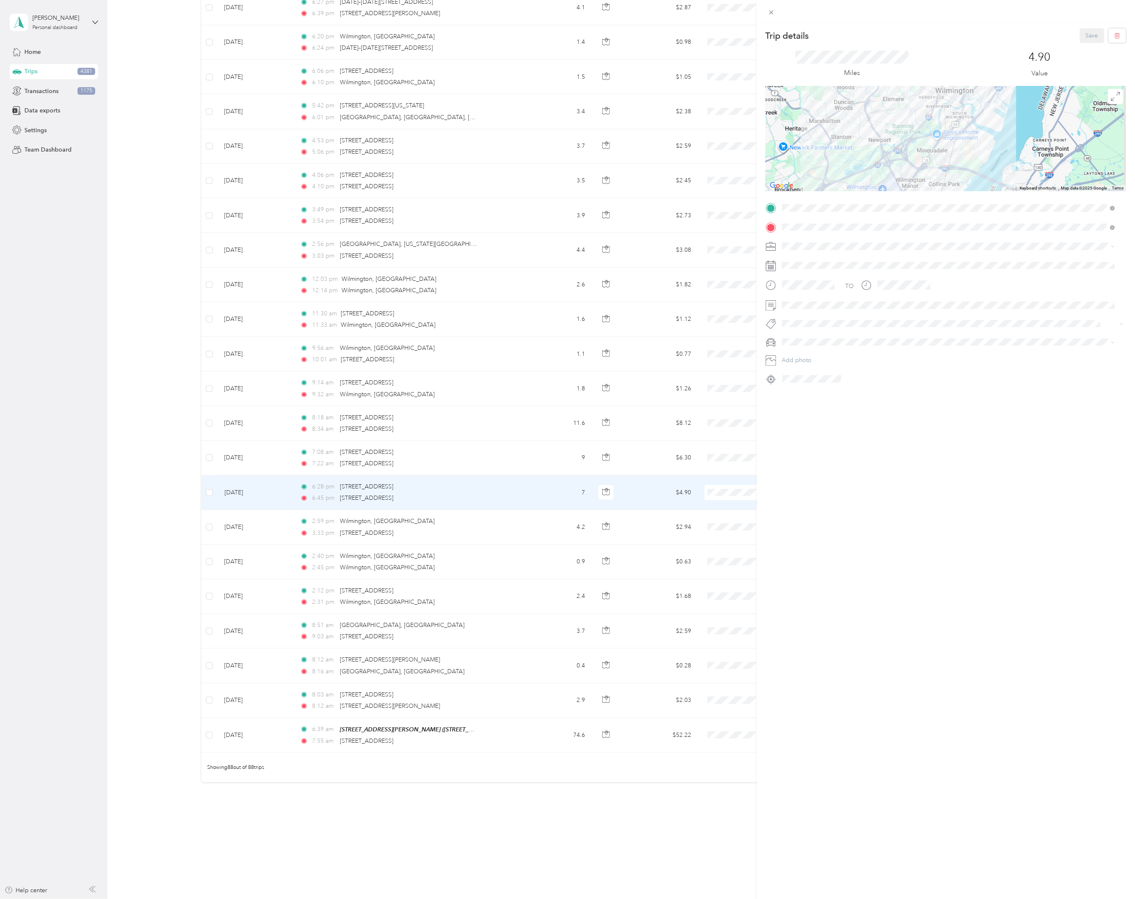
click at [441, 459] on div "Trip details Save This trip cannot be edited because it is either under review,…" at bounding box center [567, 449] width 1135 height 899
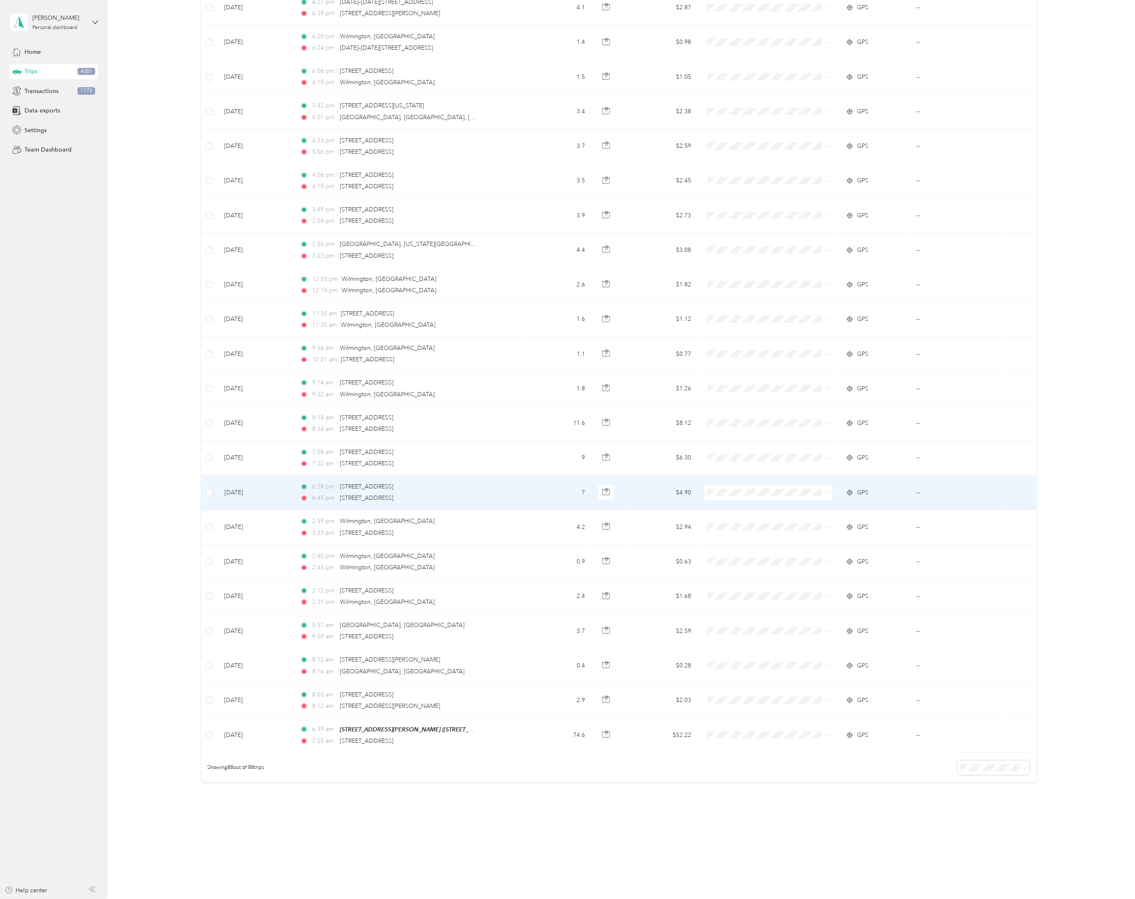
click at [441, 459] on div "Trip details Save This trip cannot be edited because it is either under review,…" at bounding box center [567, 449] width 1135 height 899
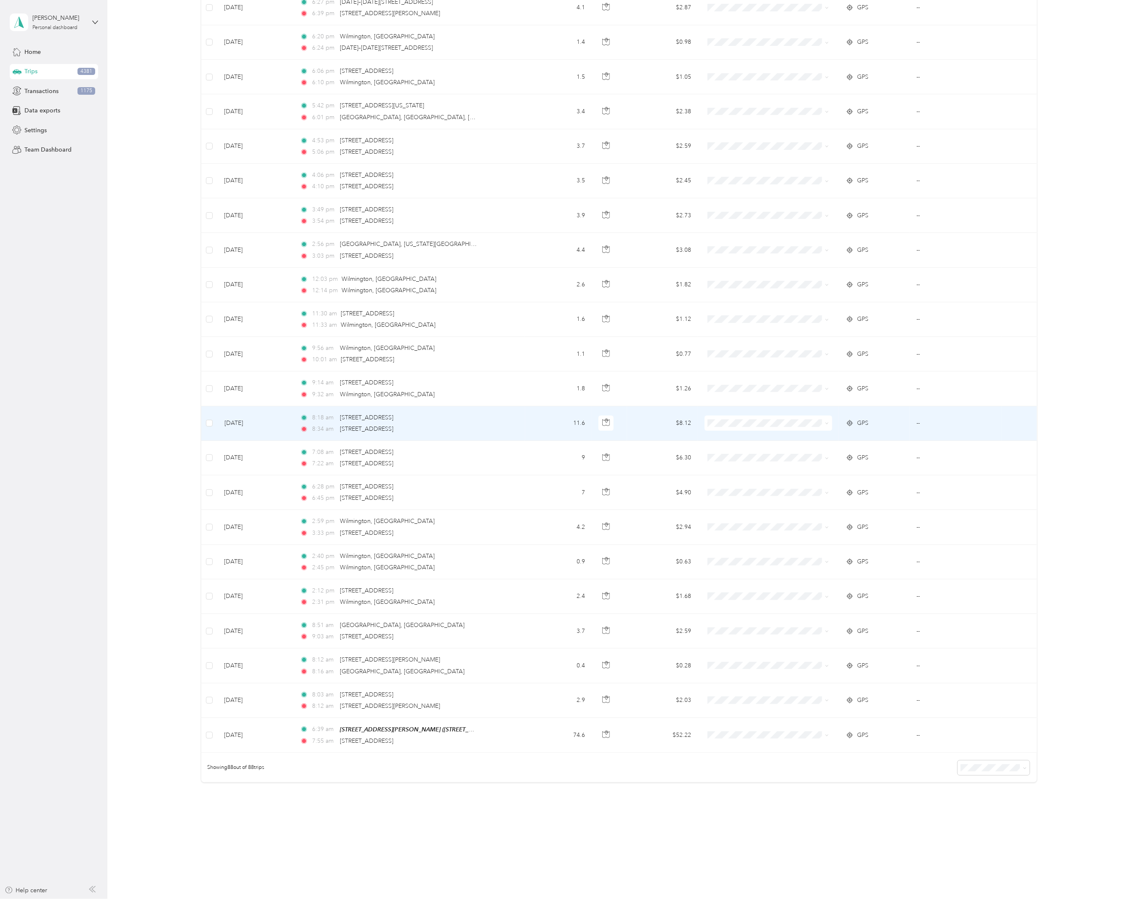
click at [444, 431] on div "8:34 am [STREET_ADDRESS]" at bounding box center [388, 429] width 177 height 9
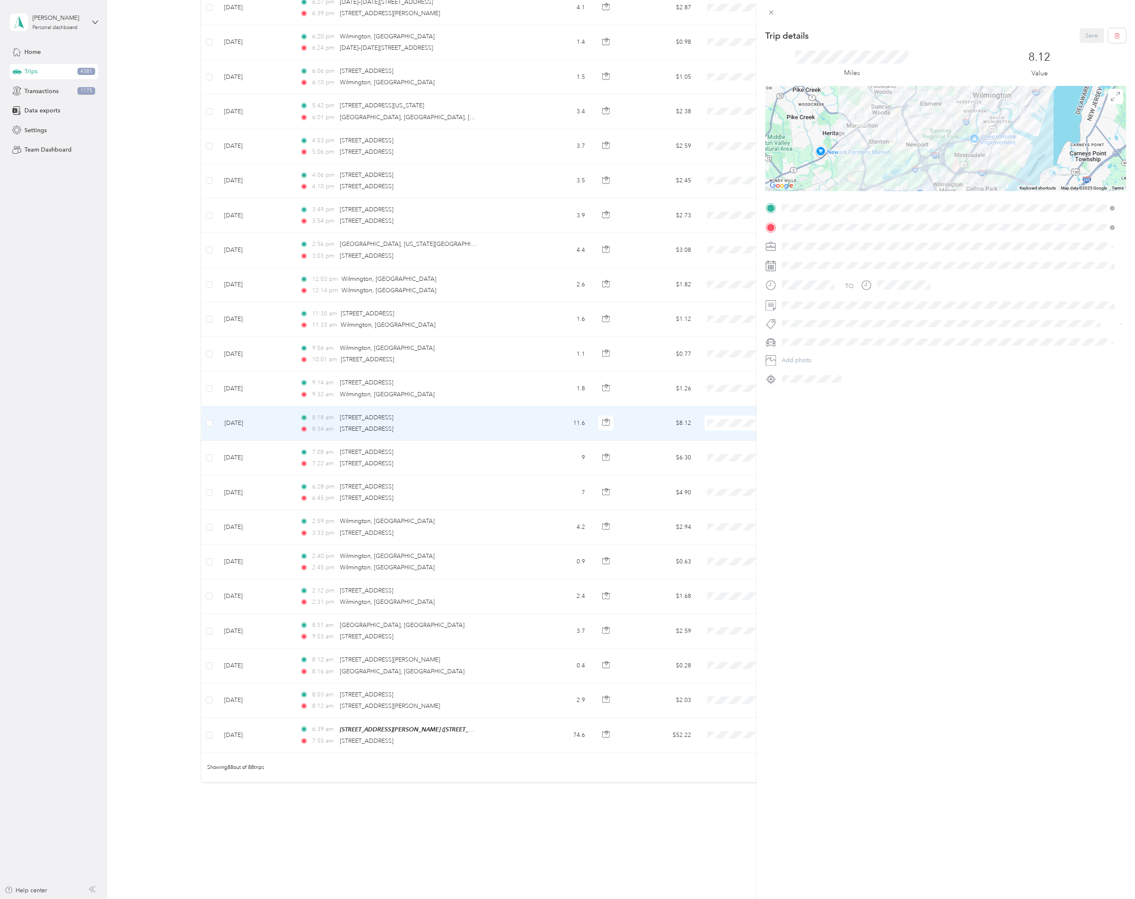
click at [838, 536] on div "Trip details Save This trip cannot be edited because it is either under review,…" at bounding box center [946, 471] width 378 height 899
click at [131, 358] on div "Trip details Save This trip cannot be edited because it is either under review,…" at bounding box center [567, 449] width 1135 height 899
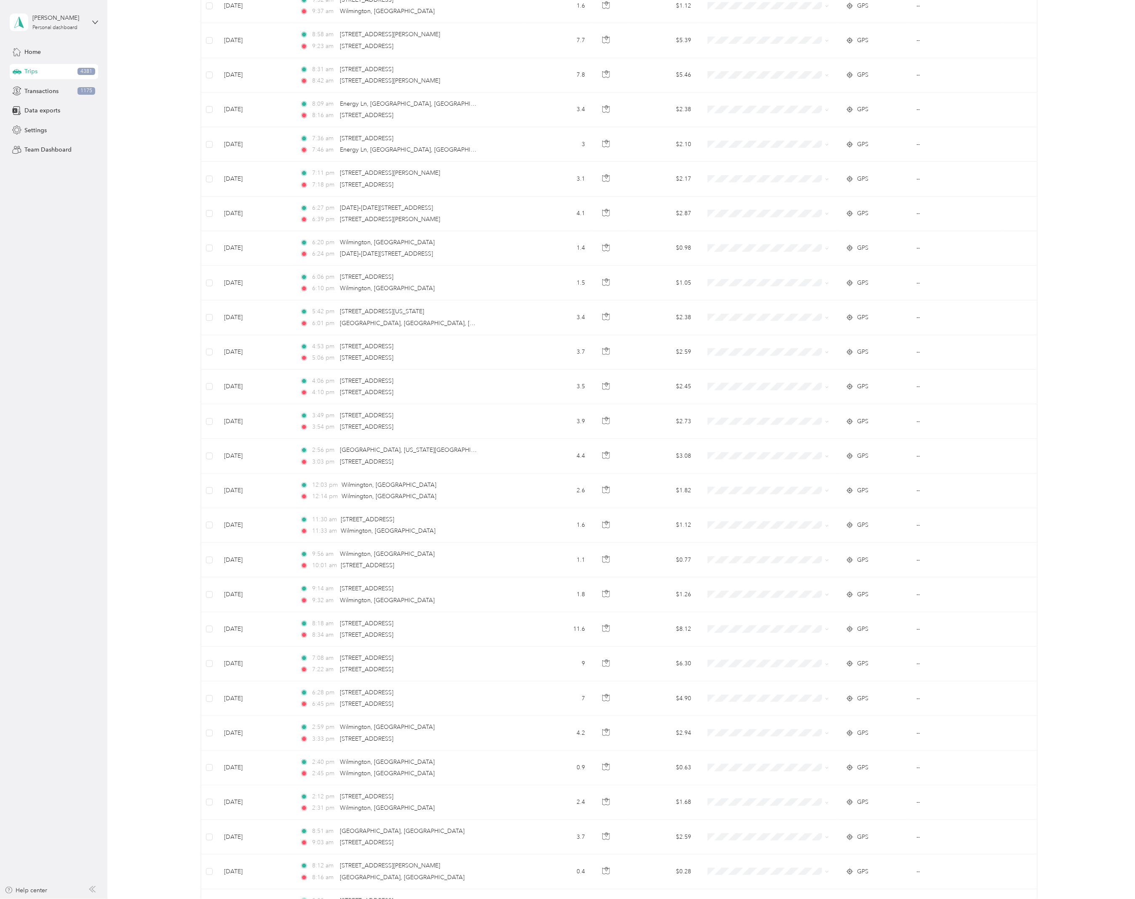
scroll to position [2239, 0]
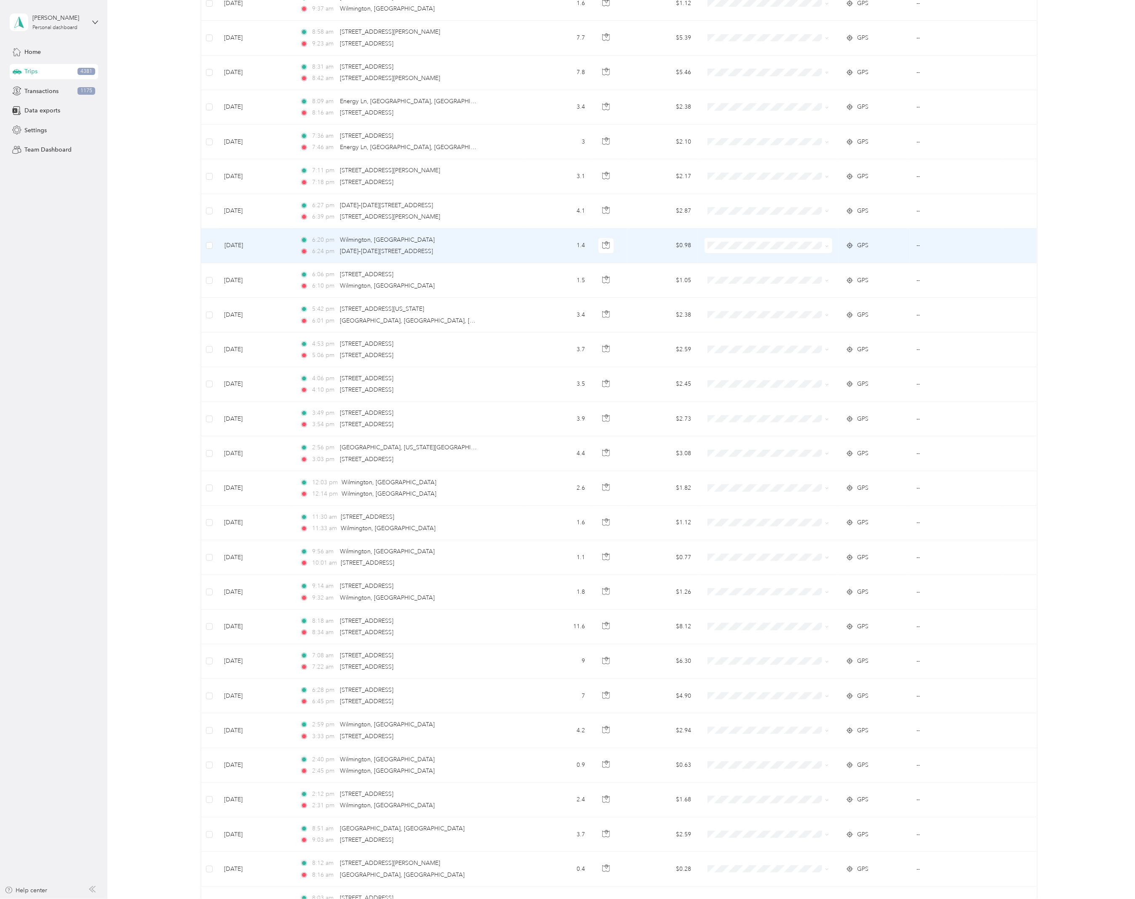
click at [440, 245] on div "6:20 pm [GEOGRAPHIC_DATA], [GEOGRAPHIC_DATA]" at bounding box center [388, 239] width 177 height 9
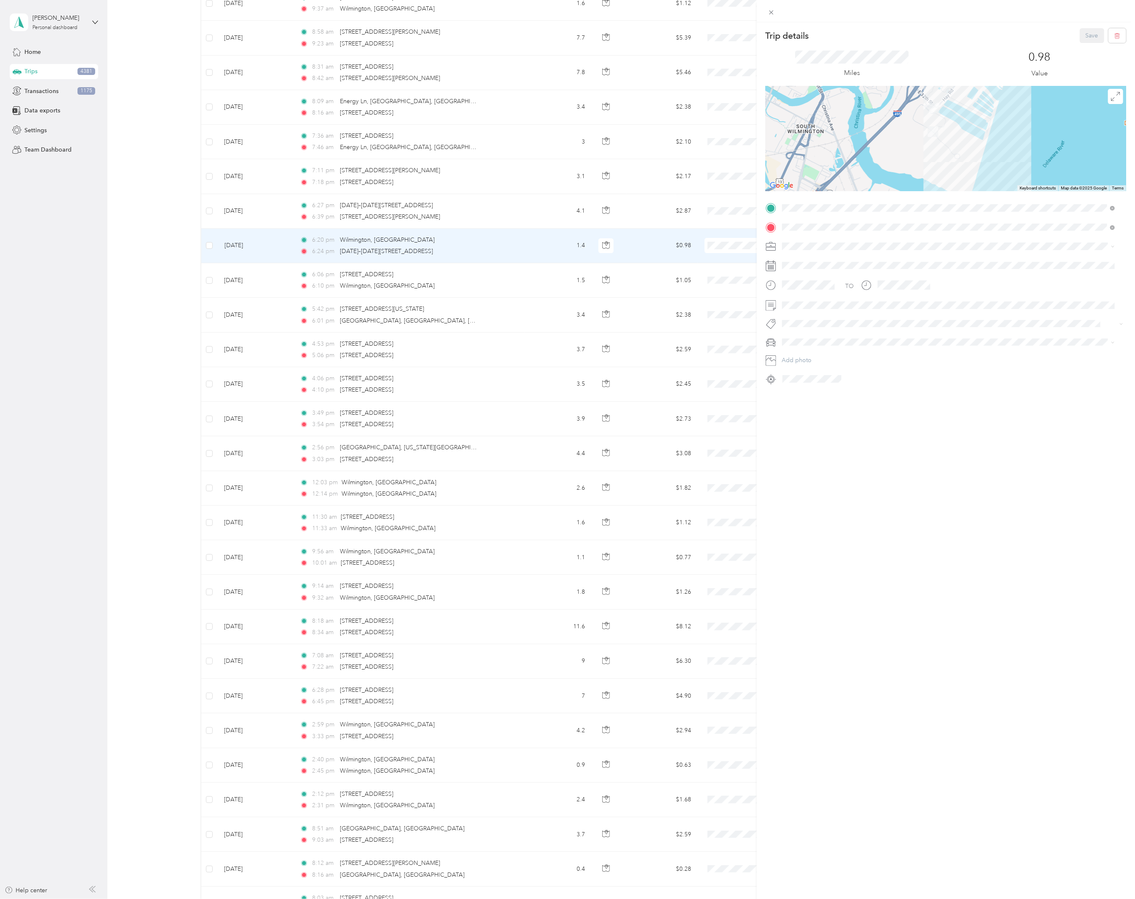
click at [476, 213] on div "Trip details Save This trip cannot be edited because it is either under review,…" at bounding box center [567, 449] width 1135 height 899
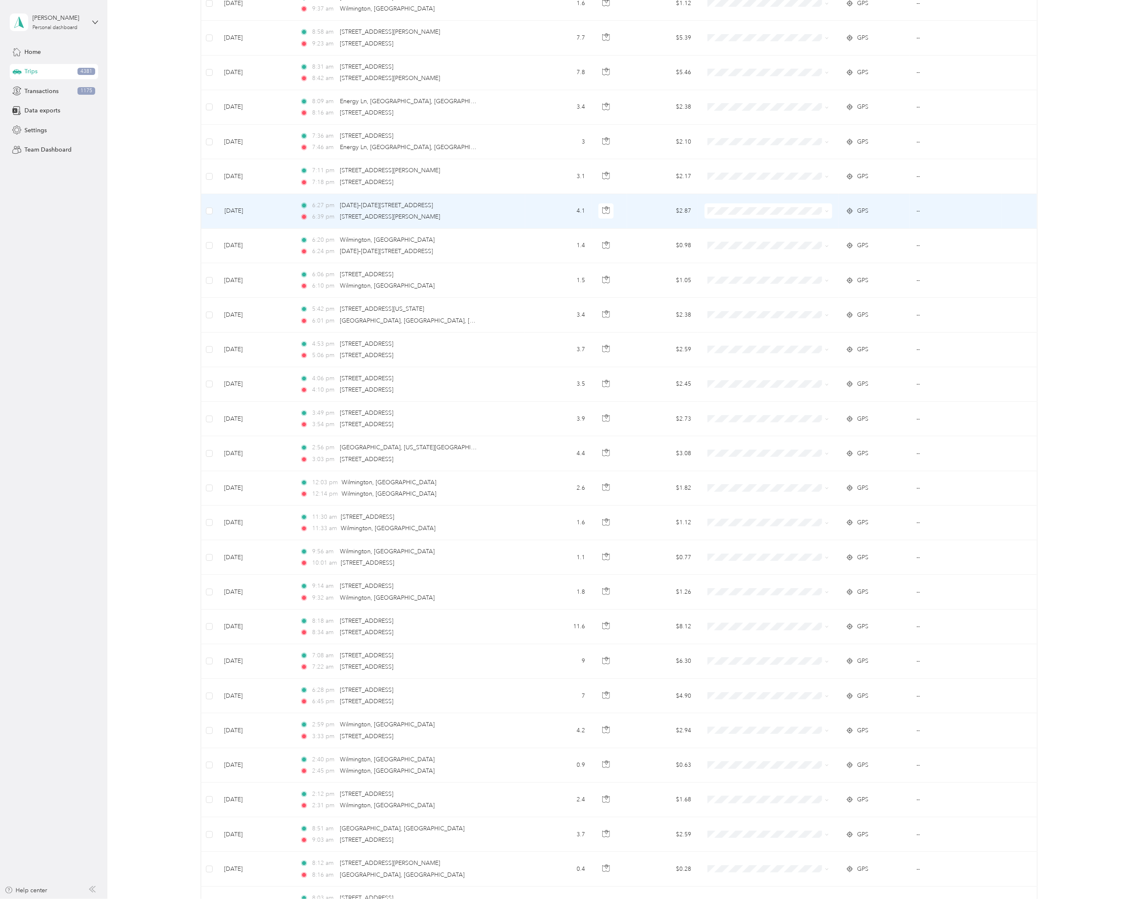
click at [476, 213] on td "6:27 pm [DATE]–[DATE][STREET_ADDRESS] 6:39 pm [STREET_ADDRESS][PERSON_NAME]" at bounding box center [409, 211] width 232 height 35
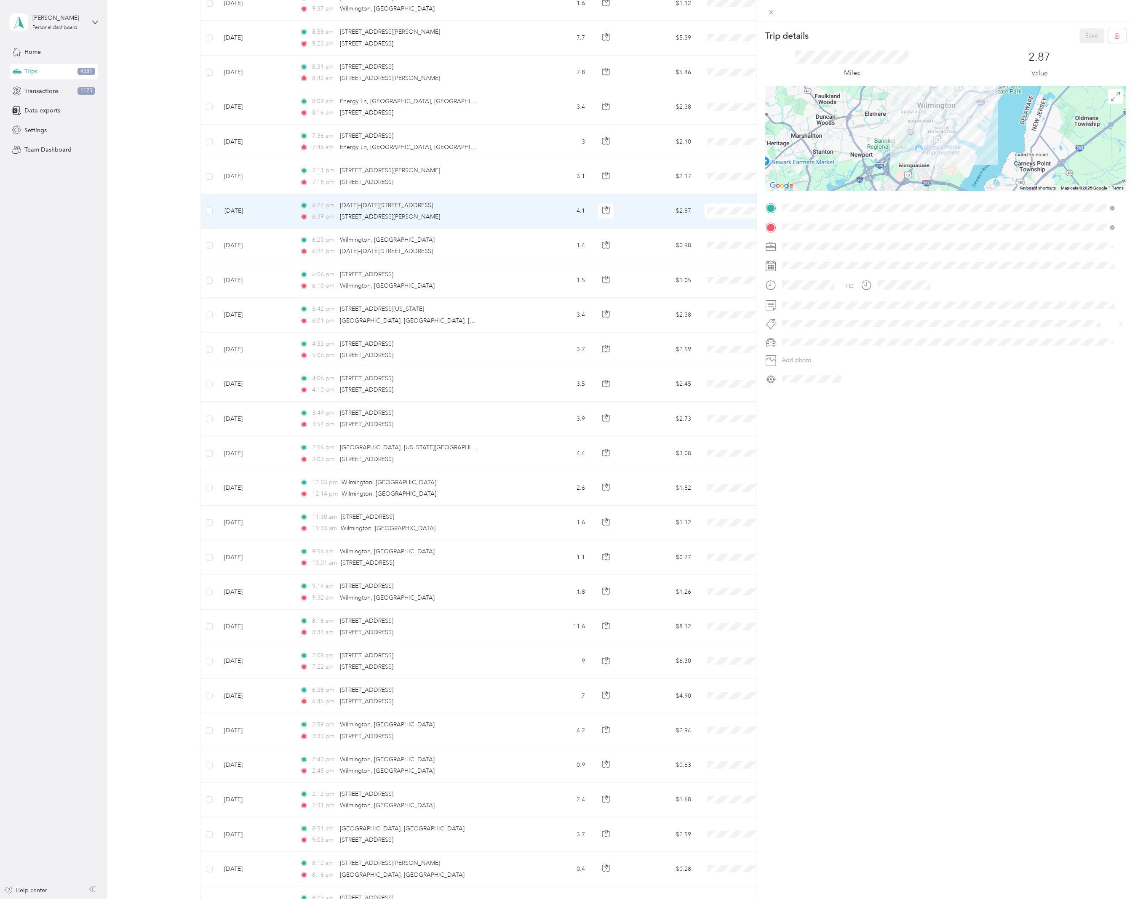
click at [1074, 441] on div "Trip details Save This trip cannot be edited because it is either under review,…" at bounding box center [946, 471] width 378 height 899
click at [426, 140] on div "Trip details Save This trip cannot be edited because it is either under review,…" at bounding box center [567, 449] width 1135 height 899
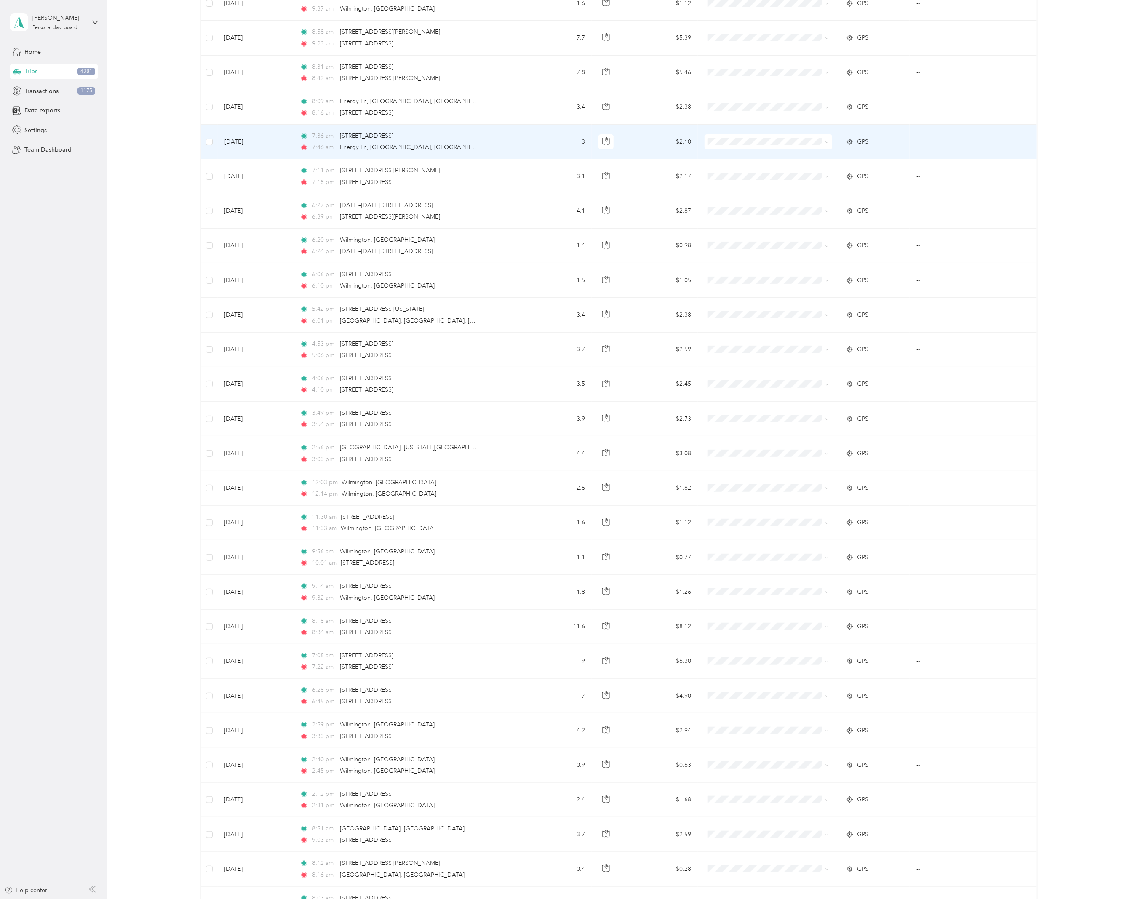
click at [440, 147] on div "7:46 am Energy Ln, [GEOGRAPHIC_DATA], [GEOGRAPHIC_DATA]" at bounding box center [388, 147] width 177 height 9
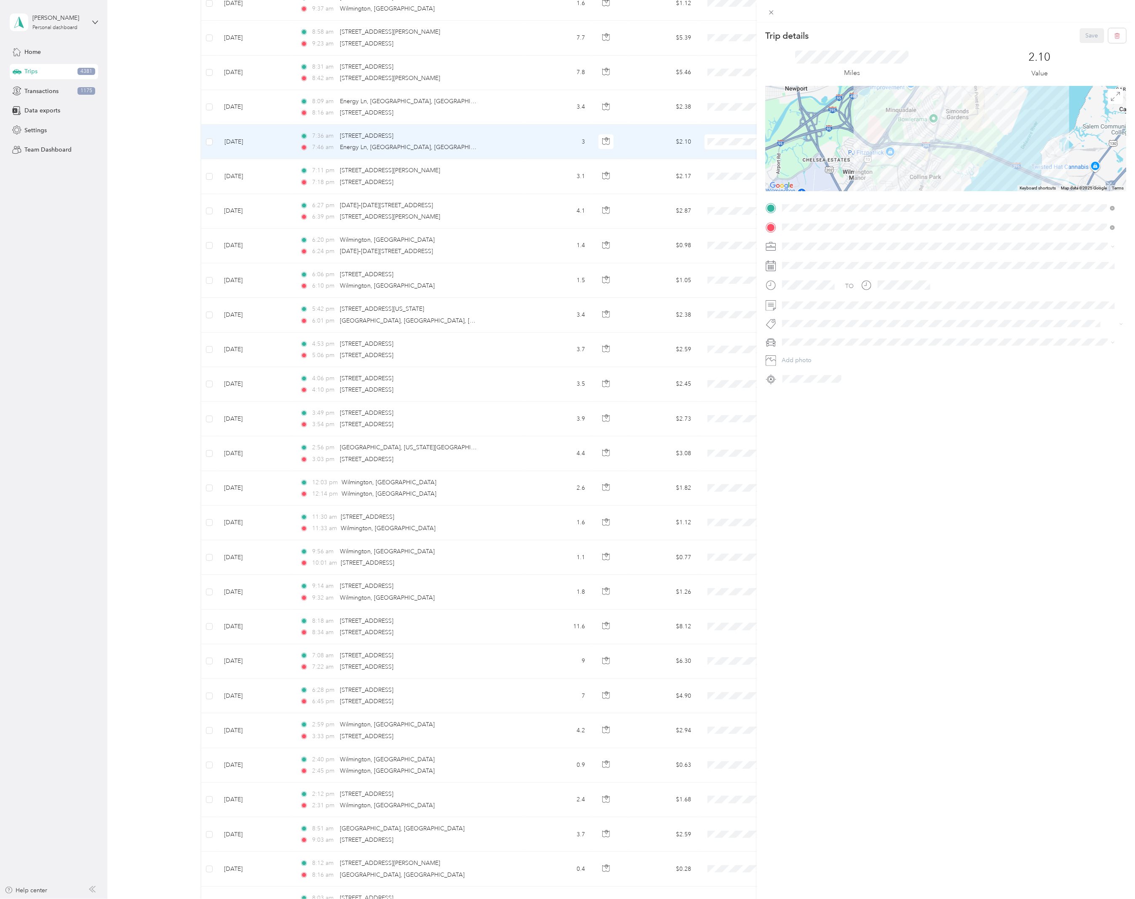
drag, startPoint x: 787, startPoint y: 412, endPoint x: 699, endPoint y: 417, distance: 87.4
click at [787, 412] on div "Trip details Save This trip cannot be edited because it is either under review,…" at bounding box center [946, 471] width 378 height 899
click at [148, 209] on div "Trip details Save This trip cannot be edited because it is either under review,…" at bounding box center [567, 449] width 1135 height 899
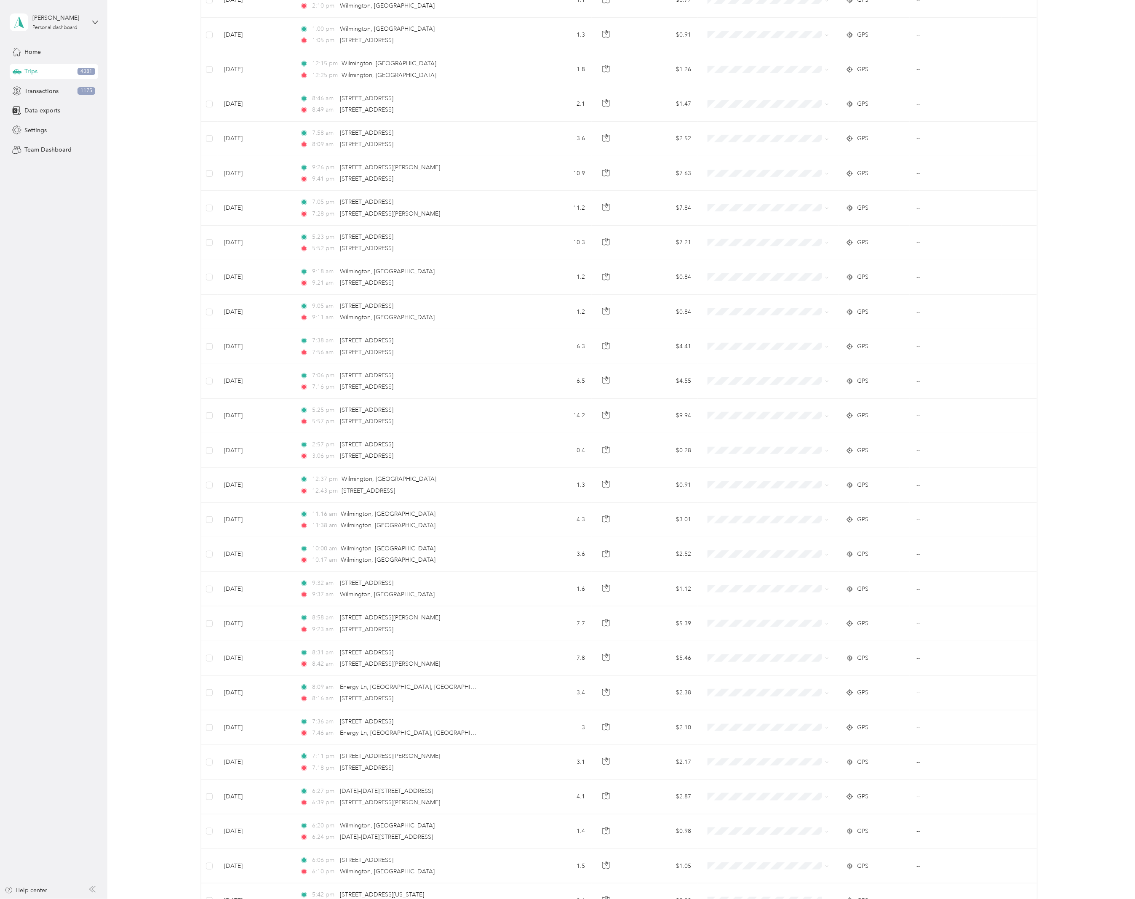
scroll to position [1650, 0]
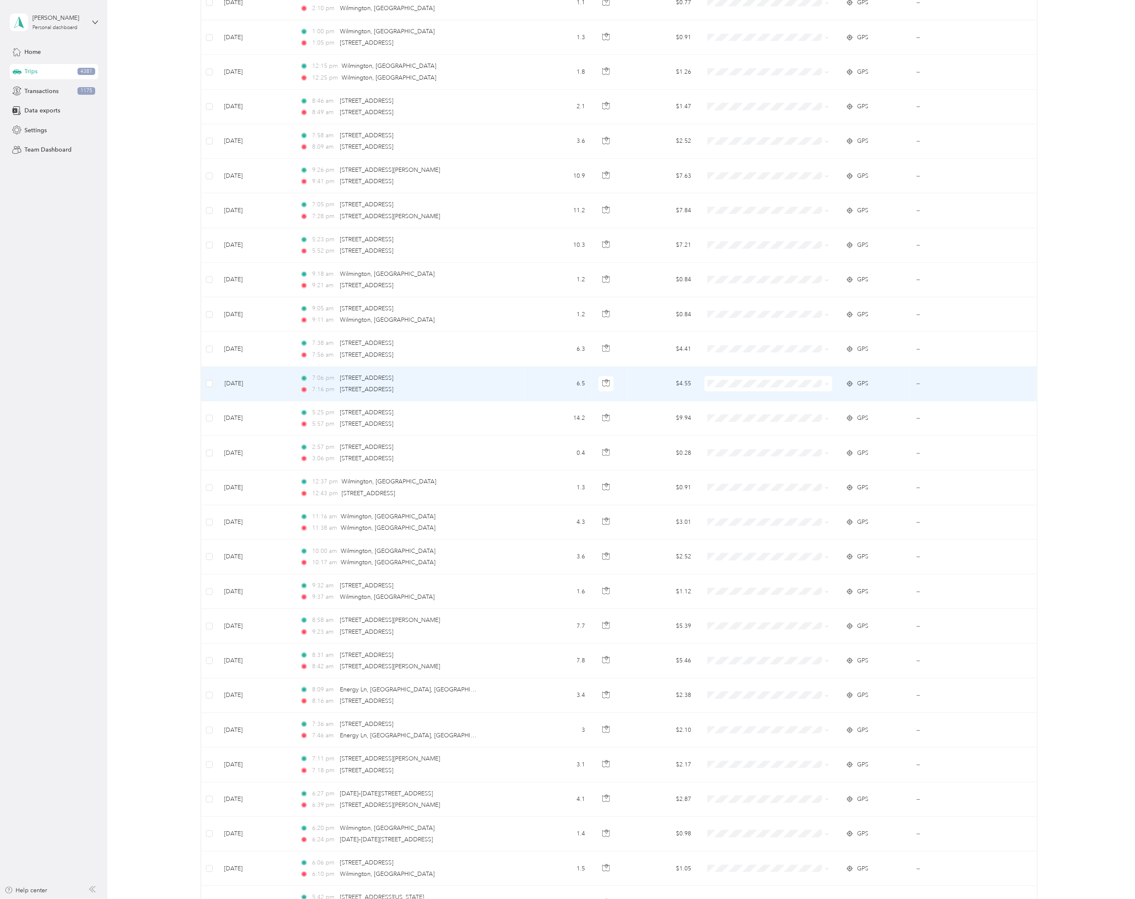
drag, startPoint x: 481, startPoint y: 391, endPoint x: 487, endPoint y: 395, distance: 7.4
click at [487, 395] on td "7:06 pm [STREET_ADDRESS] 7:16 pm [STREET_ADDRESS]" at bounding box center [409, 384] width 232 height 35
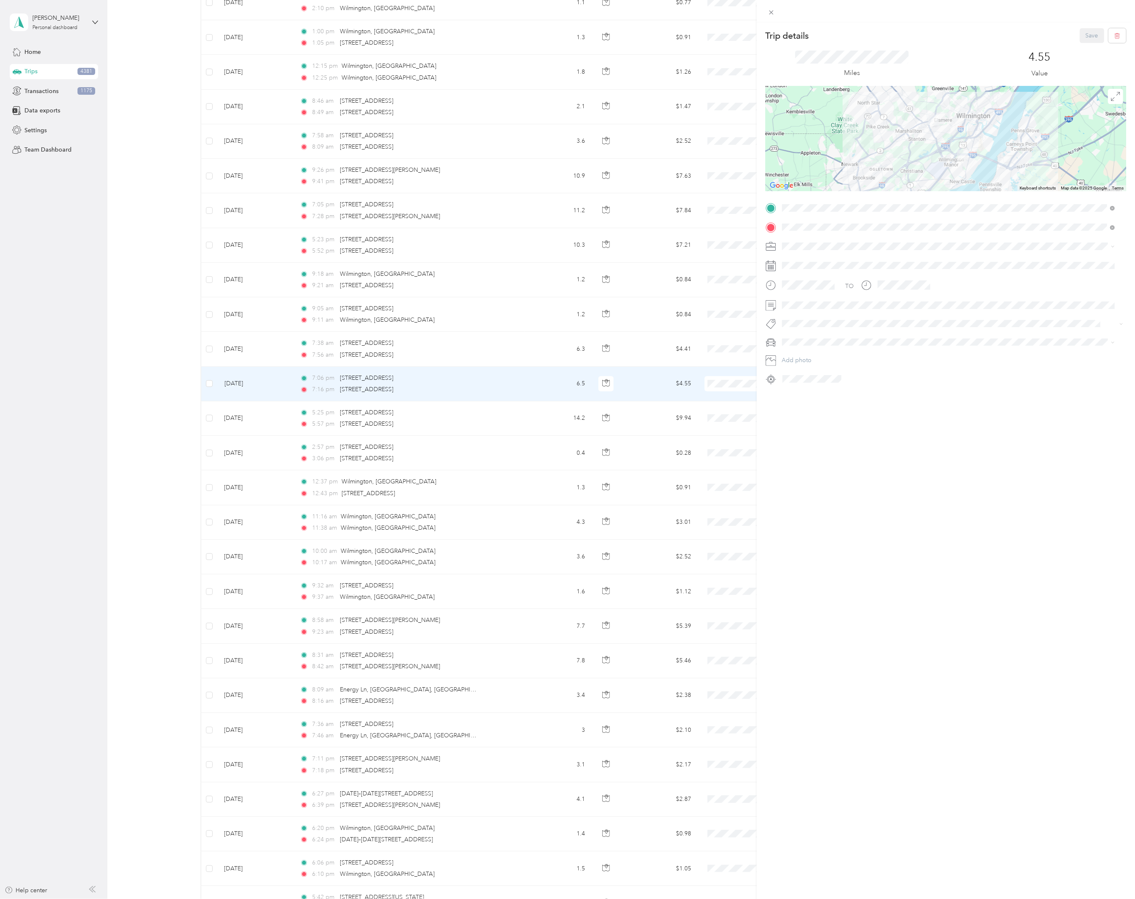
click at [484, 417] on div "Trip details Save This trip cannot be edited because it is either under review,…" at bounding box center [567, 449] width 1135 height 899
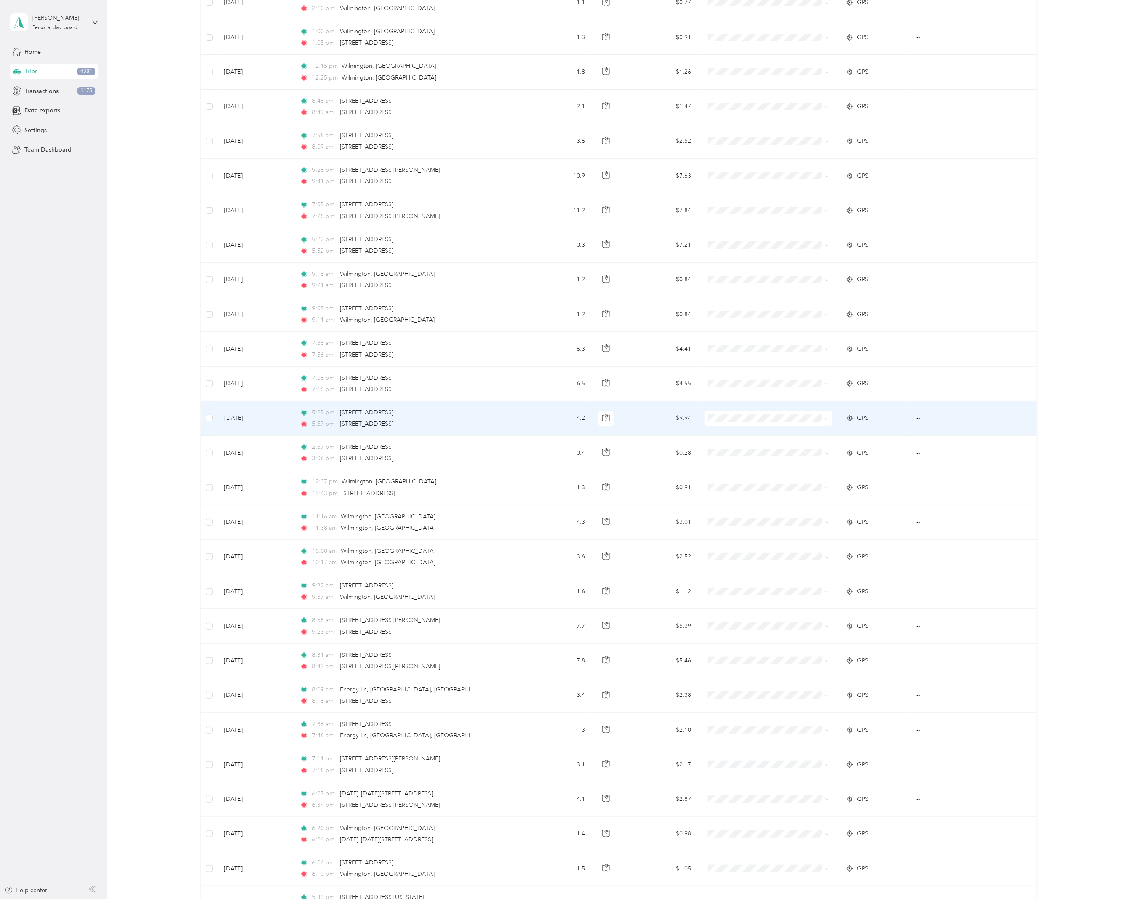
click at [484, 417] on td "5:25 pm [STREET_ADDRESS] 5:57 pm [STREET_ADDRESS]" at bounding box center [409, 418] width 232 height 35
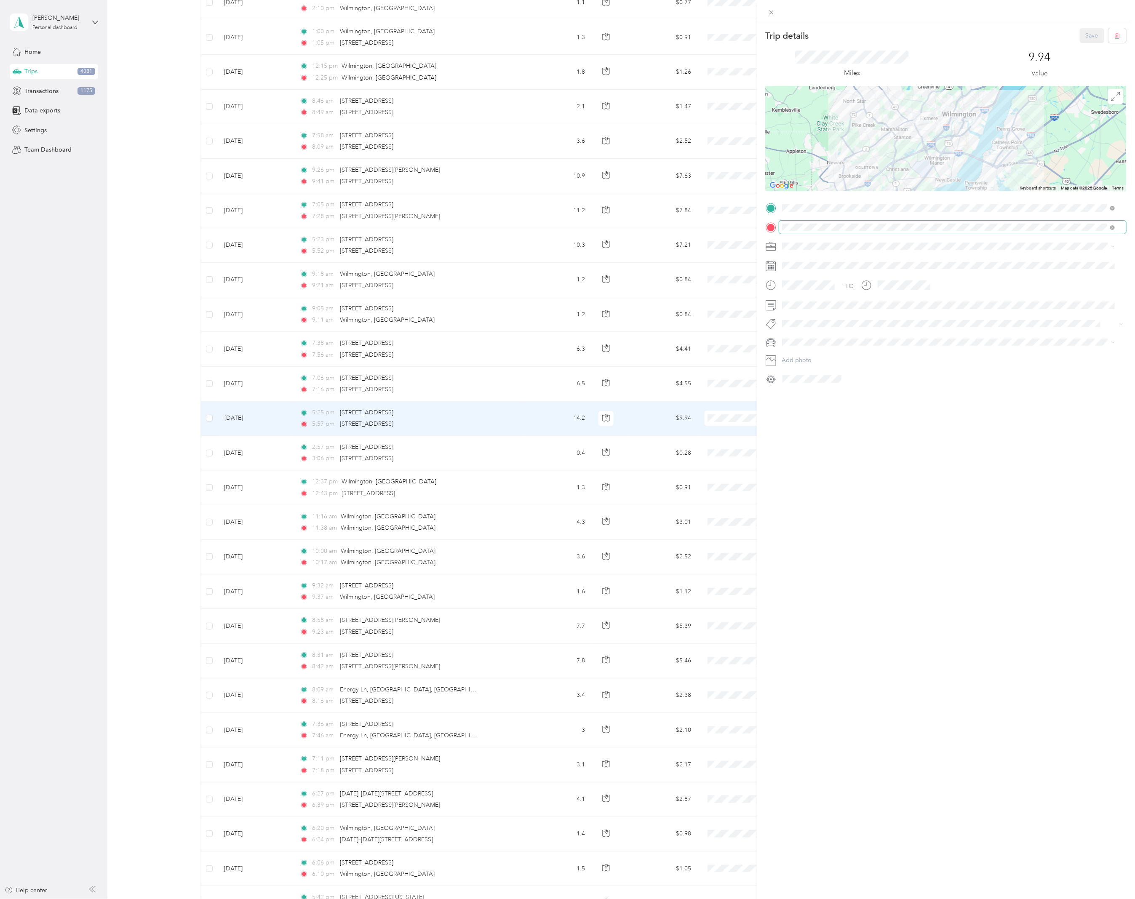
click at [877, 899] on div "Trip details Save This trip cannot be edited because it is either under review,…" at bounding box center [565, 899] width 1131 height 0
click at [769, 224] on div at bounding box center [946, 227] width 361 height 13
click at [1032, 546] on div "Trip details Save This trip cannot be edited because it is either under review,…" at bounding box center [946, 471] width 378 height 899
click at [53, 424] on div "Trip details Save This trip cannot be edited because it is either under review,…" at bounding box center [567, 449] width 1135 height 899
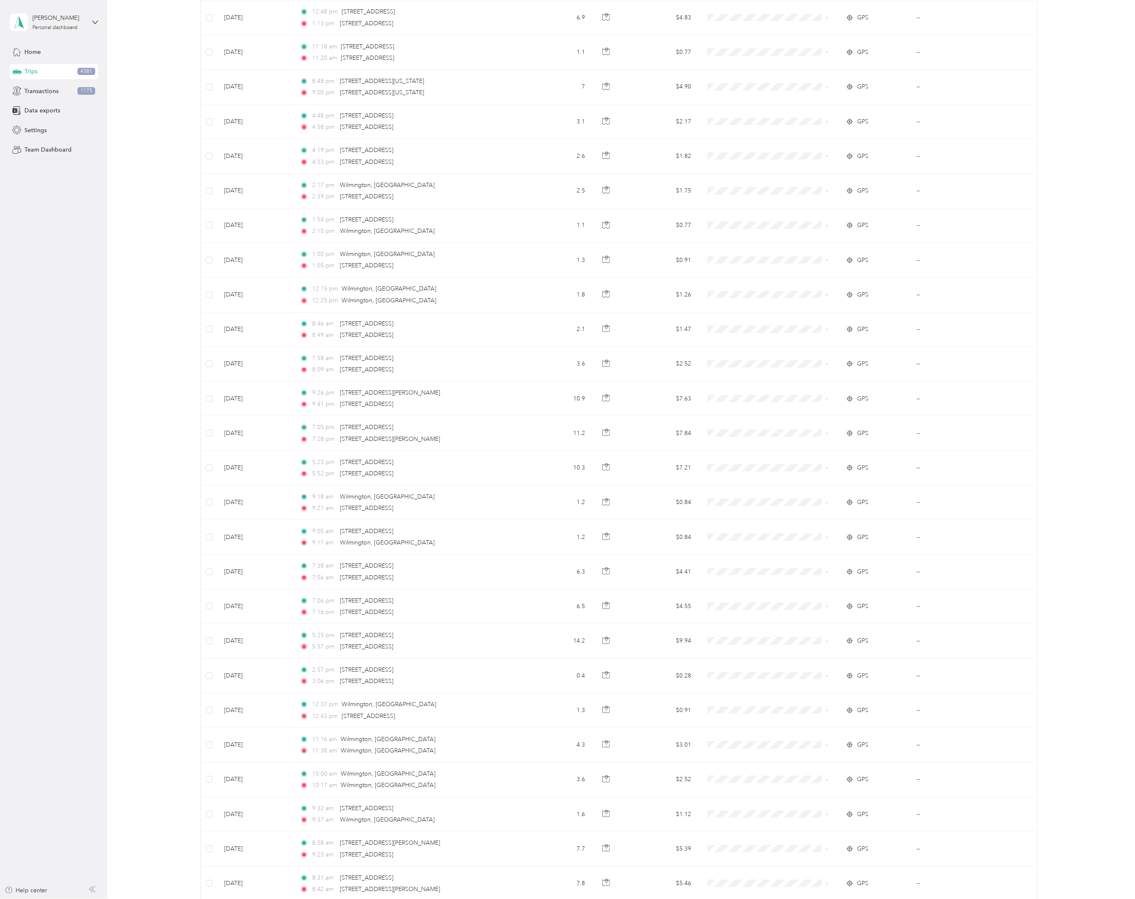
scroll to position [1427, 0]
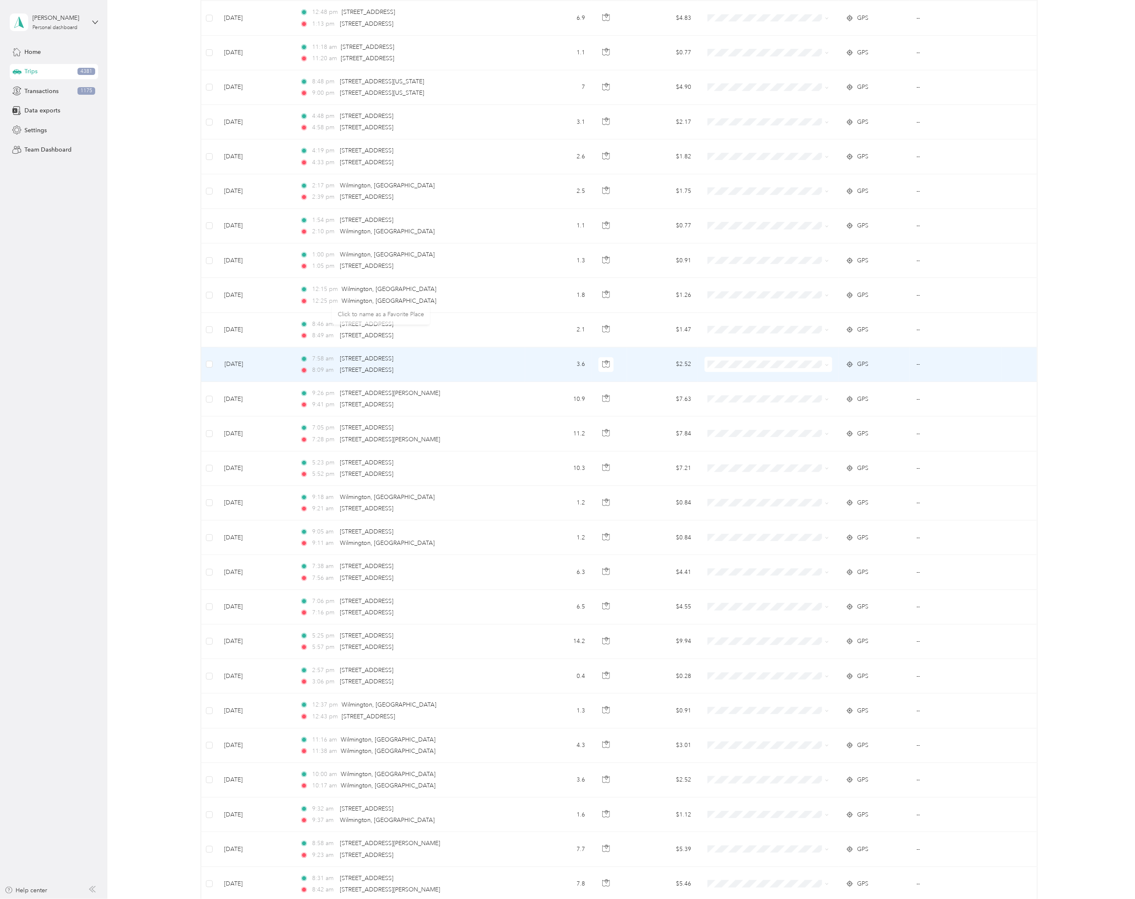
click at [444, 349] on td "7:58 am [STREET_ADDRESS] 8:09 am [STREET_ADDRESS]" at bounding box center [409, 365] width 232 height 35
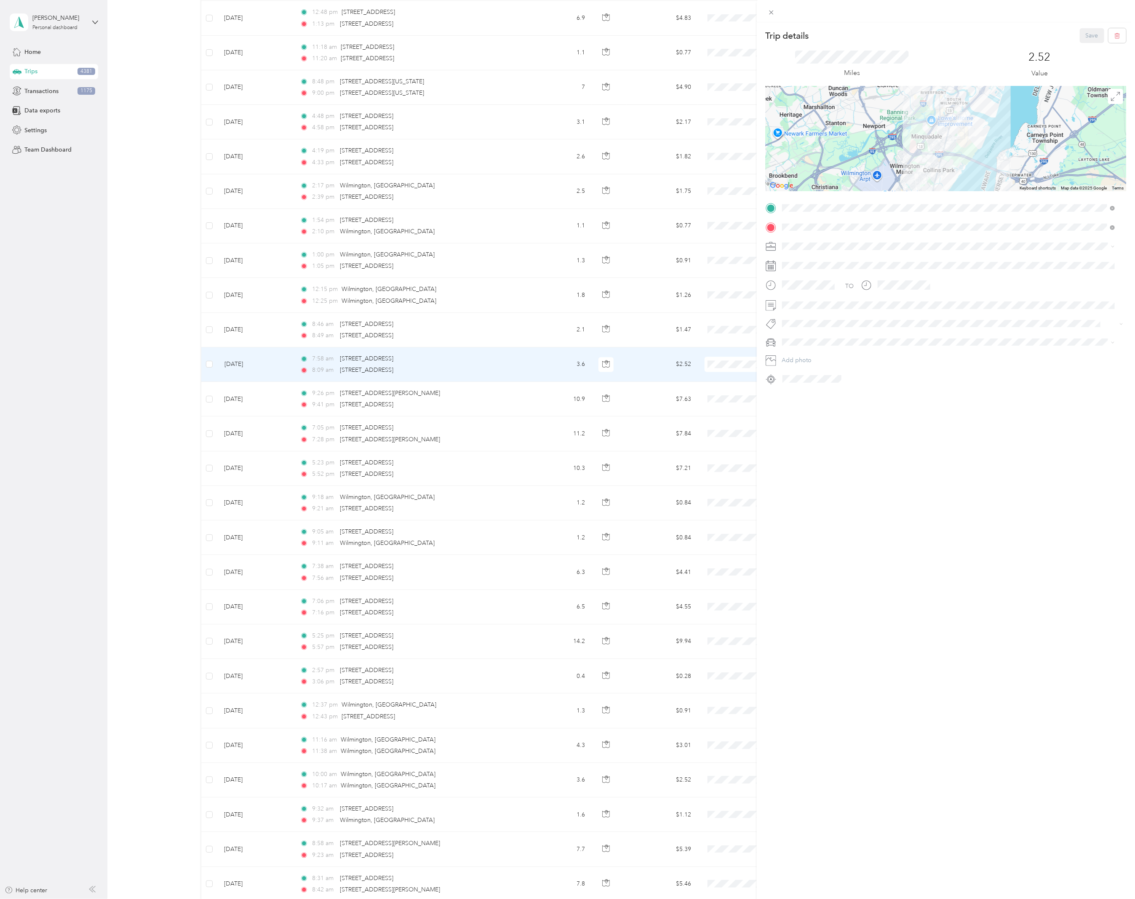
click at [454, 334] on div "Trip details Save This trip cannot be edited because it is either under review,…" at bounding box center [567, 449] width 1135 height 899
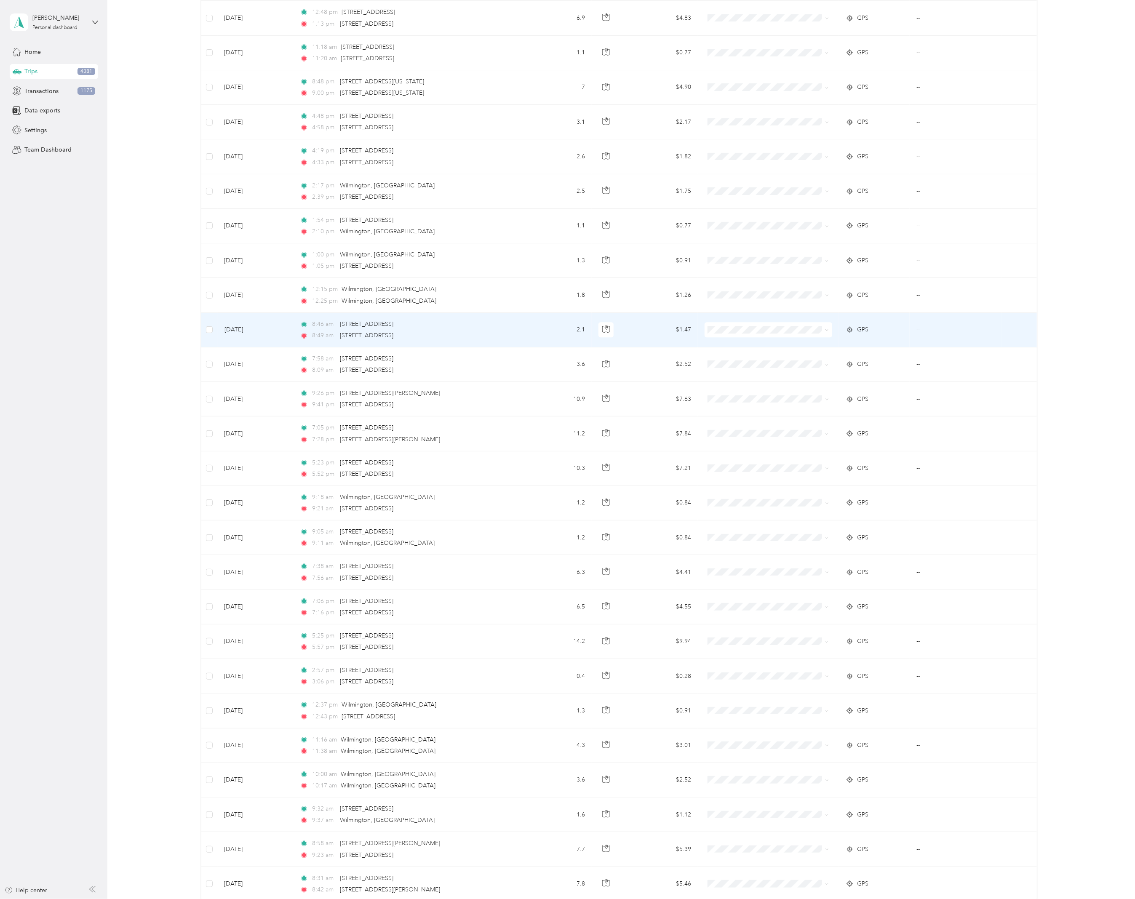
click at [459, 329] on div "8:46 am [STREET_ADDRESS]" at bounding box center [388, 324] width 177 height 9
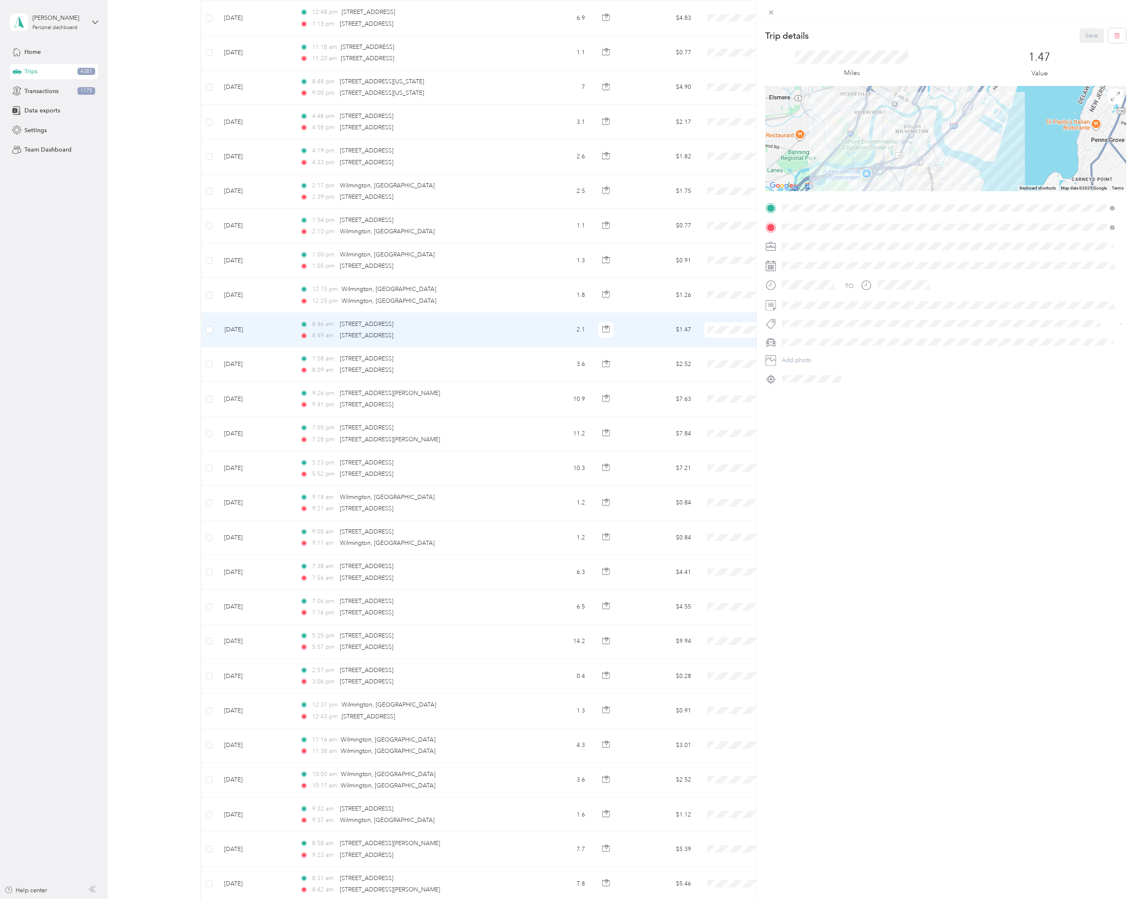
click at [163, 351] on div "Trip details Save This trip cannot be edited because it is either under review,…" at bounding box center [567, 449] width 1135 height 899
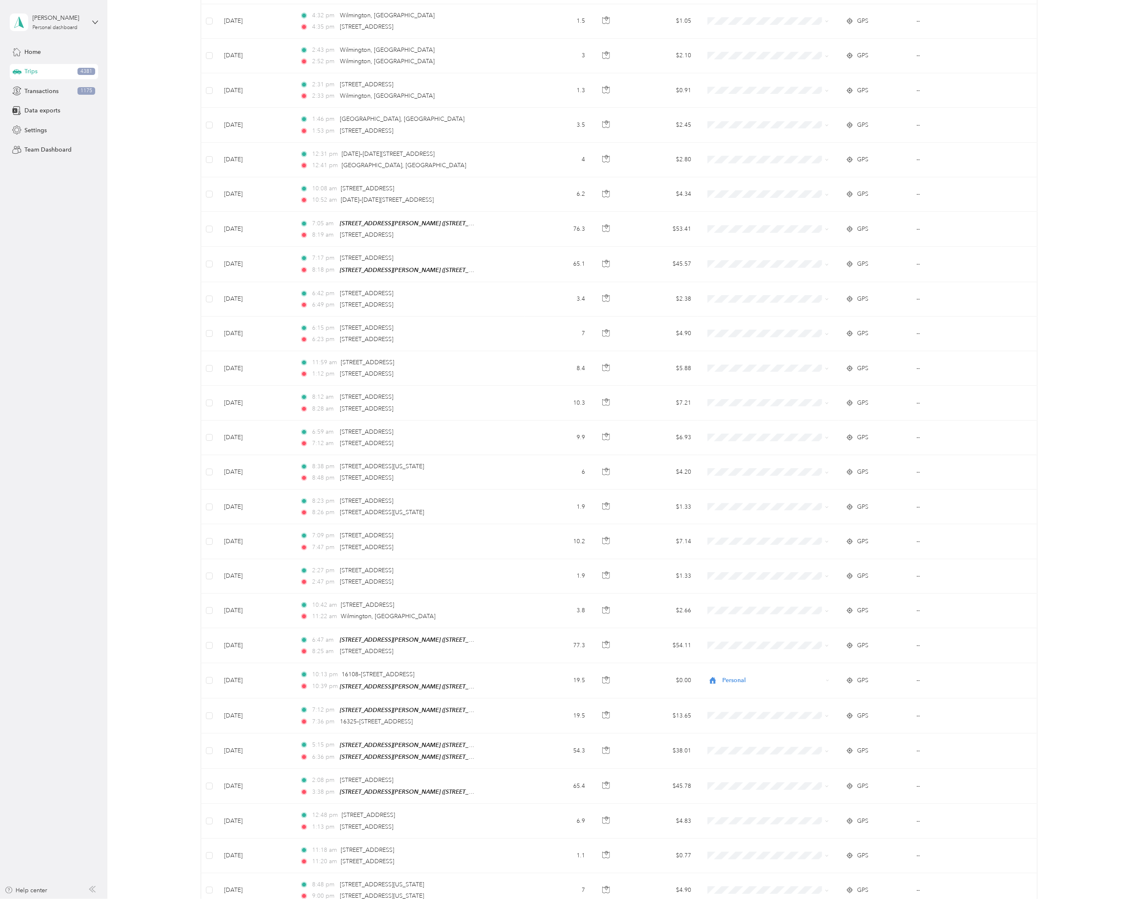
scroll to position [621, 0]
